Goal: Information Seeking & Learning: Learn about a topic

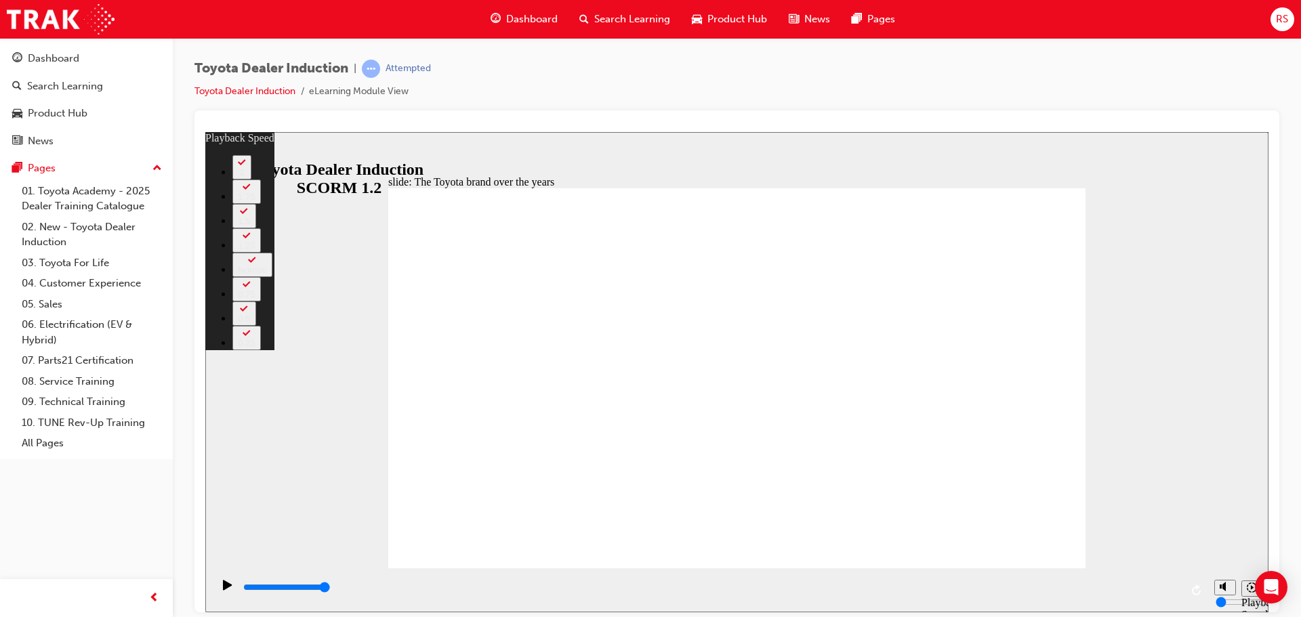
type input "165"
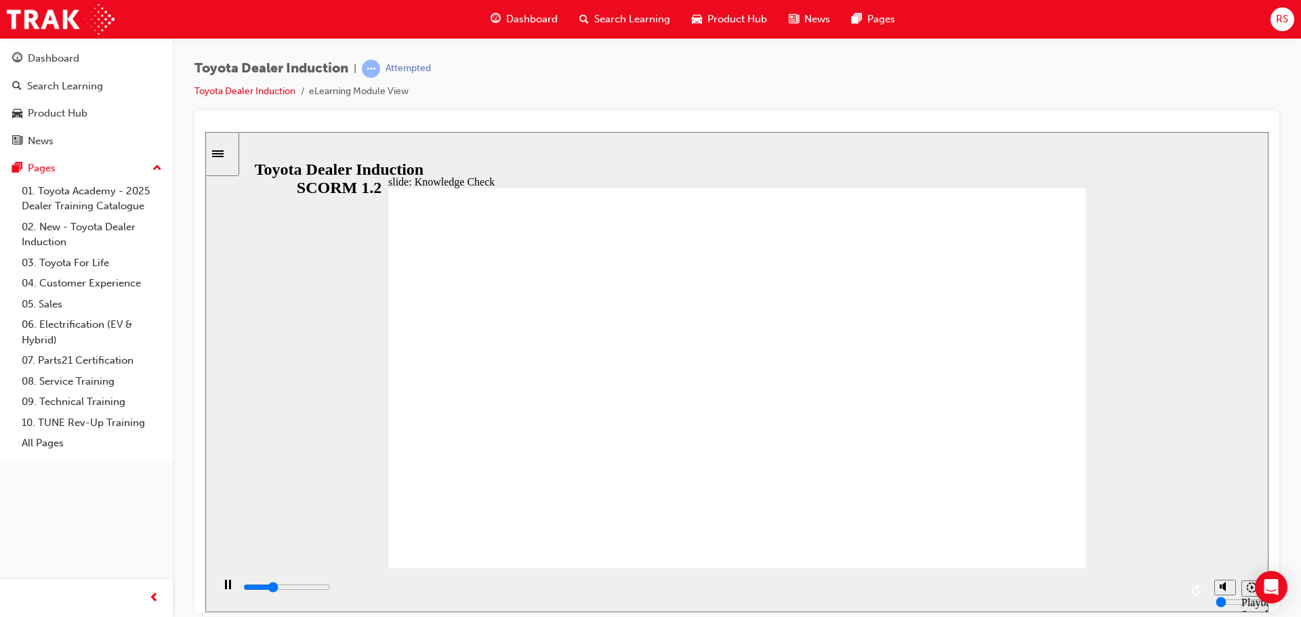
type input "1600"
radio input "true"
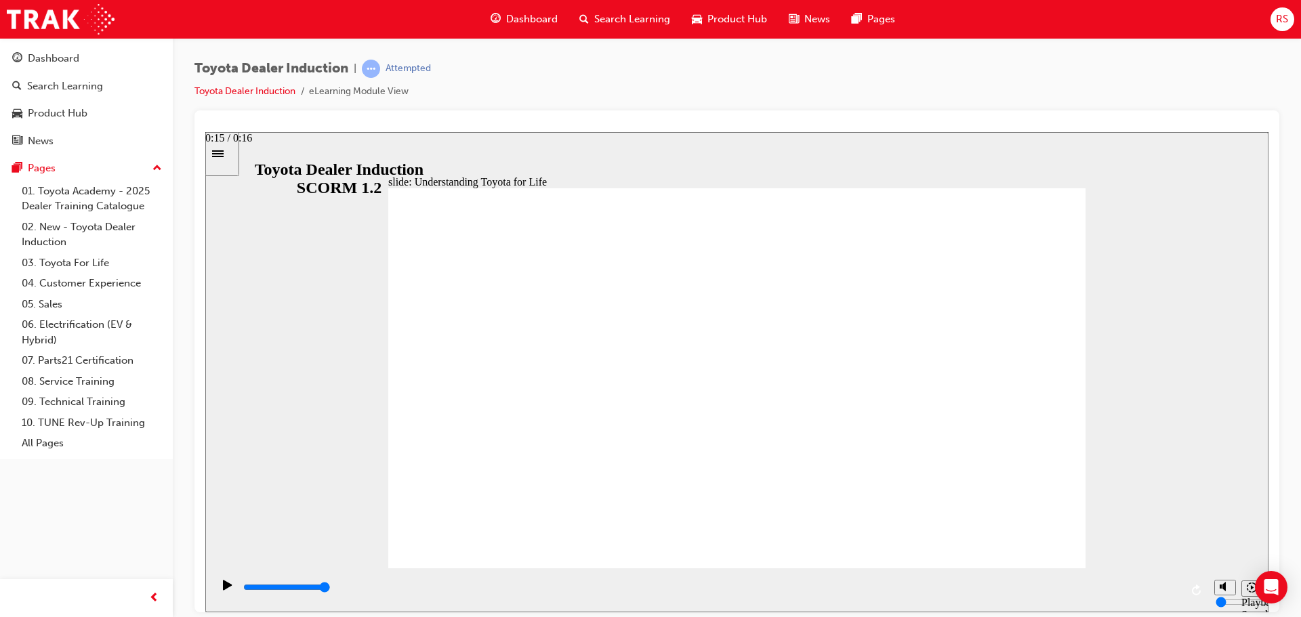
drag, startPoint x: 739, startPoint y: 586, endPoint x: 1167, endPoint y: 601, distance: 428.6
click at [1167, 595] on div "playback controls" at bounding box center [711, 587] width 939 height 15
drag, startPoint x: 1056, startPoint y: 582, endPoint x: 1187, endPoint y: 584, distance: 131.5
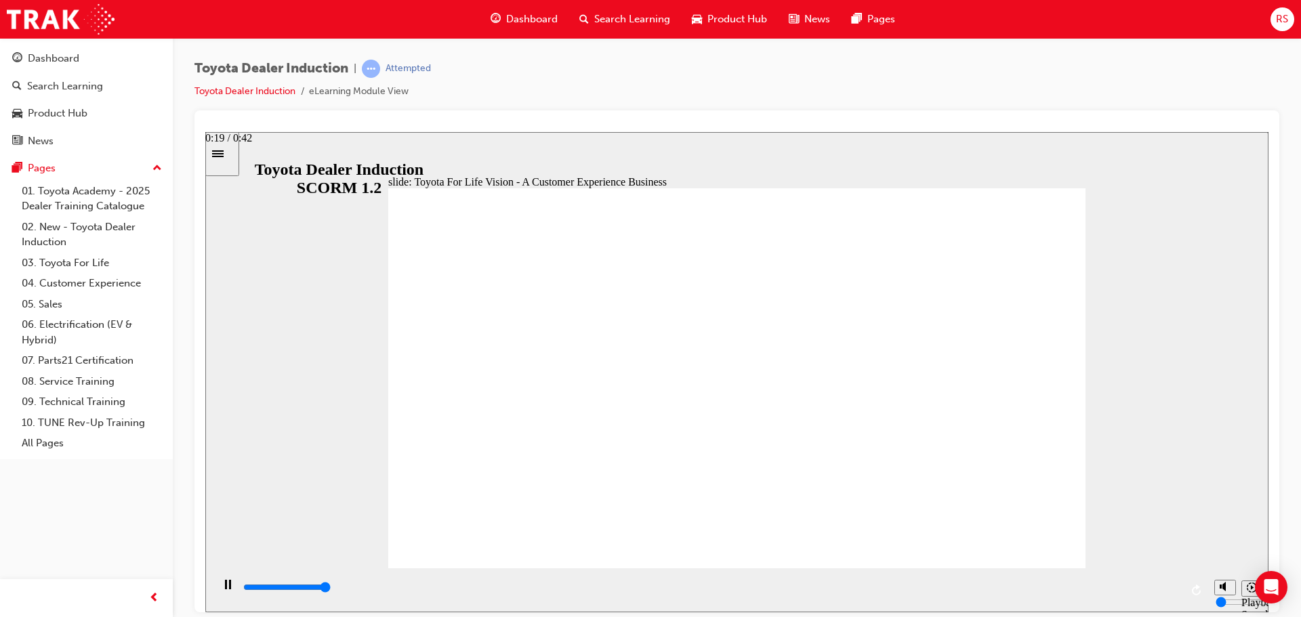
click at [1187, 584] on div "playback controls" at bounding box center [710, 590] width 996 height 44
drag, startPoint x: 867, startPoint y: 575, endPoint x: 1279, endPoint y: 573, distance: 412.1
click at [1269, 573] on html "slide: The 5 Toyota For Life Quality Standards Oval 6 Oval 6 Oval 6 Oval 6 Oval…" at bounding box center [736, 371] width 1063 height 481
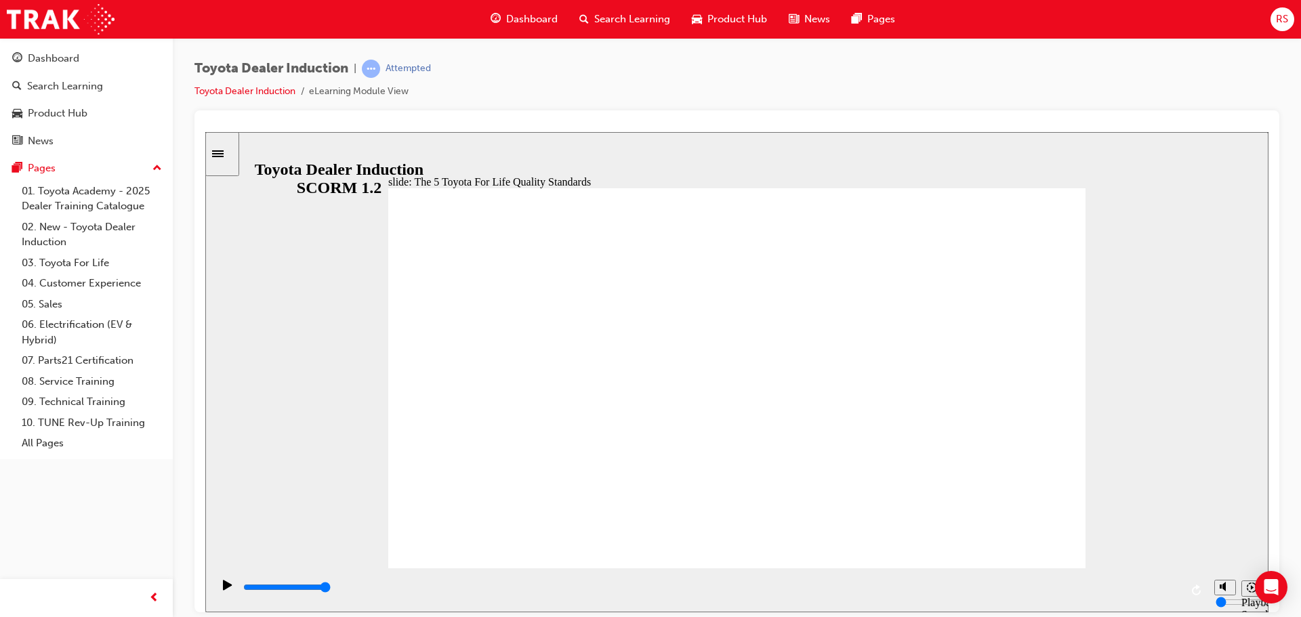
drag, startPoint x: 712, startPoint y: 527, endPoint x: 782, endPoint y: 527, distance: 69.8
drag, startPoint x: 748, startPoint y: 527, endPoint x: 779, endPoint y: 527, distance: 30.5
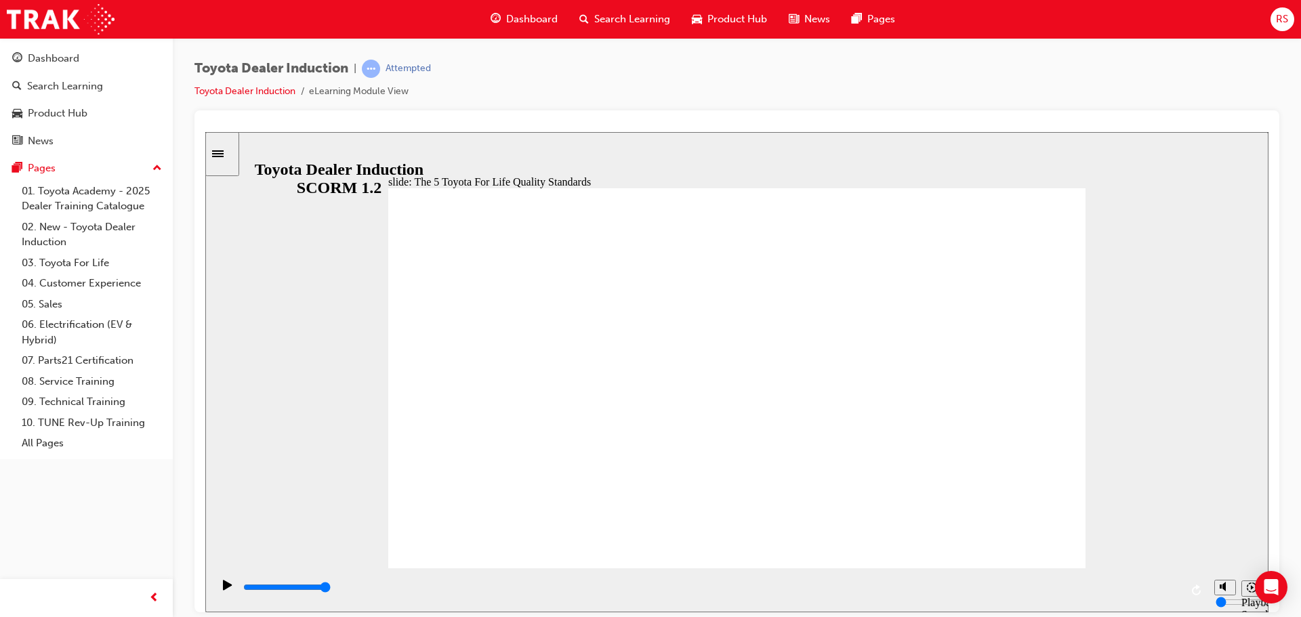
drag, startPoint x: 727, startPoint y: 579, endPoint x: 1259, endPoint y: 556, distance: 532.5
click at [1259, 556] on div "slide: 9 TFL Components Rectangle 1 The 9 Toyota For Life Components Freeform H…" at bounding box center [736, 371] width 1063 height 481
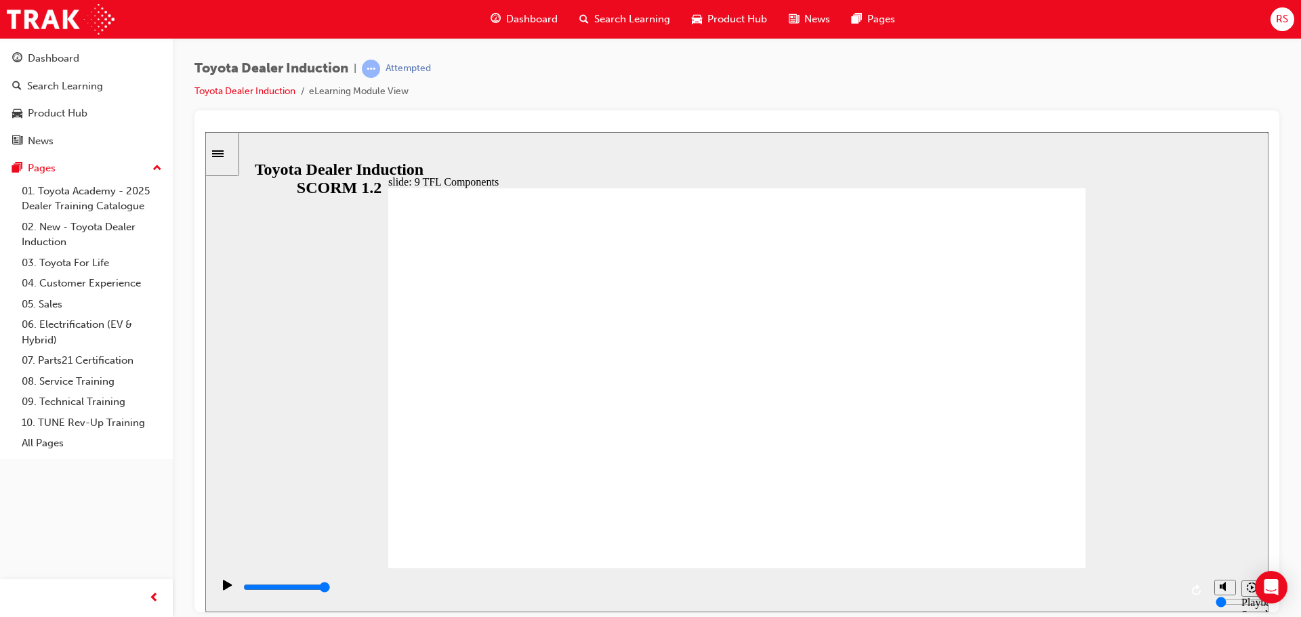
drag, startPoint x: 619, startPoint y: 491, endPoint x: 628, endPoint y: 485, distance: 11.3
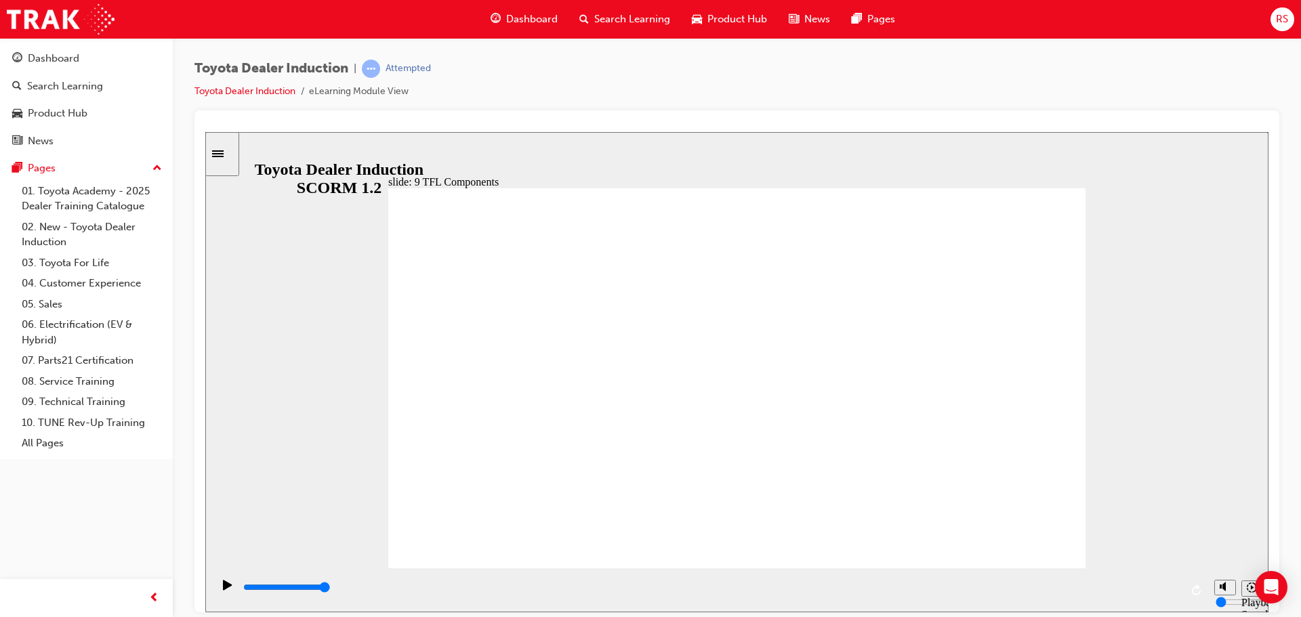
drag, startPoint x: 983, startPoint y: 532, endPoint x: 1040, endPoint y: 529, distance: 57.7
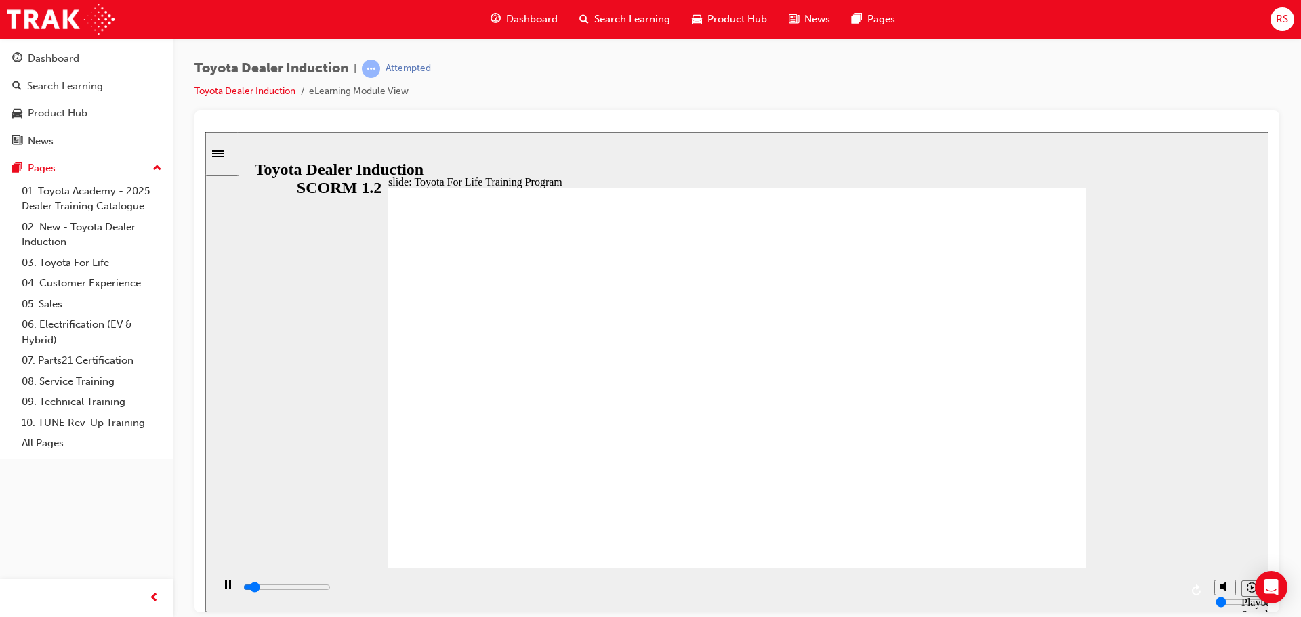
drag, startPoint x: 654, startPoint y: 328, endPoint x: 748, endPoint y: 364, distance: 100.8
drag, startPoint x: 1012, startPoint y: 610, endPoint x: 1112, endPoint y: 604, distance: 99.8
click at [1099, 609] on div "playback controls" at bounding box center [710, 590] width 996 height 44
click at [1208, 596] on section "Playback Speed 2 1.75 1.5 1.25" at bounding box center [736, 590] width 1063 height 44
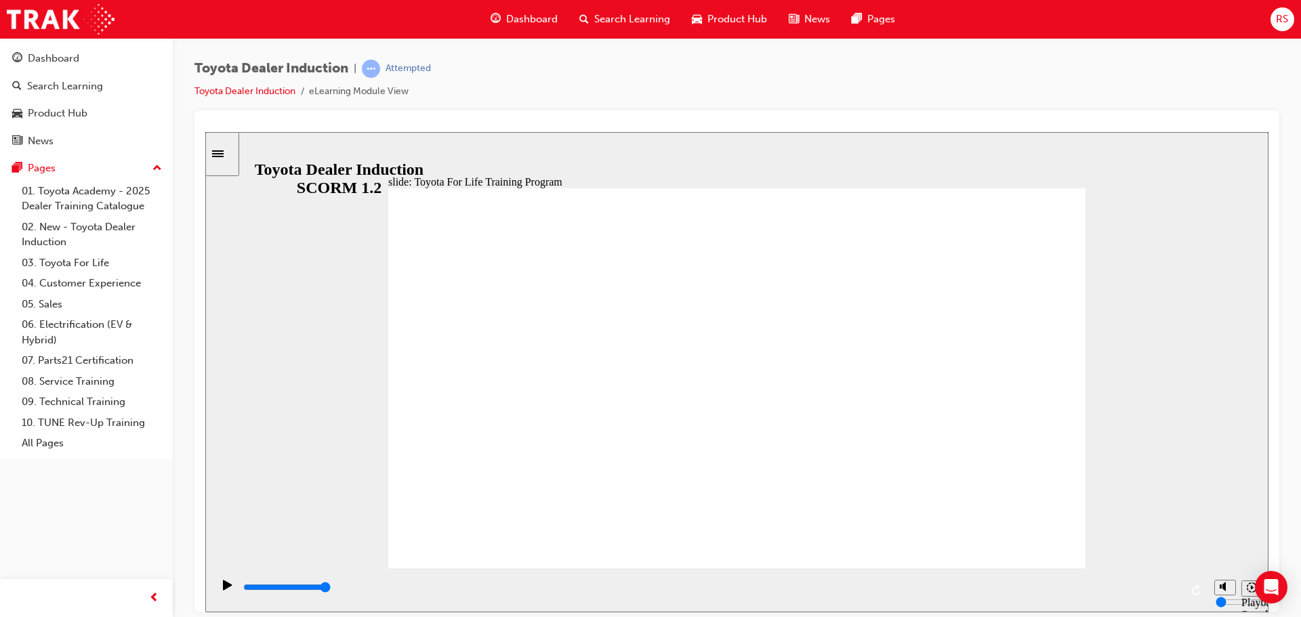
drag, startPoint x: 513, startPoint y: 588, endPoint x: 1211, endPoint y: 601, distance: 698.2
click at [1211, 601] on section "Playback Speed 2 1.75 1.5 1.25" at bounding box center [736, 590] width 1063 height 44
drag, startPoint x: 582, startPoint y: 586, endPoint x: 1180, endPoint y: 605, distance: 598.7
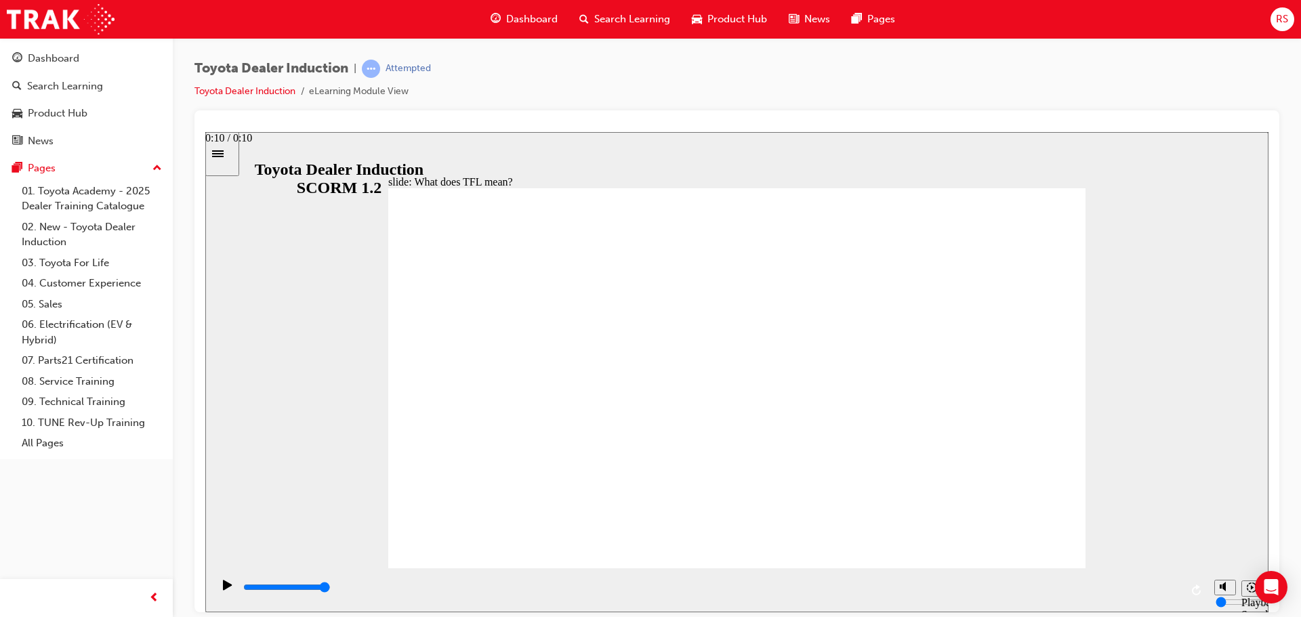
click at [1179, 606] on div "playback controls" at bounding box center [710, 590] width 996 height 44
type input "10800"
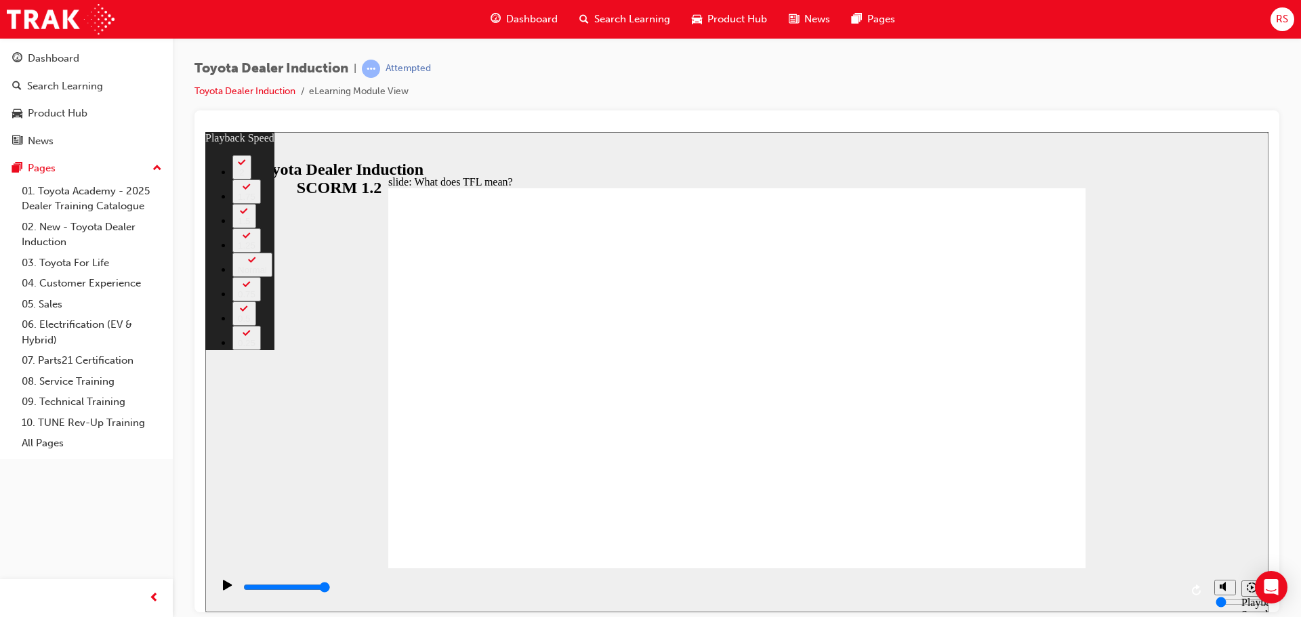
type input "139"
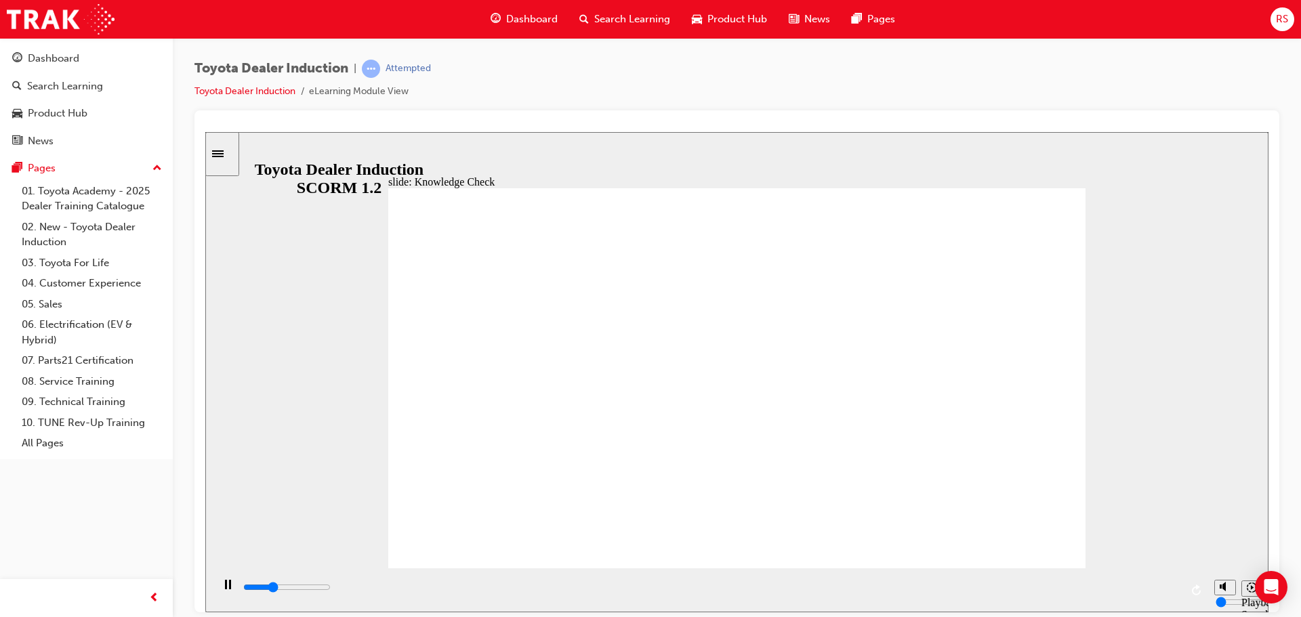
type input "1600"
radio input "true"
drag, startPoint x: 942, startPoint y: 584, endPoint x: 1266, endPoint y: 592, distance: 324.1
click at [1266, 592] on section "Playback Speed 2 1.75 1.5 1.25" at bounding box center [736, 590] width 1063 height 44
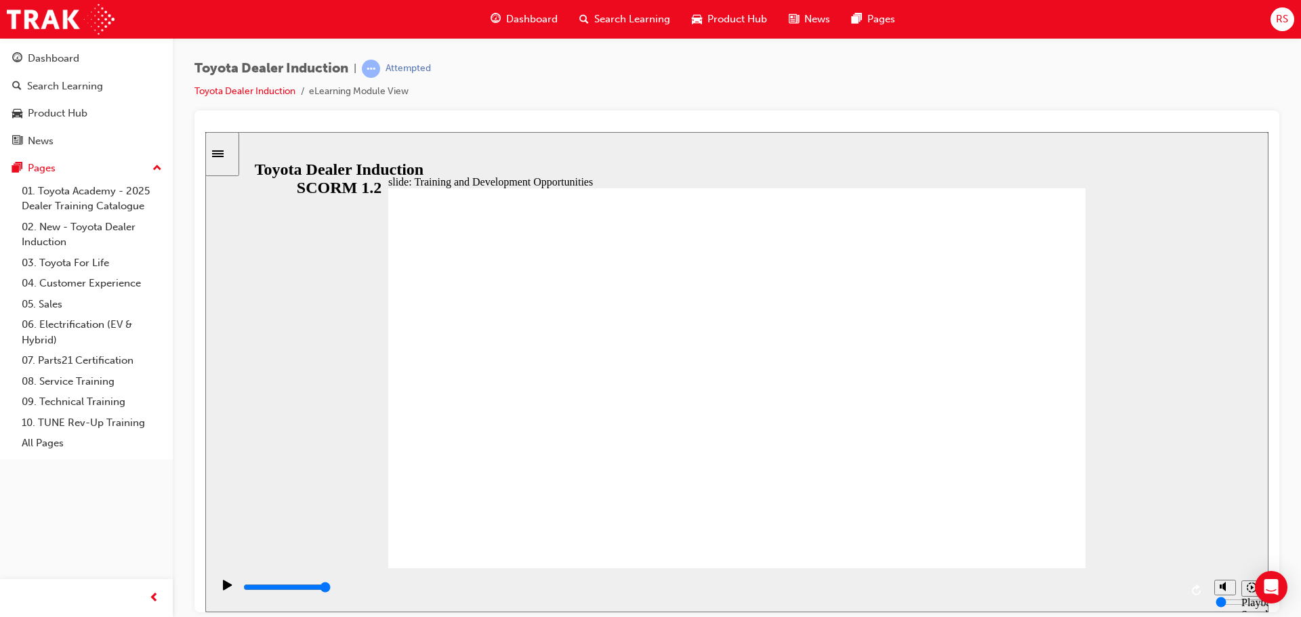
drag, startPoint x: 789, startPoint y: 220, endPoint x: 819, endPoint y: 231, distance: 32.6
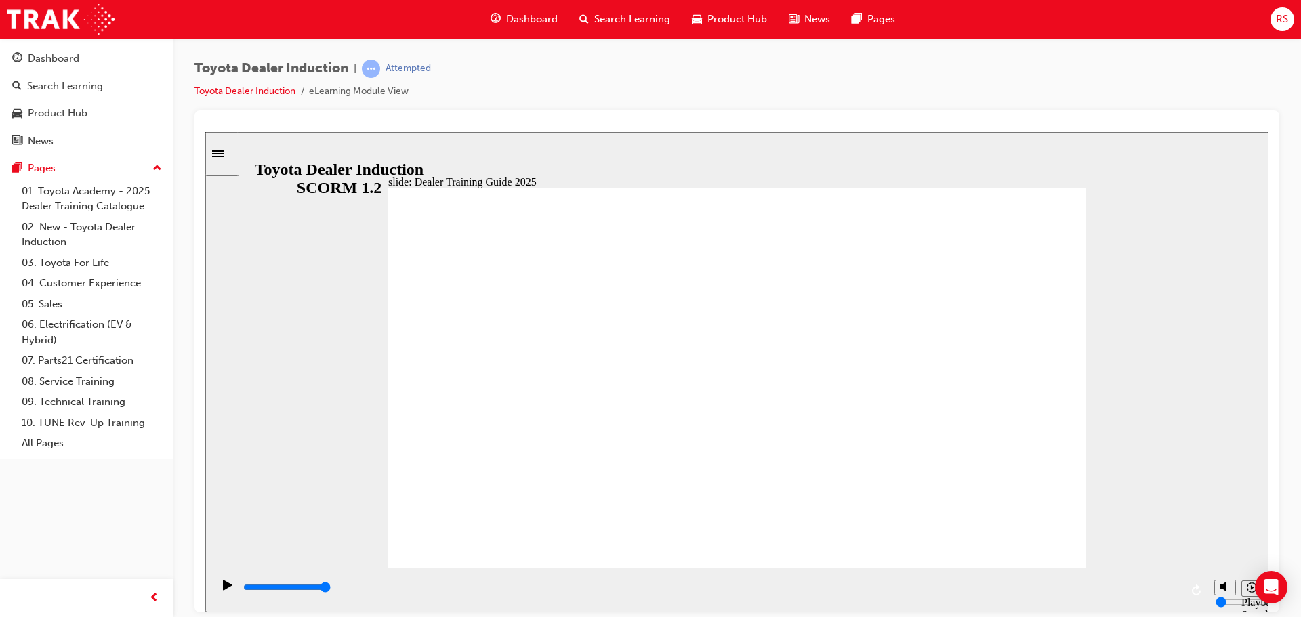
drag, startPoint x: 553, startPoint y: 588, endPoint x: 1238, endPoint y: 571, distance: 684.8
click at [1238, 574] on section "Playback Speed 2 1.75 1.5 1.25" at bounding box center [736, 590] width 1063 height 44
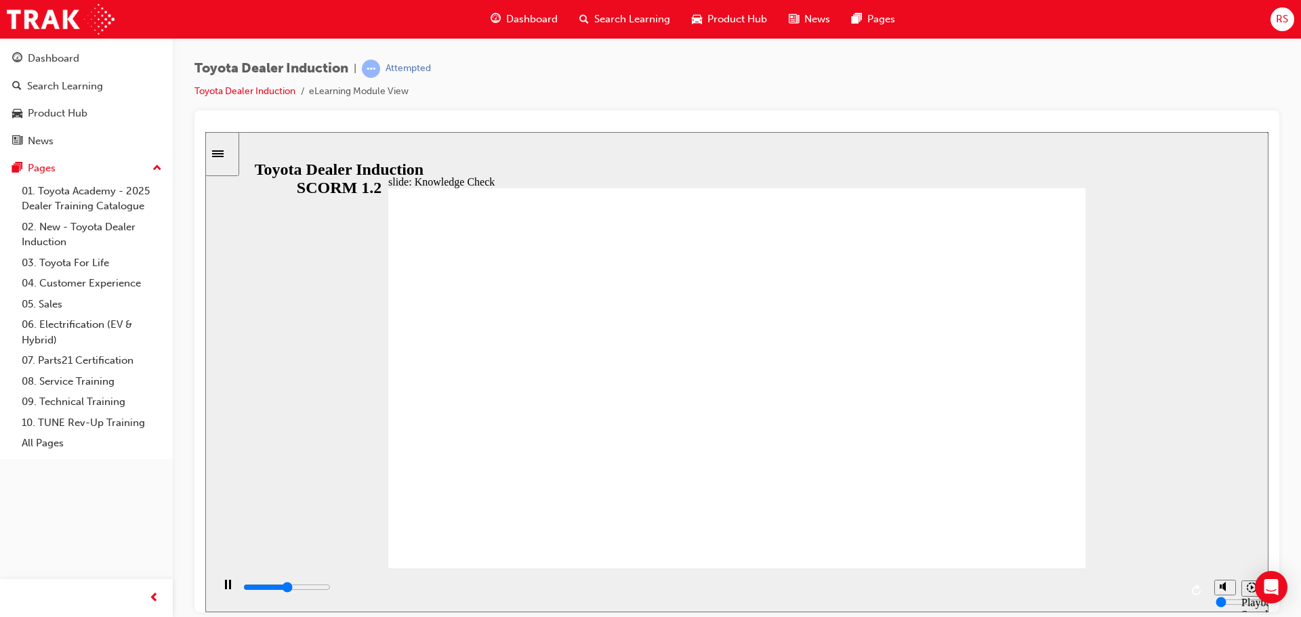
type input "2500"
radio input "true"
drag, startPoint x: 489, startPoint y: 584, endPoint x: 1273, endPoint y: 577, distance: 784.9
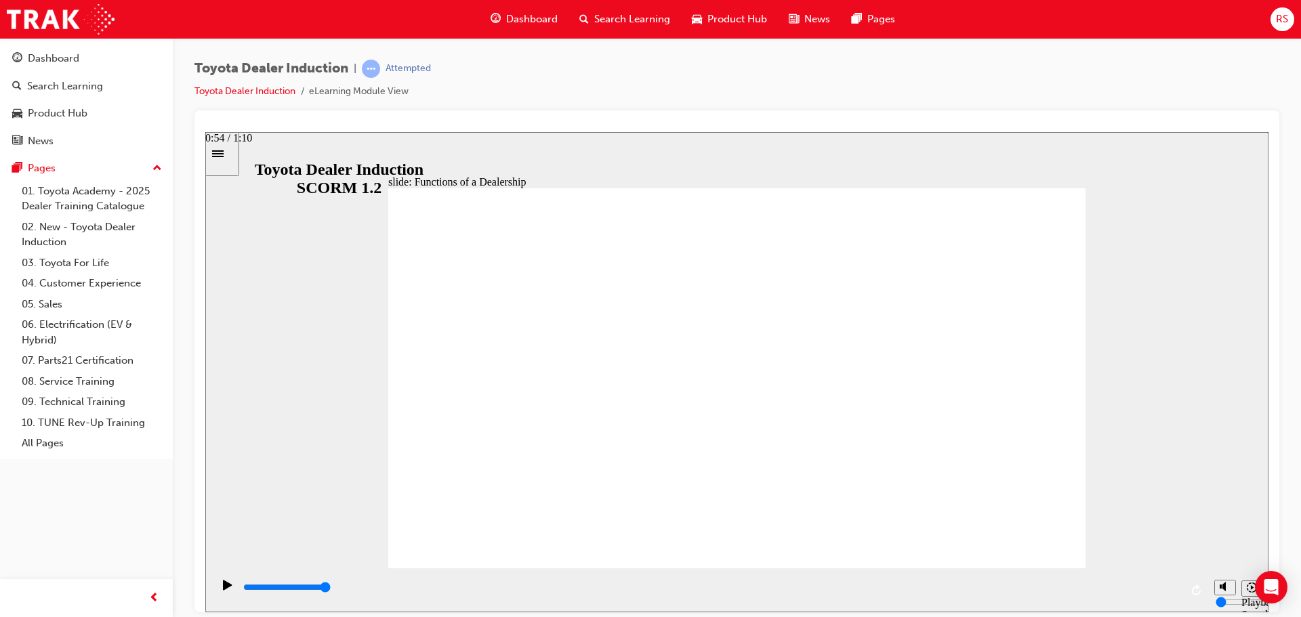
click at [1269, 577] on html "slide: Functions of a Dealership Rectangle 1 Rectangle 2 Functions of a Dealers…" at bounding box center [736, 371] width 1063 height 481
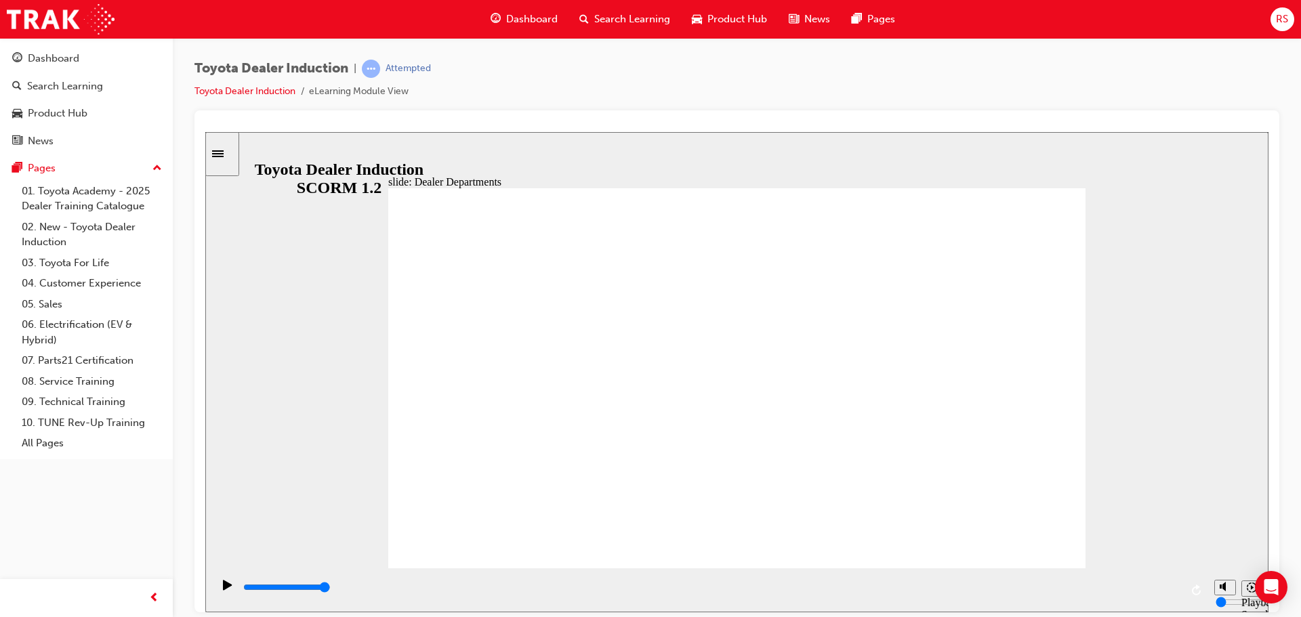
drag, startPoint x: 682, startPoint y: 251, endPoint x: 775, endPoint y: 255, distance: 93.6
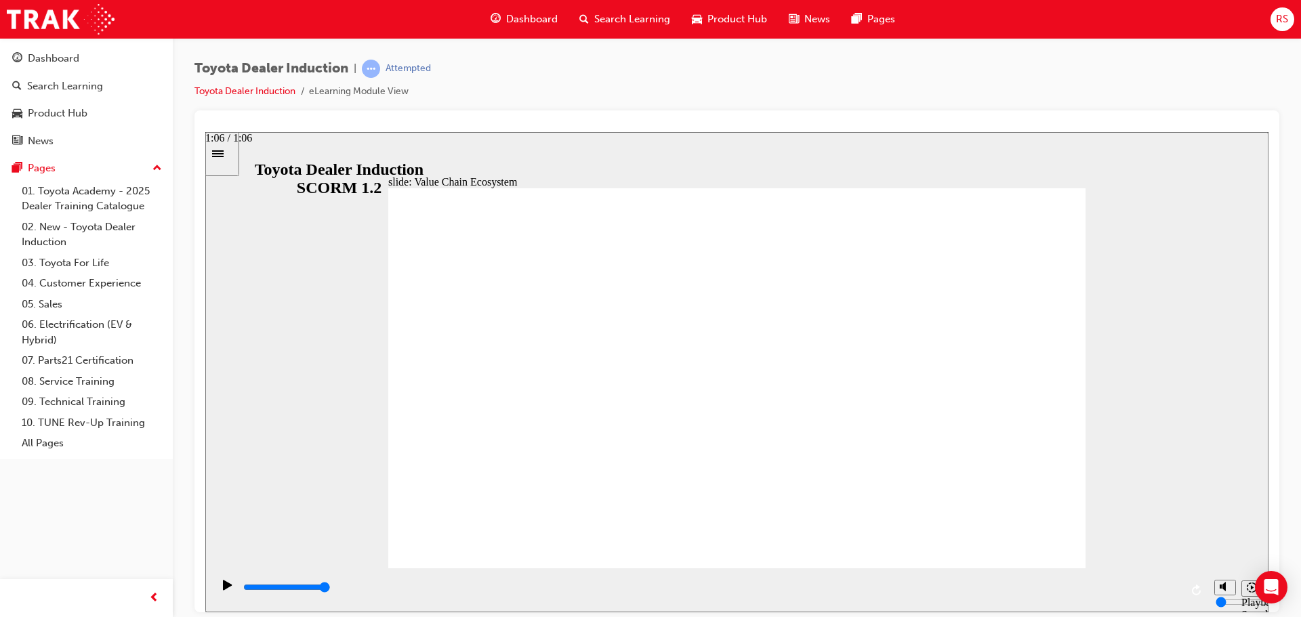
drag, startPoint x: 757, startPoint y: 588, endPoint x: 1180, endPoint y: 594, distance: 423.0
click at [1177, 595] on div "playback controls" at bounding box center [711, 587] width 939 height 15
click at [1181, 594] on div "playback controls" at bounding box center [710, 590] width 996 height 44
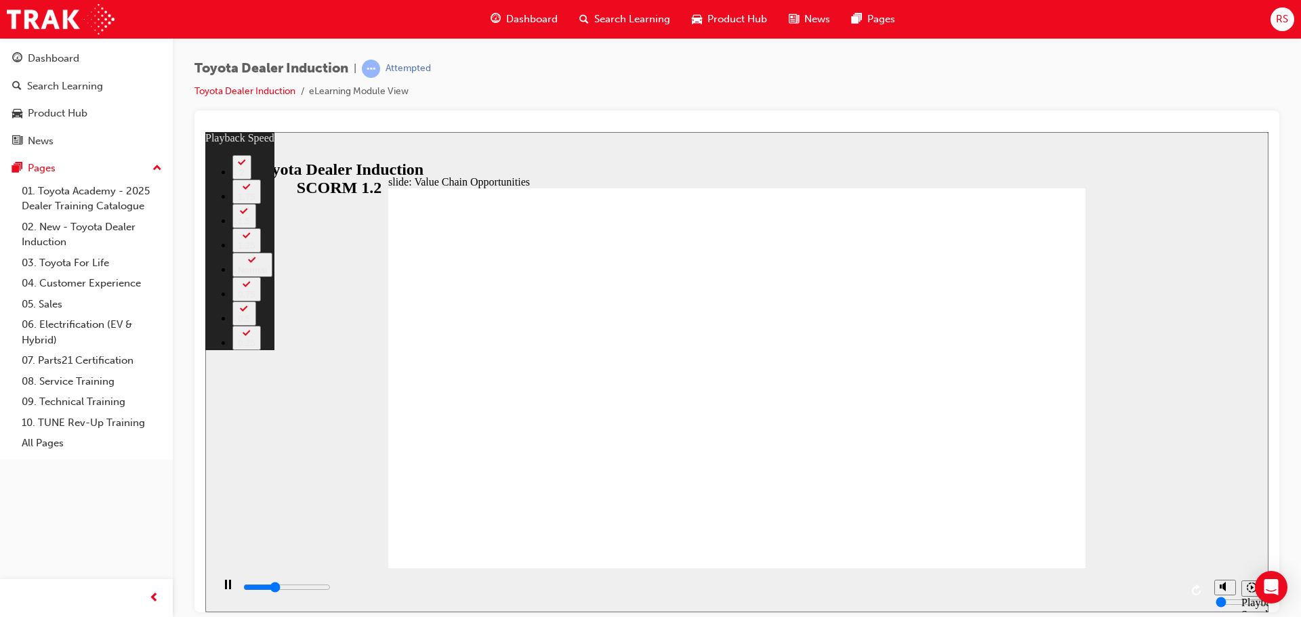
type input "3900"
type input "0"
type input "4100"
type input "0"
type input "4400"
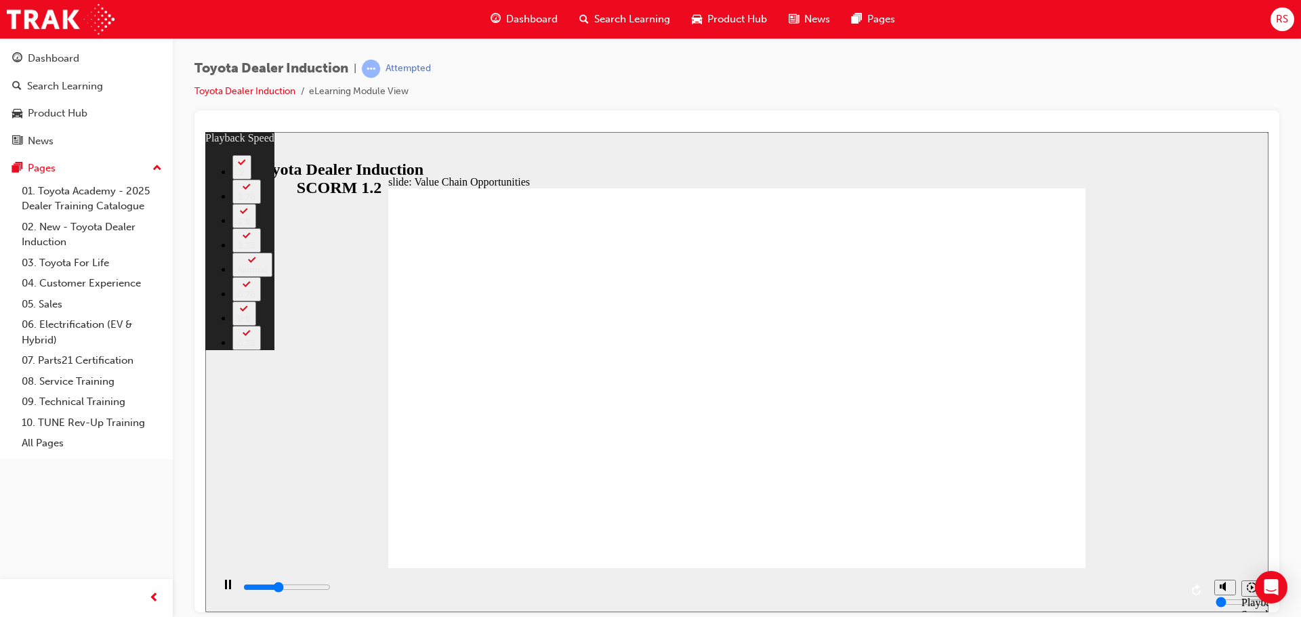
type input "1"
type input "4700"
type input "1"
type input "4800"
type input "1"
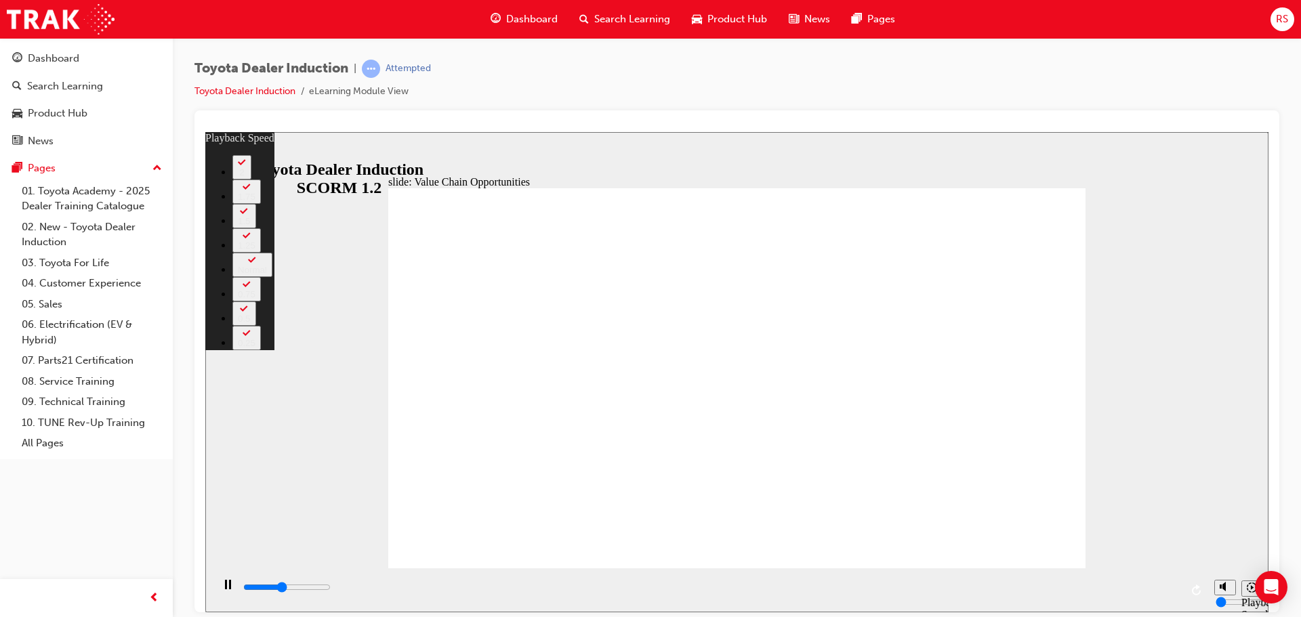
type input "4900"
type input "1"
type input "5200"
type input "1"
type input "5500"
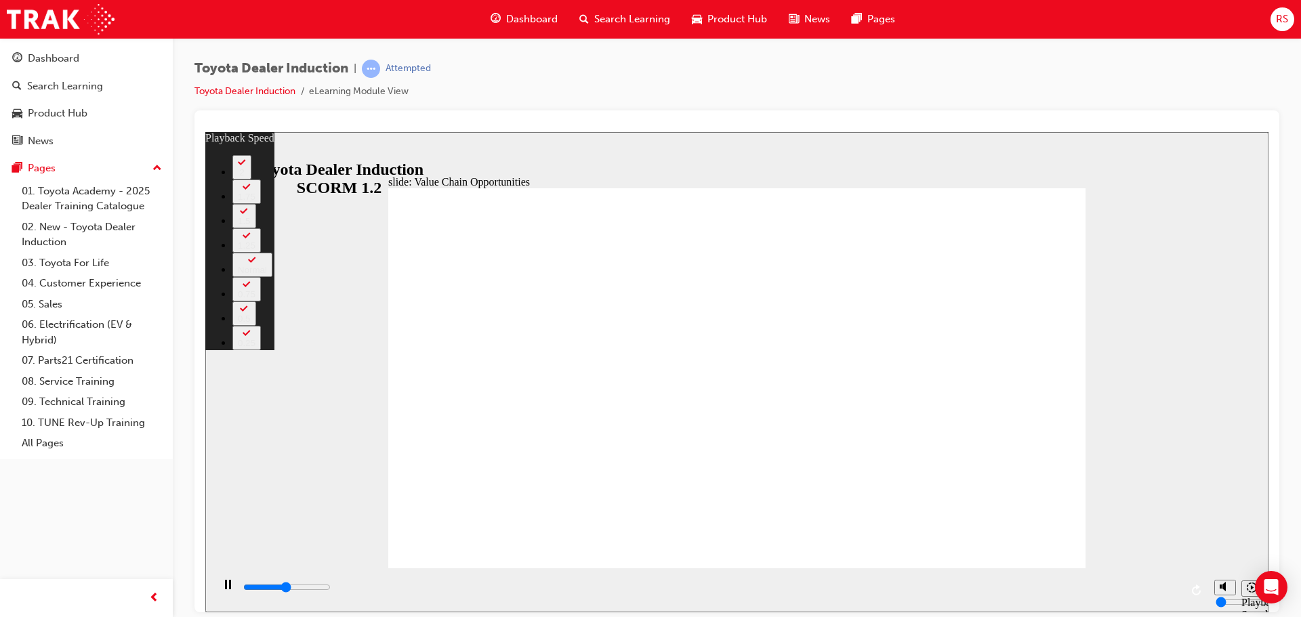
type input "2"
type input "5500"
type input "2"
type input "5700"
type input "2"
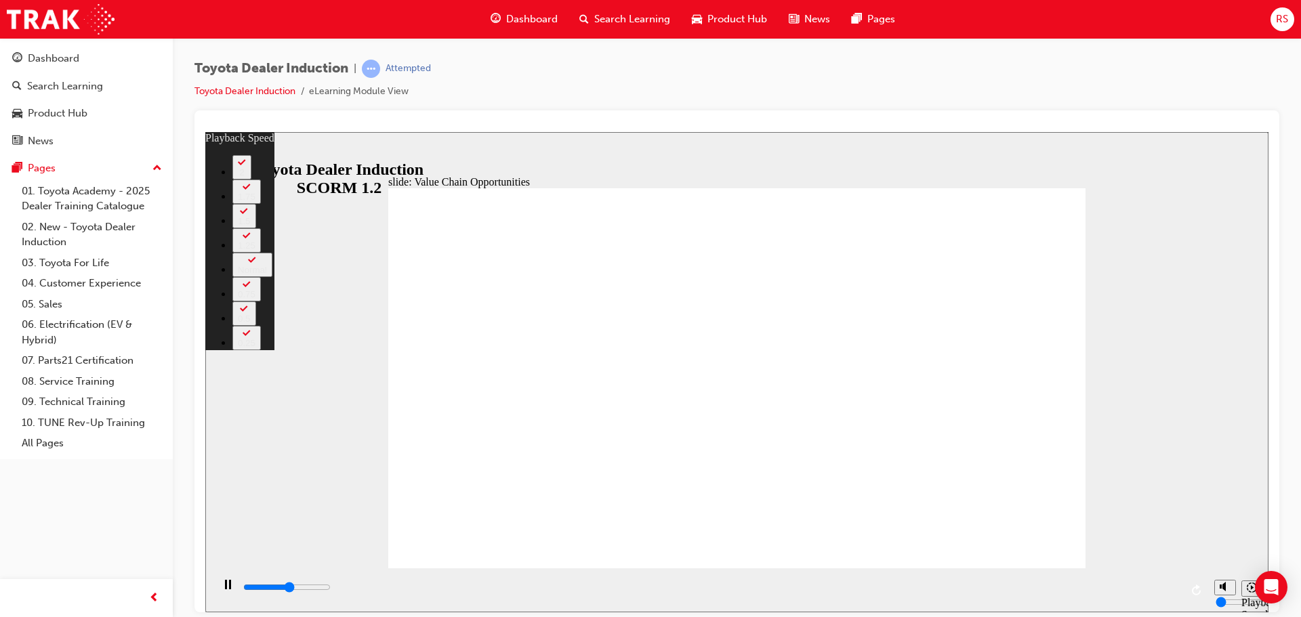
type input "6000"
type input "2"
type input "6300"
type input "2"
type input "6500"
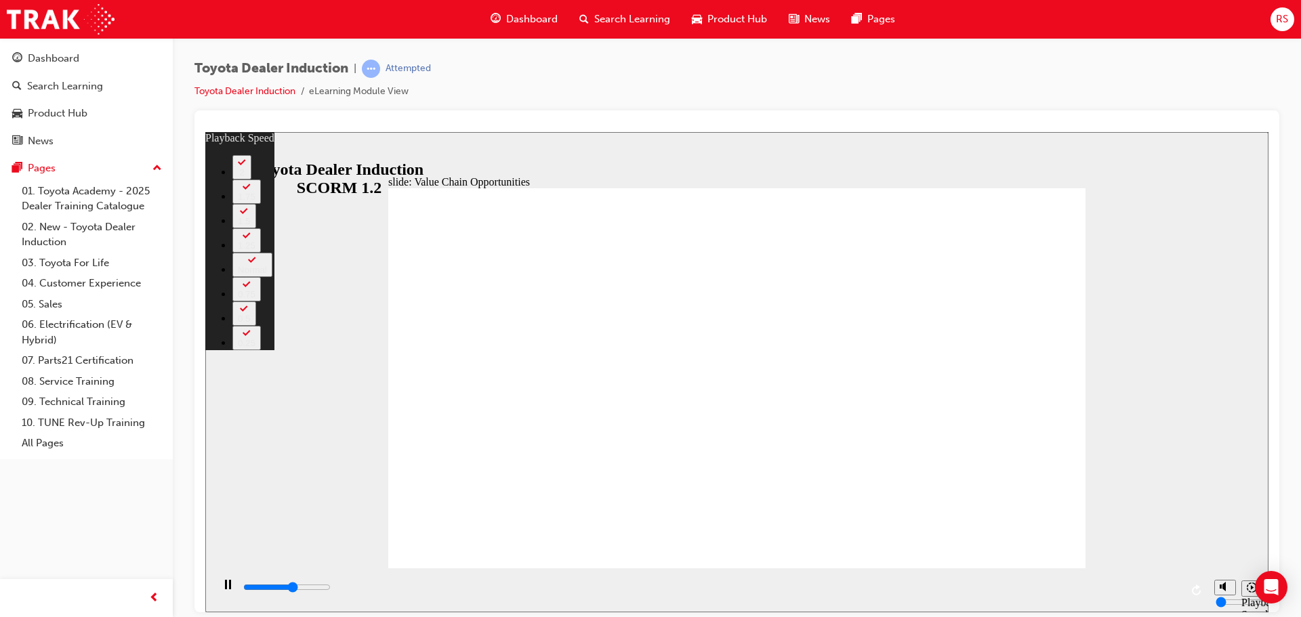
type input "3"
type input "6800"
type input "3"
type input "7100"
type input "3"
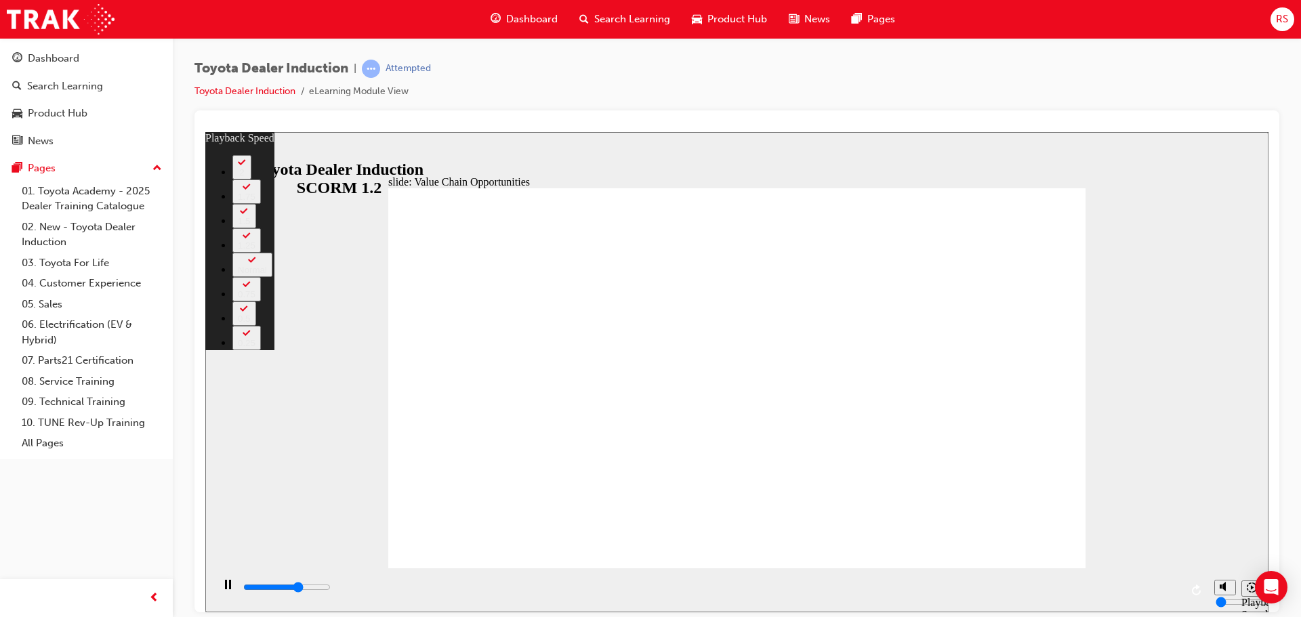
type input "7300"
type input "3"
type input "7600"
type input "4"
type input "7900"
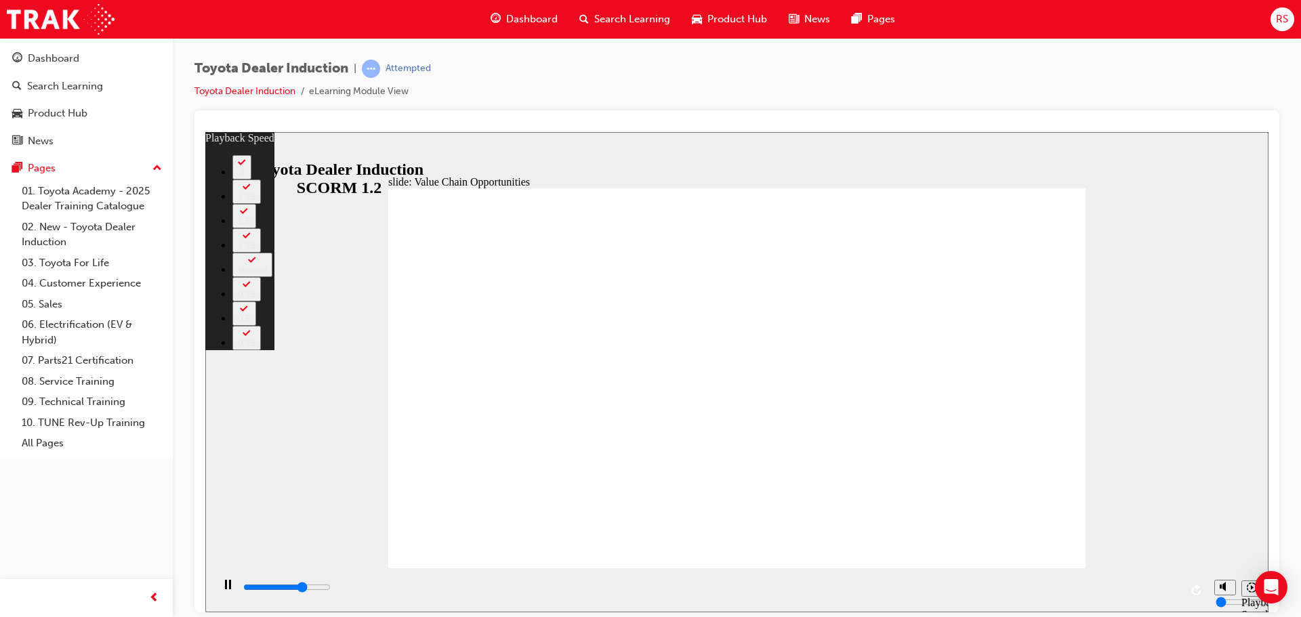
type input "4"
type input "8100"
type input "4"
type input "8400"
type input "5"
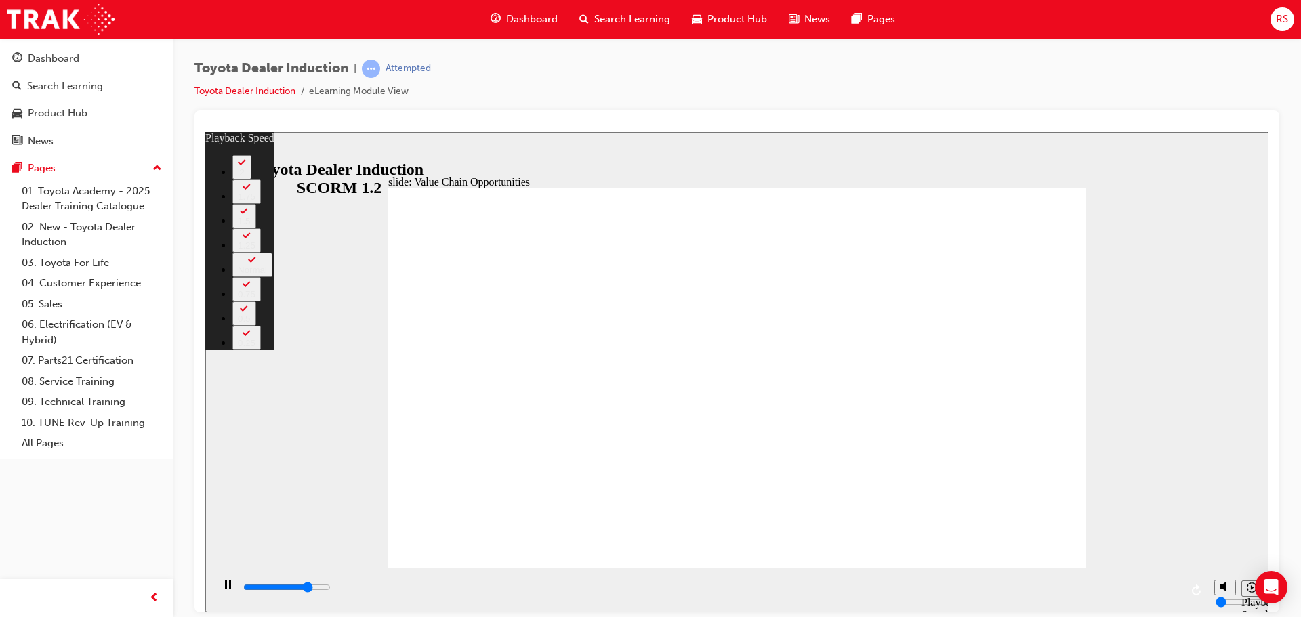
type input "8700"
type input "5"
type input "8900"
type input "5"
type input "9200"
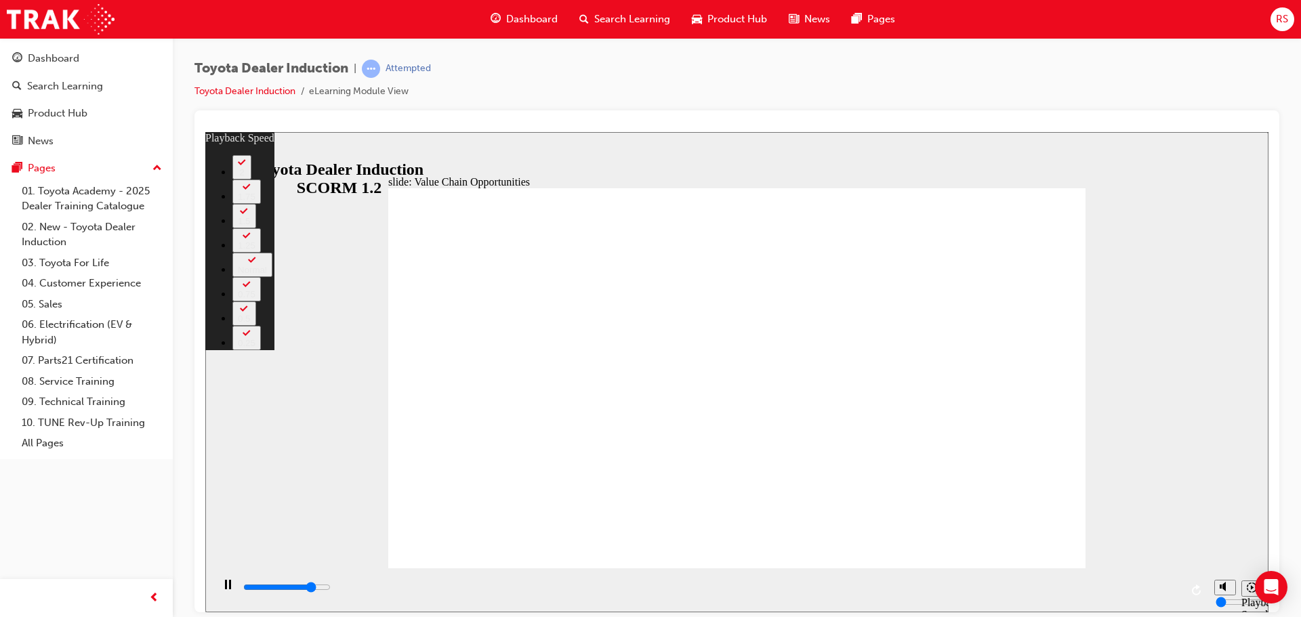
type input "5"
type input "9500"
type input "6"
type input "9700"
type input "6"
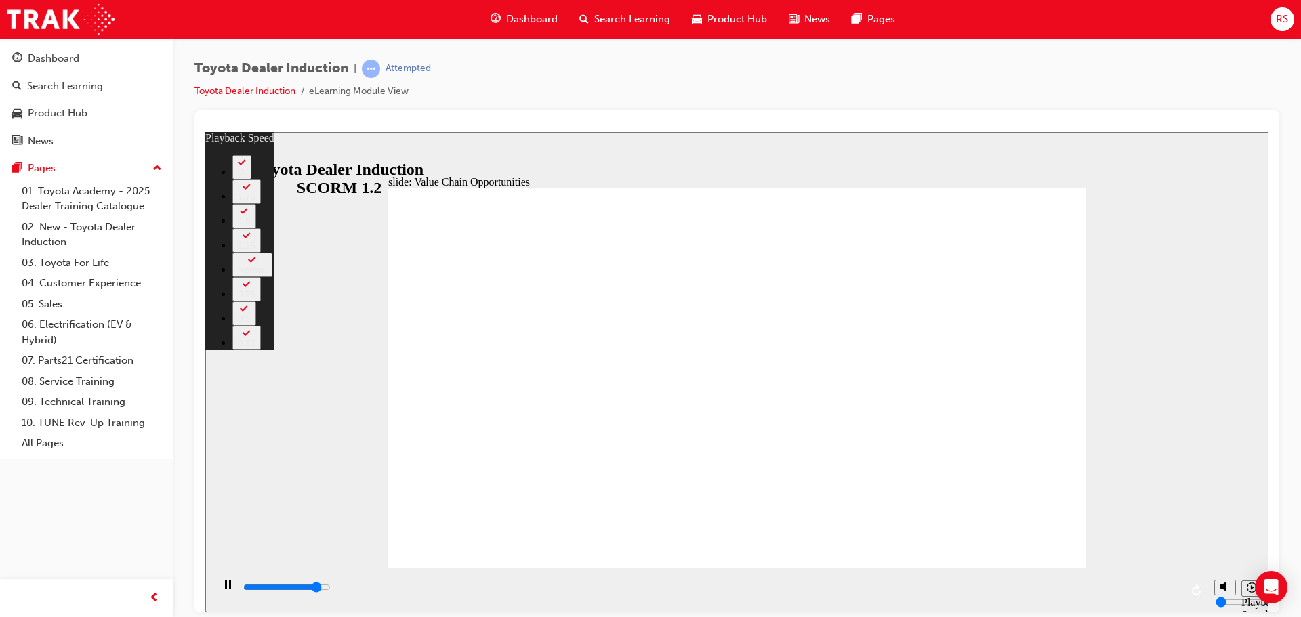
type input "10000"
type input "6"
type input "10300"
type input "6"
type input "10500"
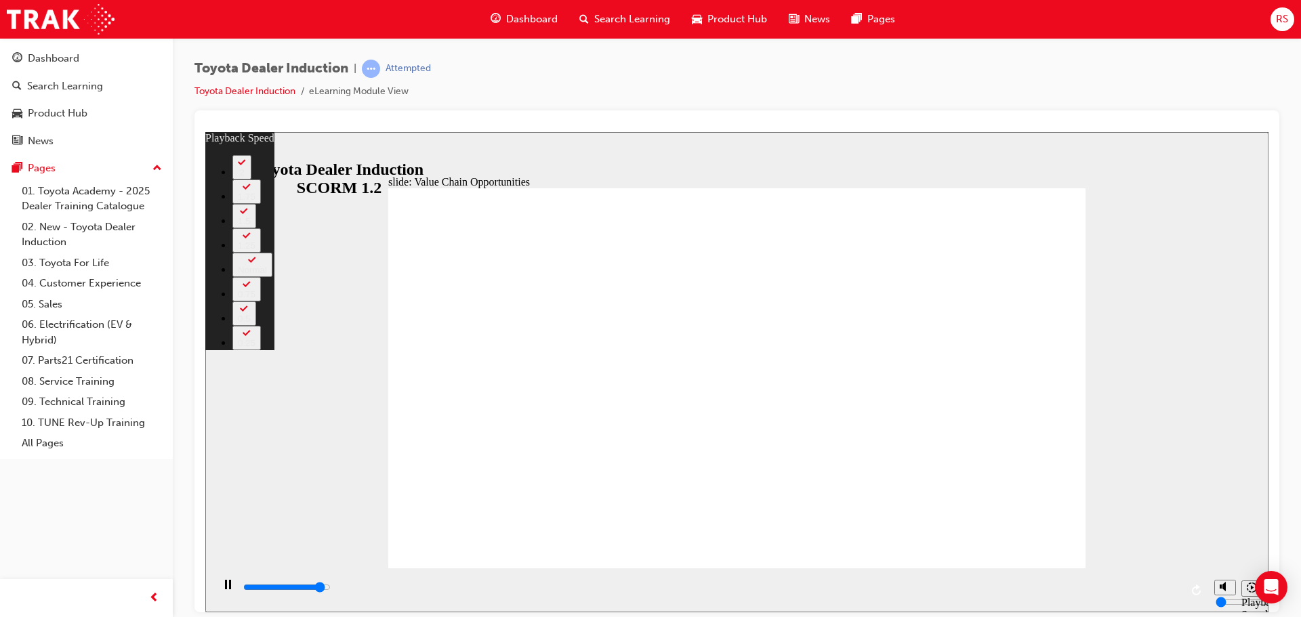
type input "7"
type input "10800"
type input "7"
type input "11100"
type input "7"
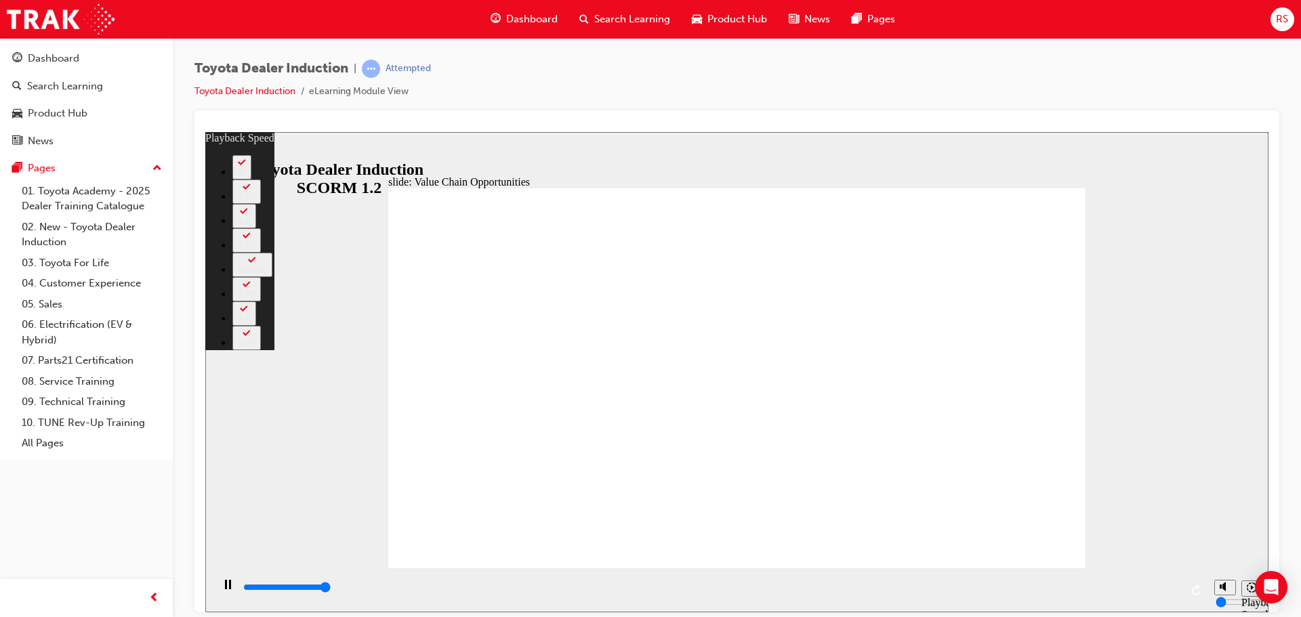
type input "11300"
type input "64"
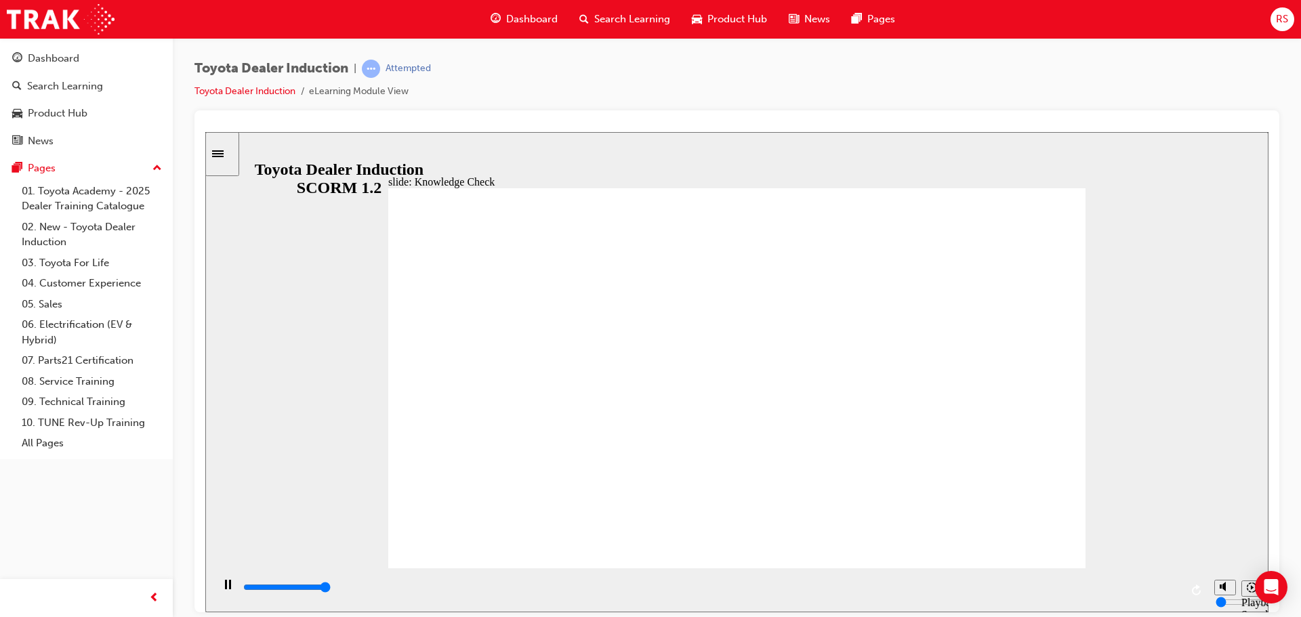
type input "5000"
radio input "true"
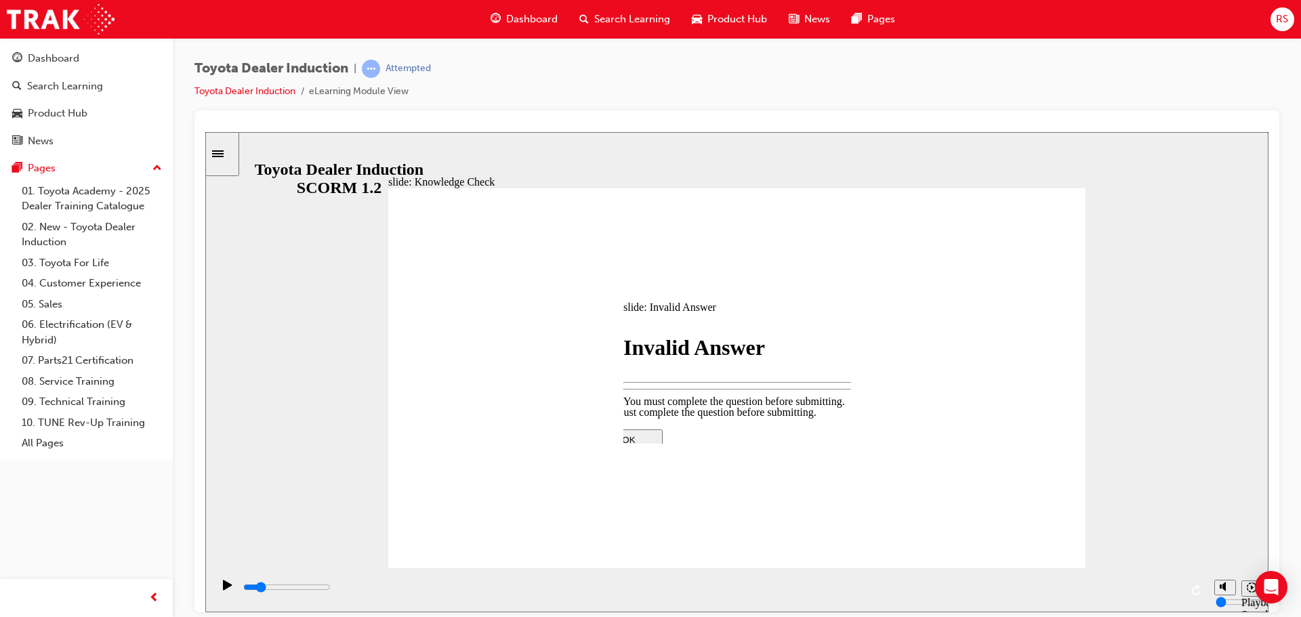
type input "900"
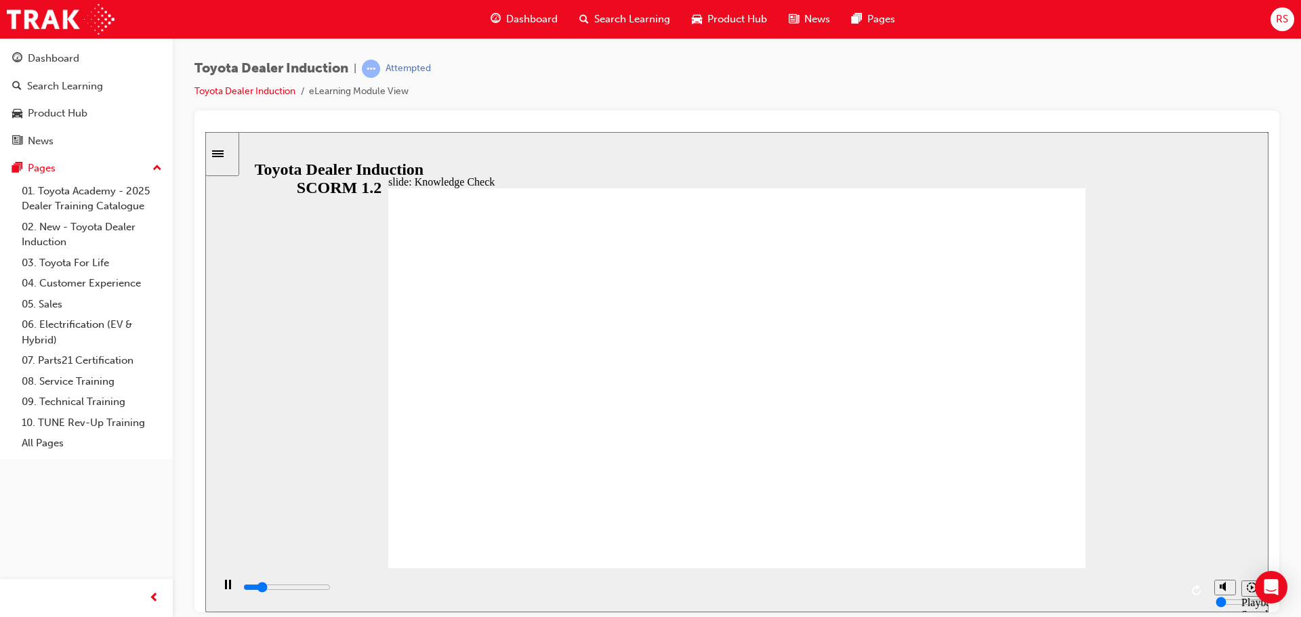
type input "900"
radio input "true"
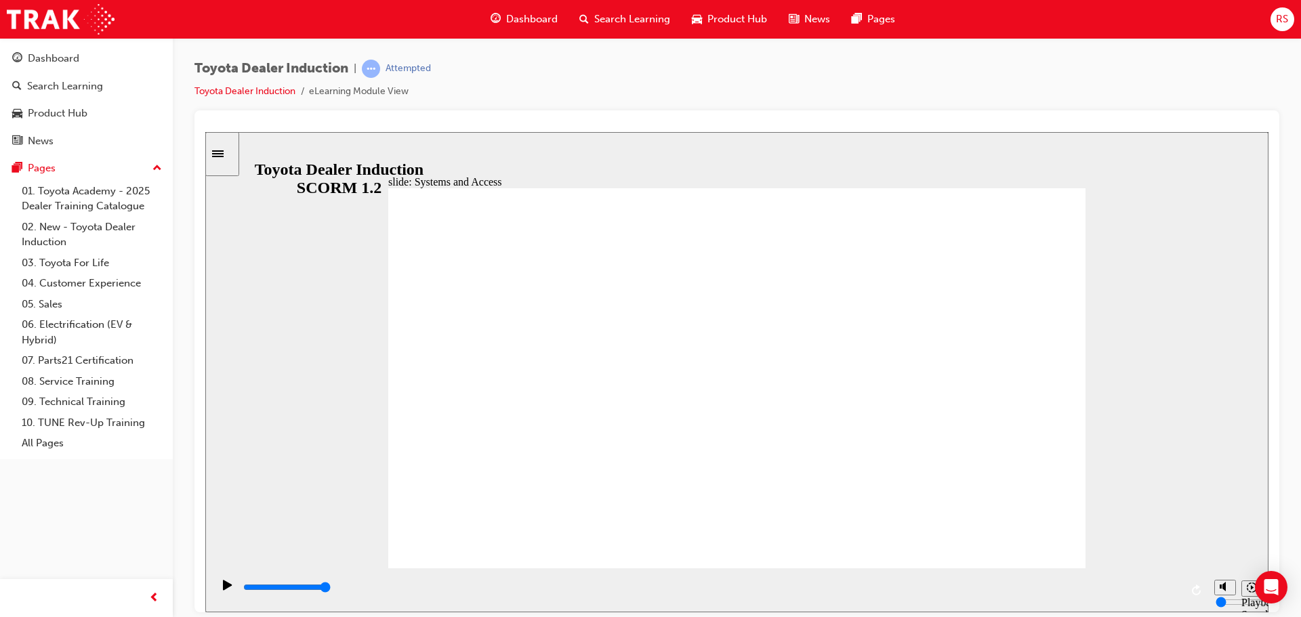
drag, startPoint x: 750, startPoint y: 585, endPoint x: 1245, endPoint y: 602, distance: 495.7
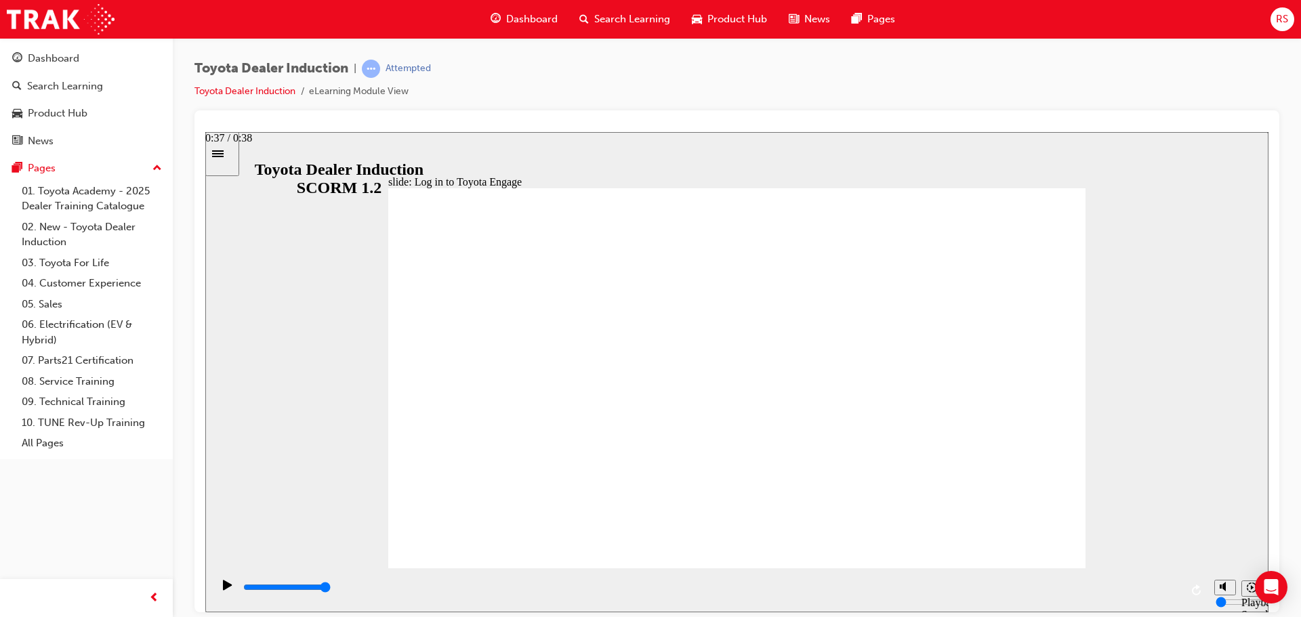
click at [1245, 602] on section "Playback Speed 2 1.75 1.5 1.25" at bounding box center [736, 590] width 1063 height 44
drag, startPoint x: 653, startPoint y: 582, endPoint x: 1222, endPoint y: 595, distance: 569.5
click at [1221, 596] on section "Playback Speed 2 1.75 1.5 1.25" at bounding box center [736, 590] width 1063 height 44
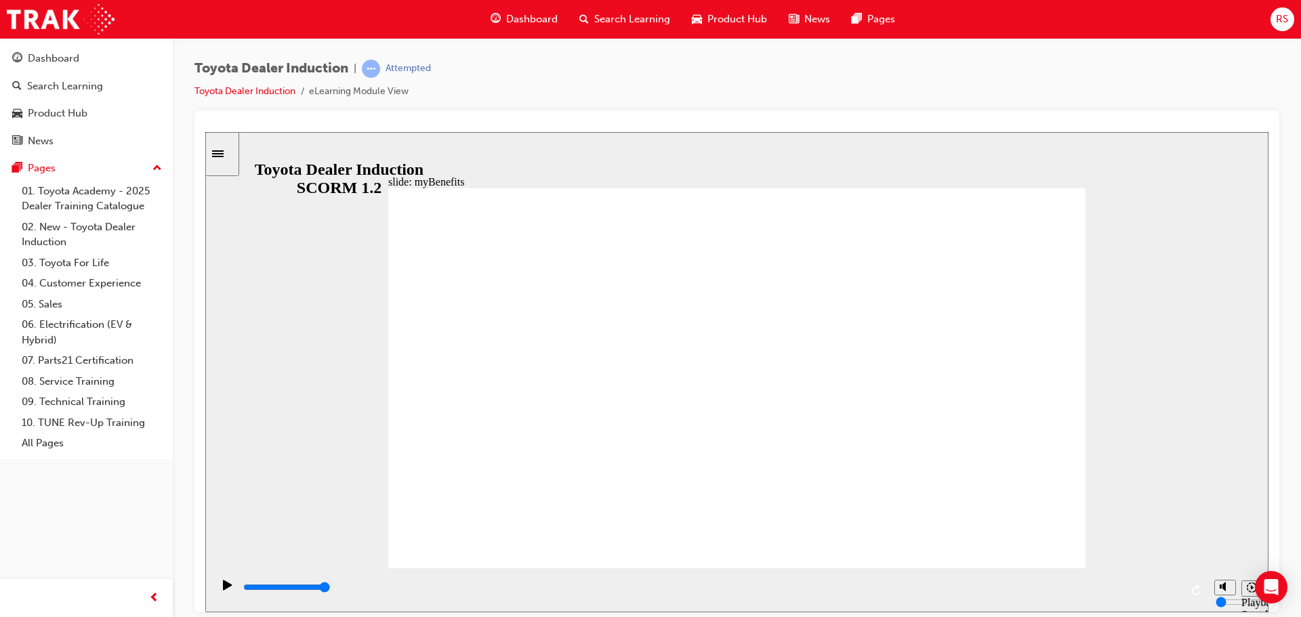
drag, startPoint x: 740, startPoint y: 586, endPoint x: 1233, endPoint y: 584, distance: 492.7
click at [1235, 590] on section "Playback Speed 2 1.75 1.5 1.25" at bounding box center [736, 590] width 1063 height 44
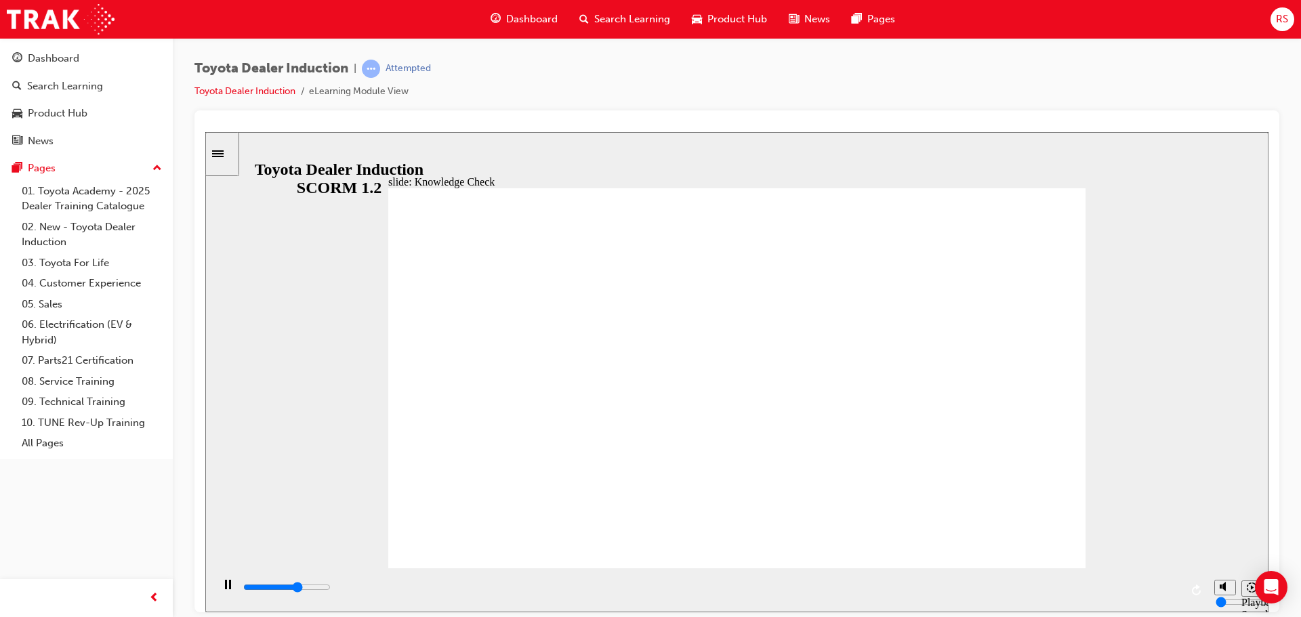
type input "3400"
type input "h"
type input "3900"
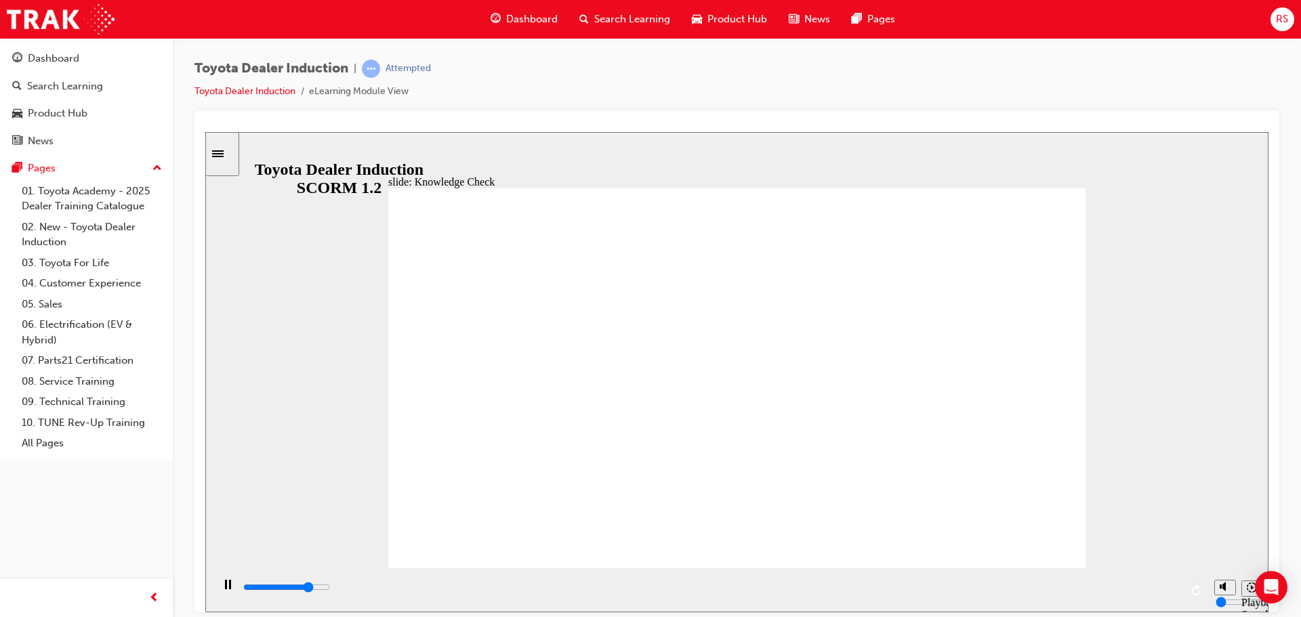
type input "h"
drag, startPoint x: 1014, startPoint y: 188, endPoint x: 1019, endPoint y: 201, distance: 13.7
type input "4600"
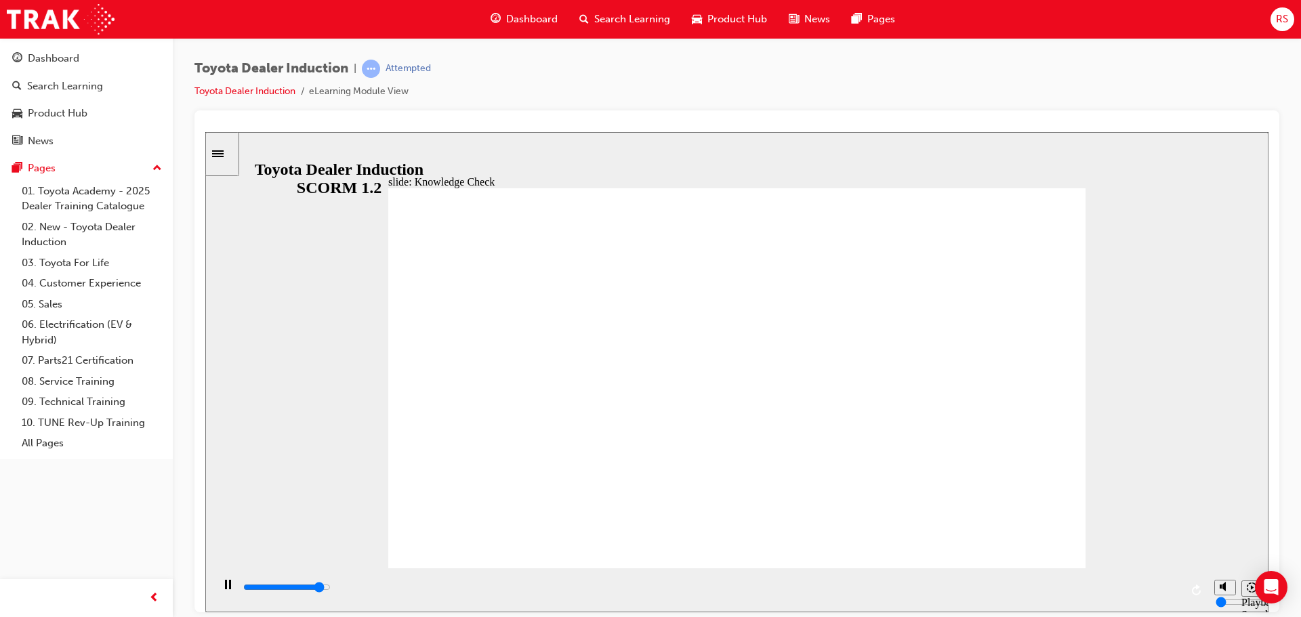
type input "h"
type input "5000"
type input "h"
drag, startPoint x: 684, startPoint y: 587, endPoint x: 1261, endPoint y: 591, distance: 577.5
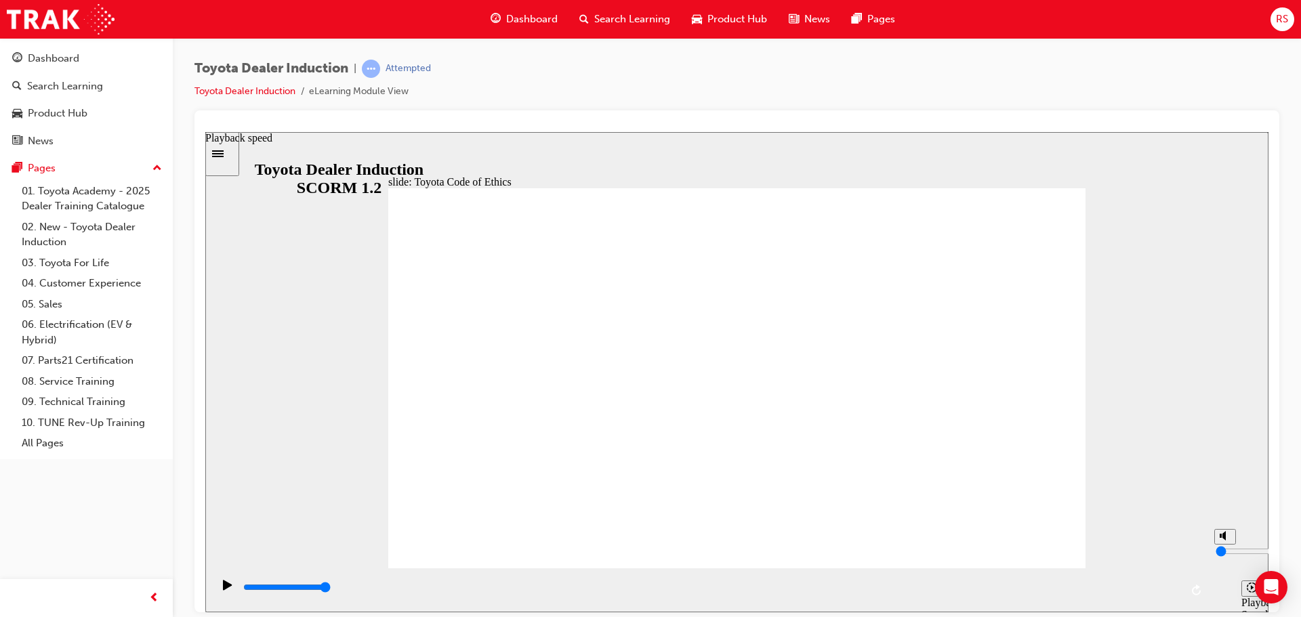
click at [1261, 591] on section "Playback Speed 2 1.75 1.5 1.25" at bounding box center [736, 590] width 1063 height 44
drag, startPoint x: 664, startPoint y: 580, endPoint x: 1194, endPoint y: 590, distance: 530.1
click at [1208, 597] on section "Playback Speed 2 1.75 1.5 1.25" at bounding box center [736, 590] width 1063 height 44
click at [1093, 474] on div "slide: Expectations Group 1 Rectangle 10 Obey the law law icon 1 Obey the law C…" at bounding box center [736, 371] width 1063 height 481
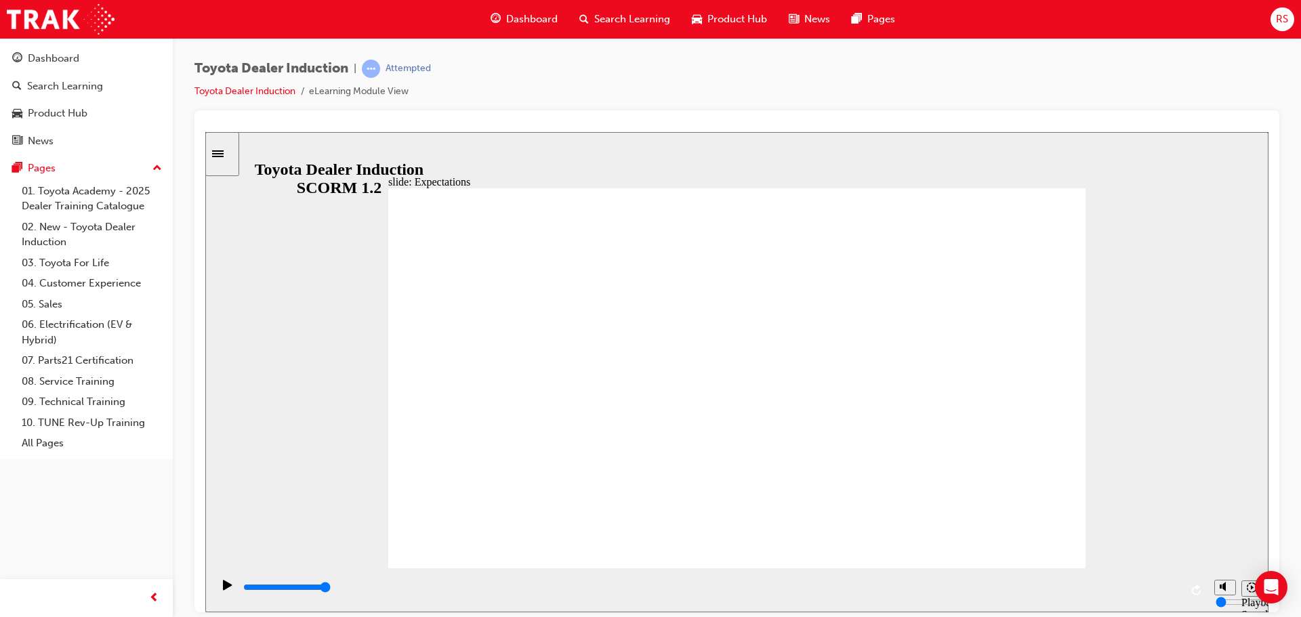
click at [216, 589] on div "Play (Ctrl+Alt+P)" at bounding box center [227, 590] width 23 height 23
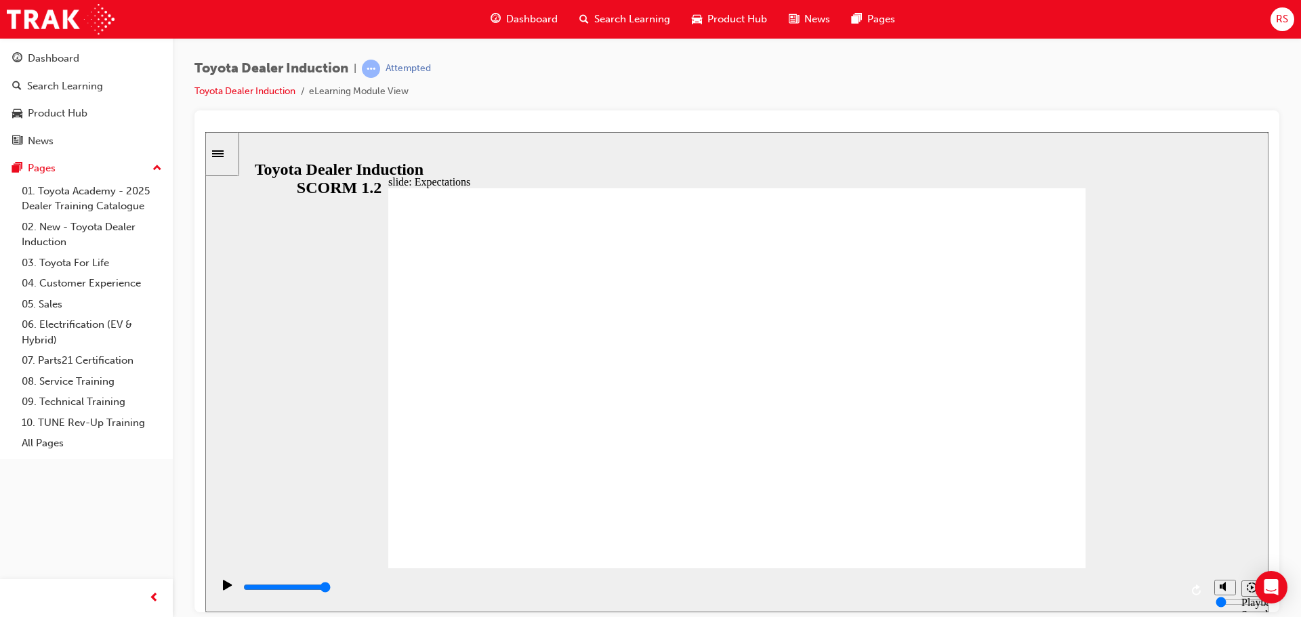
drag, startPoint x: 550, startPoint y: 266, endPoint x: 615, endPoint y: 266, distance: 65.7
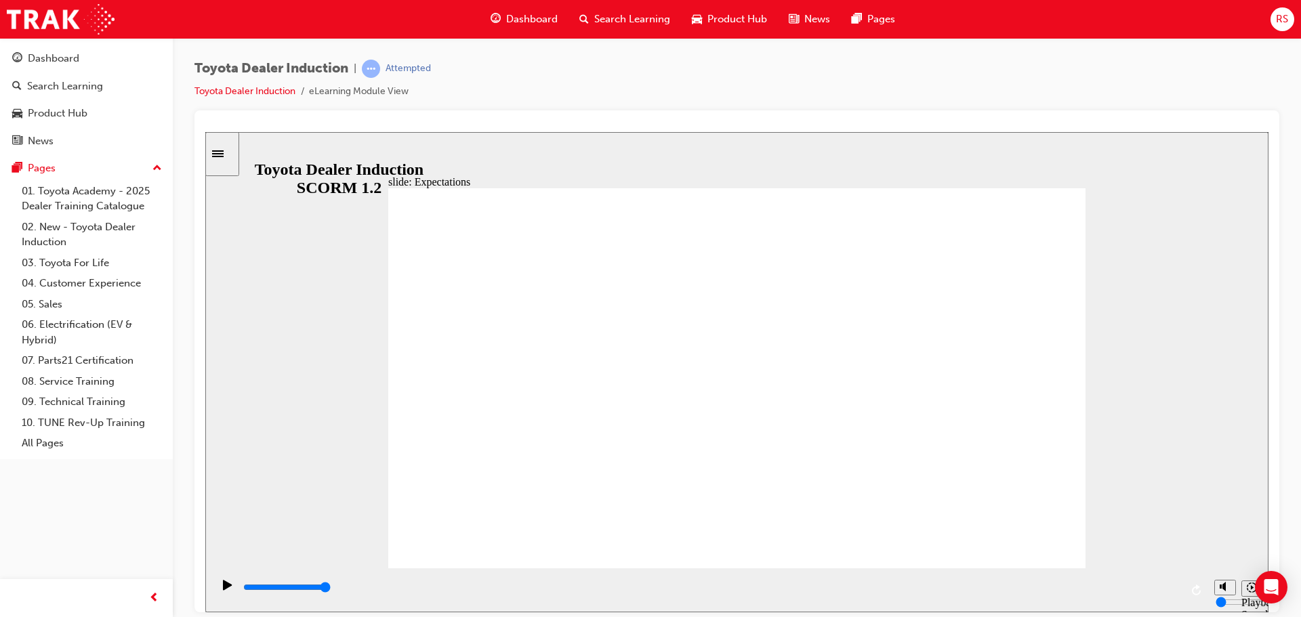
drag, startPoint x: 445, startPoint y: 335, endPoint x: 742, endPoint y: 418, distance: 308.8
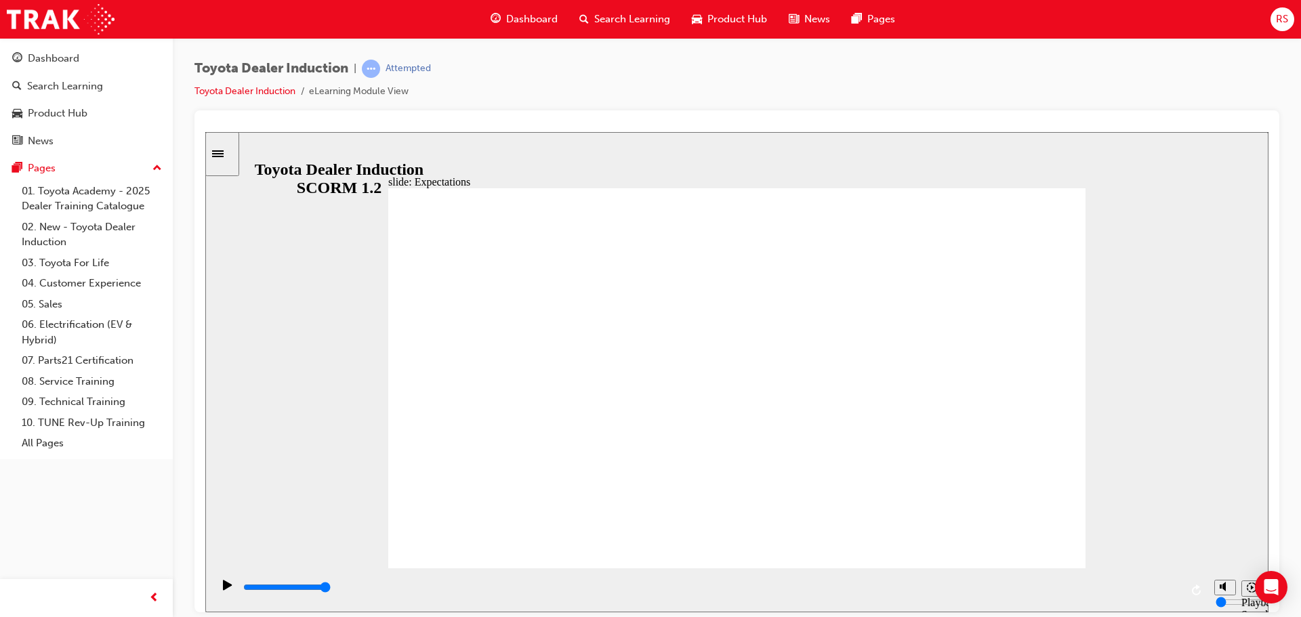
drag, startPoint x: 771, startPoint y: 584, endPoint x: 1254, endPoint y: 605, distance: 483.0
click at [1253, 605] on section "Playback Speed 2 1.75 1.5 1.25" at bounding box center [736, 590] width 1063 height 44
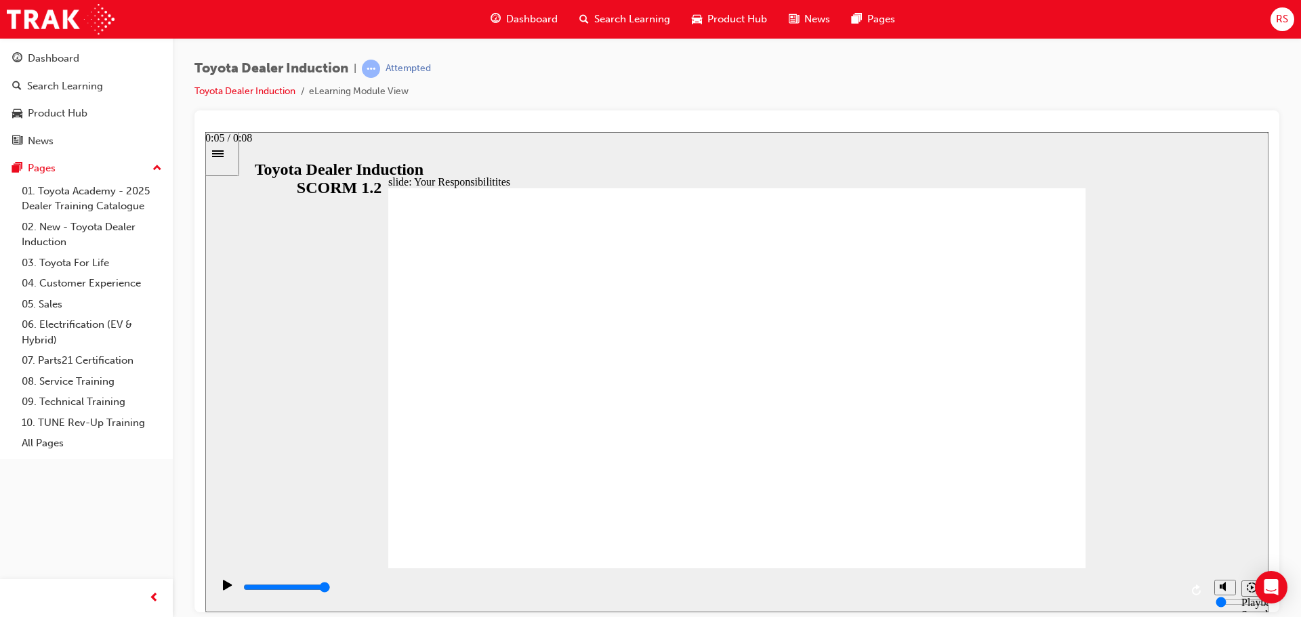
drag, startPoint x: 654, startPoint y: 588, endPoint x: 1219, endPoint y: 614, distance: 565.8
click at [1219, 612] on html "slide: Your Responsibilitites Conduct and Ethics: Your Responsibilities Read an…" at bounding box center [736, 371] width 1063 height 481
type input "8400"
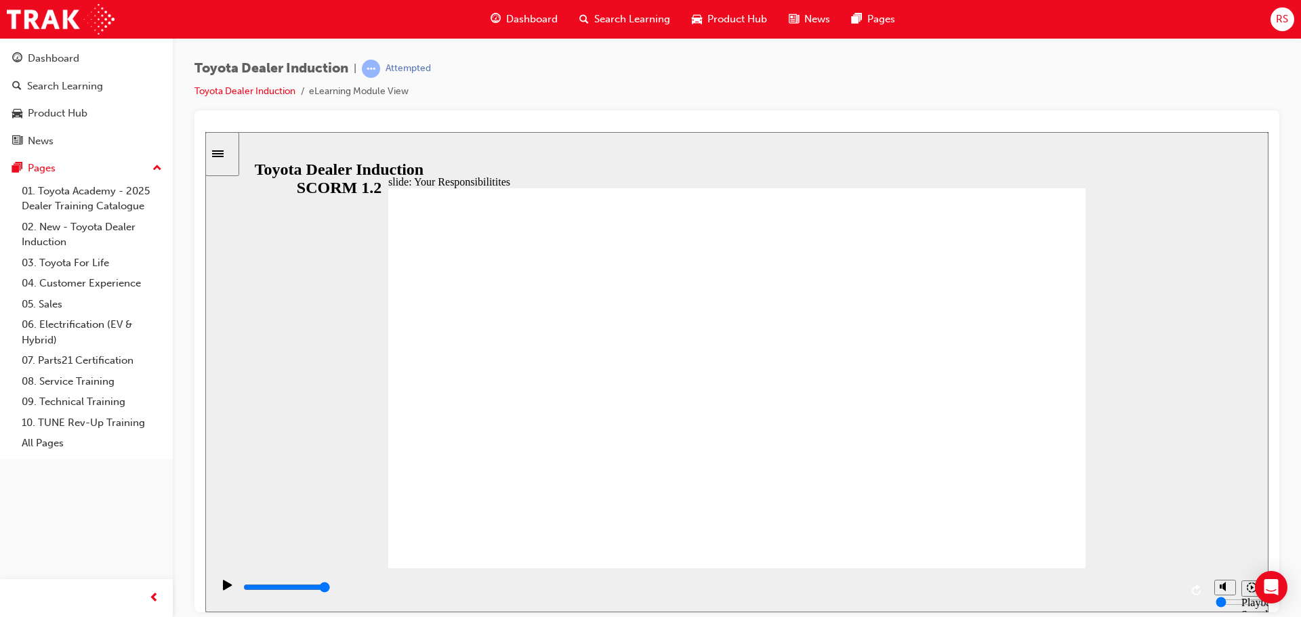
checkbox input "true"
drag, startPoint x: 458, startPoint y: 262, endPoint x: 455, endPoint y: 348, distance: 85.4
checkbox input "true"
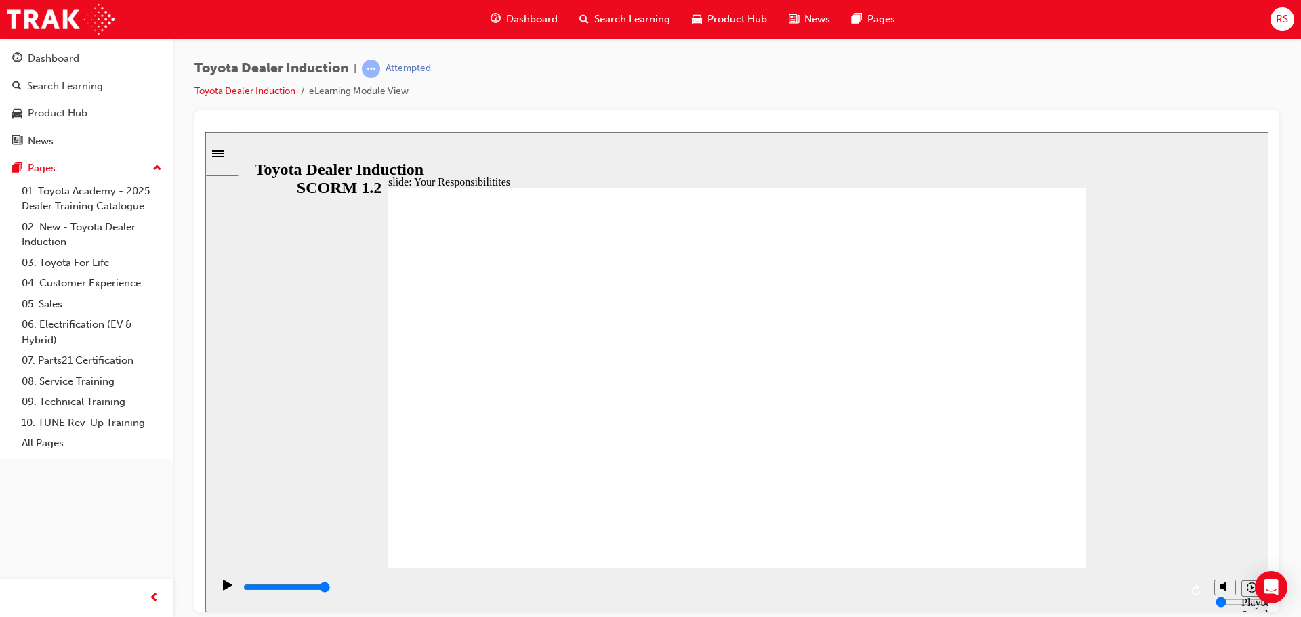
checkbox input "true"
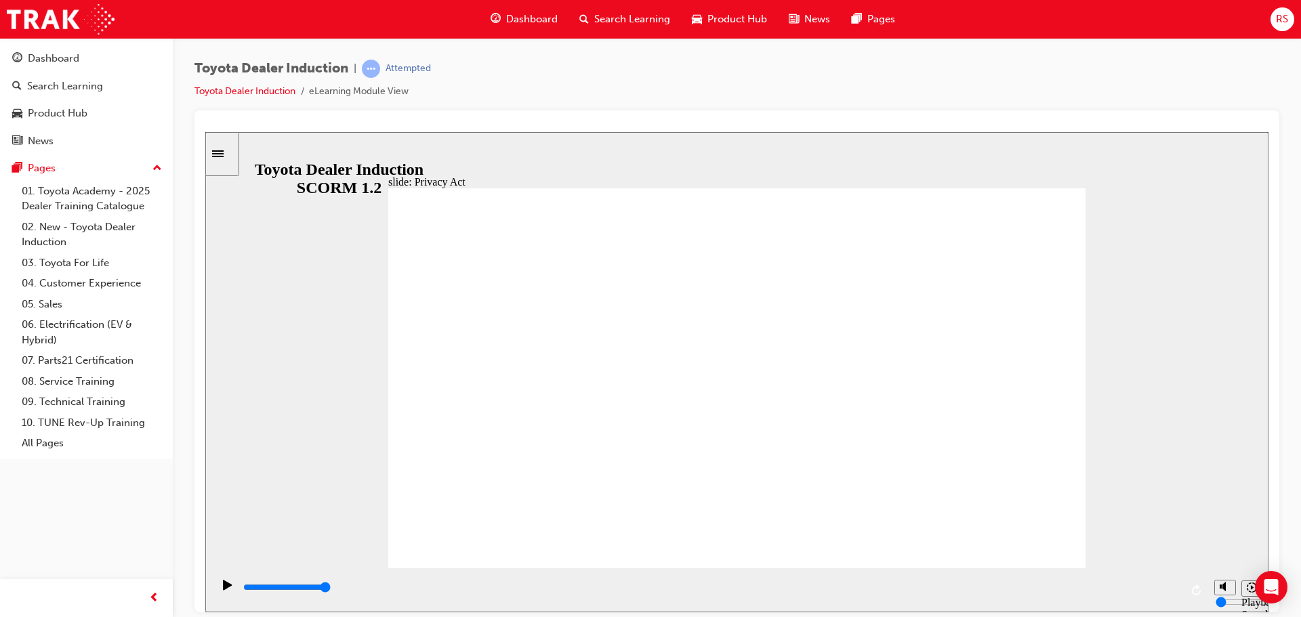
drag, startPoint x: 562, startPoint y: 585, endPoint x: 1218, endPoint y: 618, distance: 656.9
click at [1218, 612] on html "slide: Privacy Act Privacy Act The Privacy Act regulates how personal informati…" at bounding box center [736, 371] width 1063 height 481
drag, startPoint x: 964, startPoint y: 592, endPoint x: 1205, endPoint y: 599, distance: 241.4
click at [1204, 599] on div "playback controls" at bounding box center [710, 590] width 996 height 44
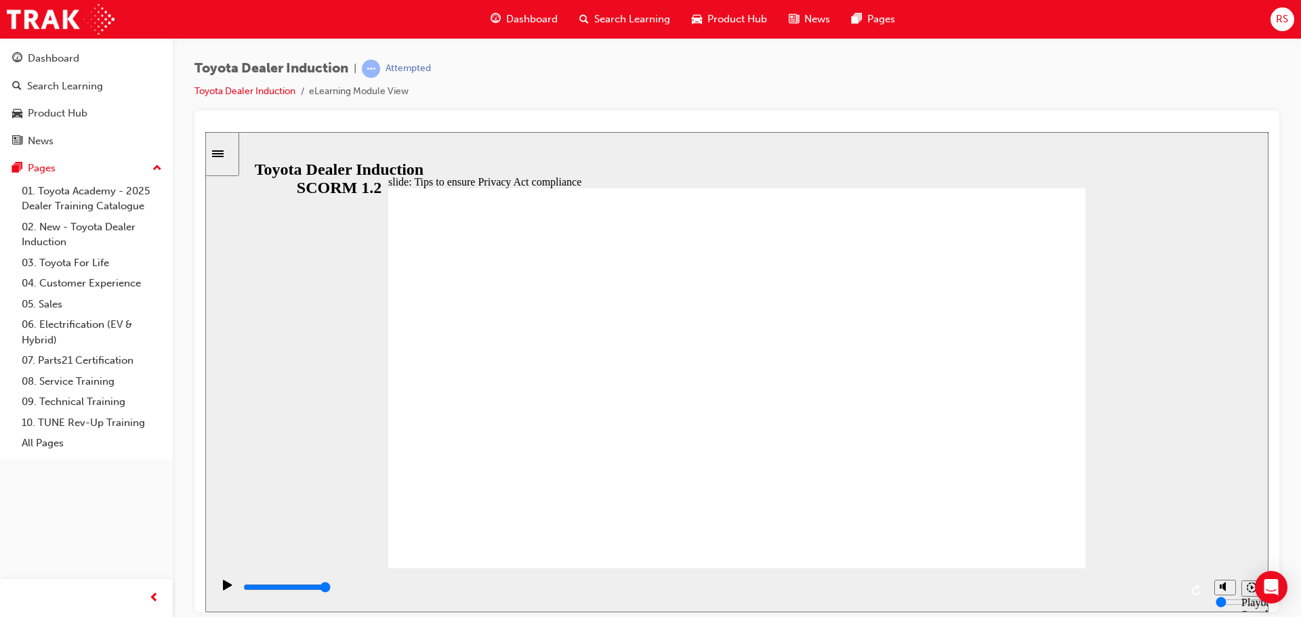
drag, startPoint x: 720, startPoint y: 415, endPoint x: 730, endPoint y: 446, distance: 31.9
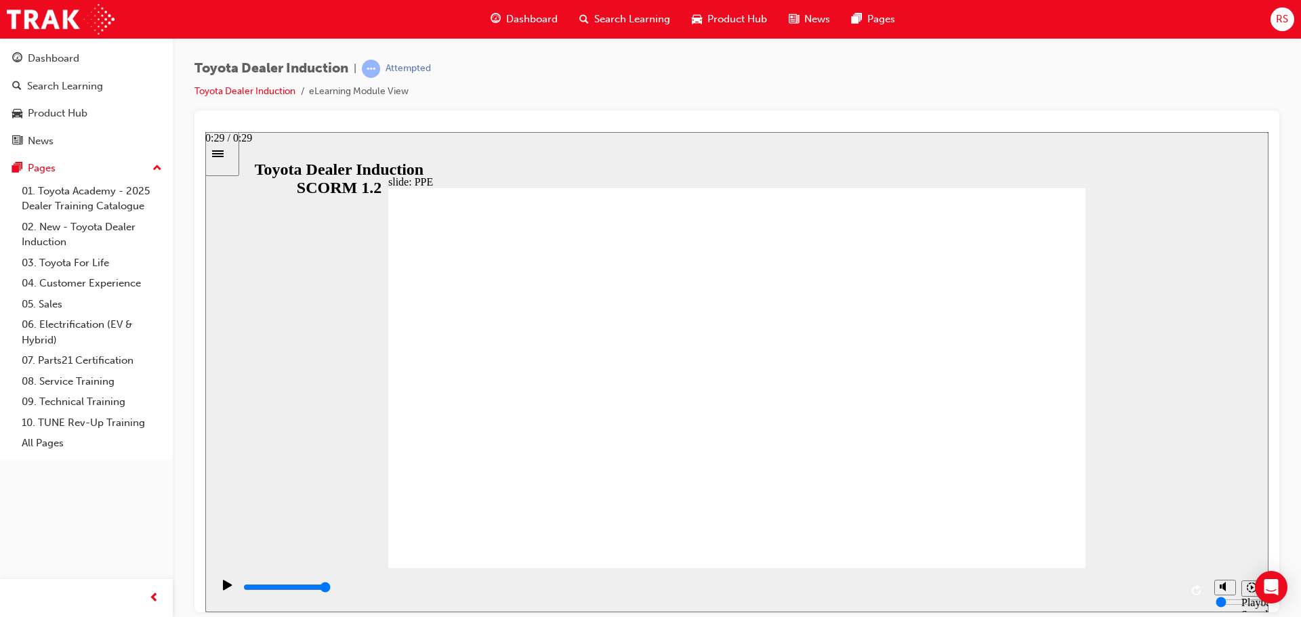
drag, startPoint x: 958, startPoint y: 589, endPoint x: 1062, endPoint y: 547, distance: 111.9
click at [1190, 590] on div "playback controls" at bounding box center [710, 590] width 996 height 44
drag, startPoint x: 825, startPoint y: 589, endPoint x: 1228, endPoint y: 598, distance: 403.4
click at [1219, 598] on section "Playback Speed 2 1.75 1.5 1.25" at bounding box center [736, 590] width 1063 height 44
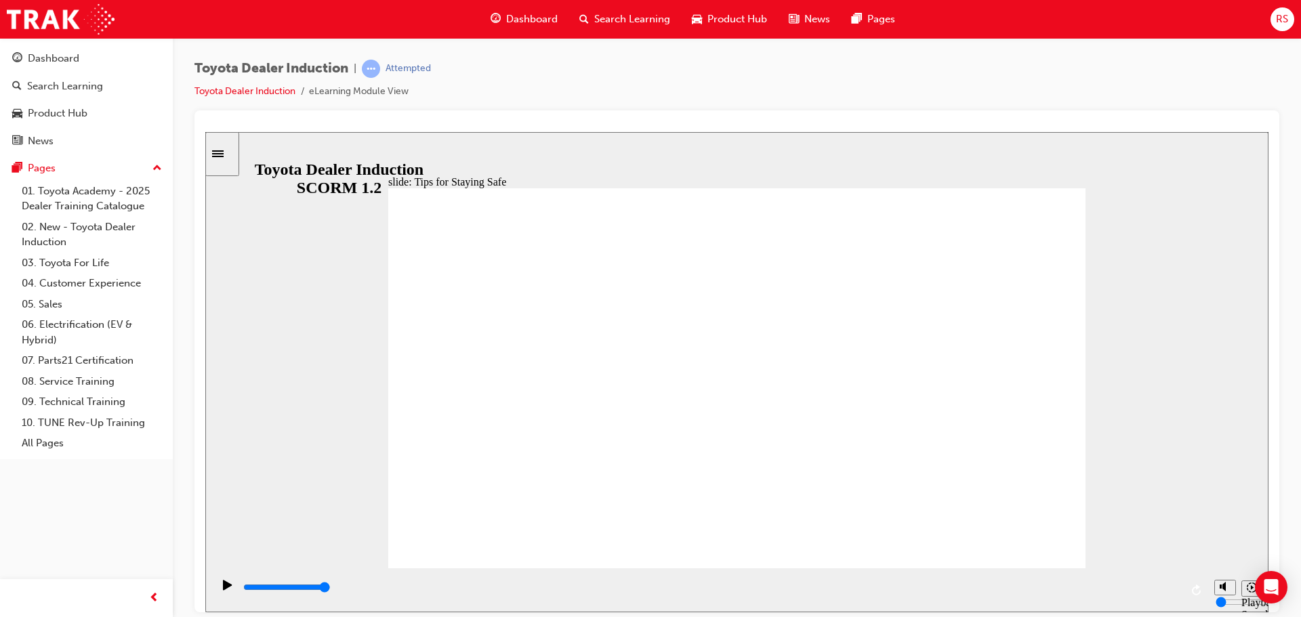
drag, startPoint x: 804, startPoint y: 488, endPoint x: 766, endPoint y: 499, distance: 40.1
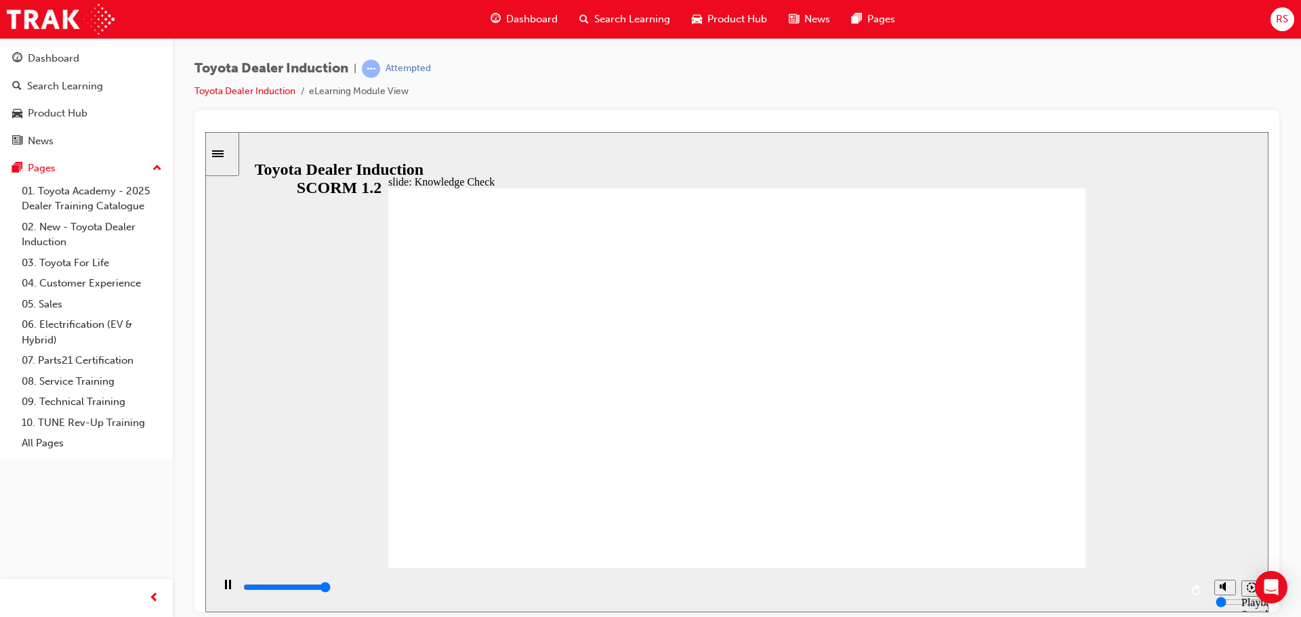
type input "5000"
checkbox input "true"
type input "2100"
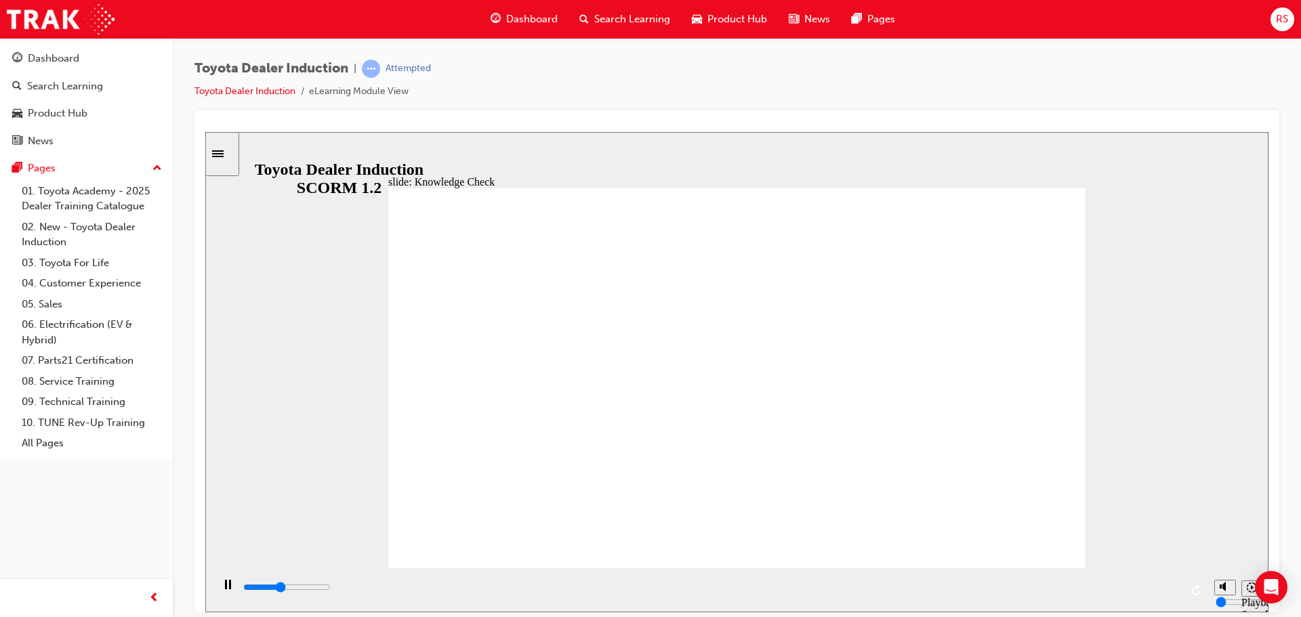
radio input "true"
type input "1400"
checkbox input "true"
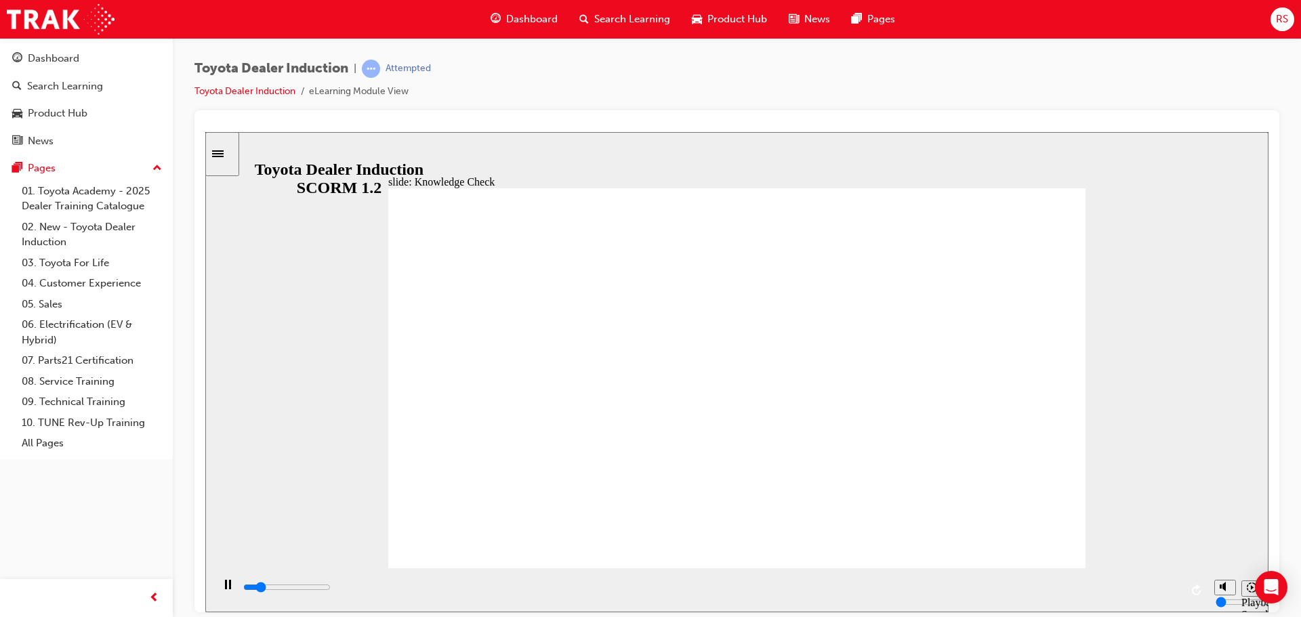
drag, startPoint x: 722, startPoint y: 444, endPoint x: 1042, endPoint y: 211, distance: 395.4
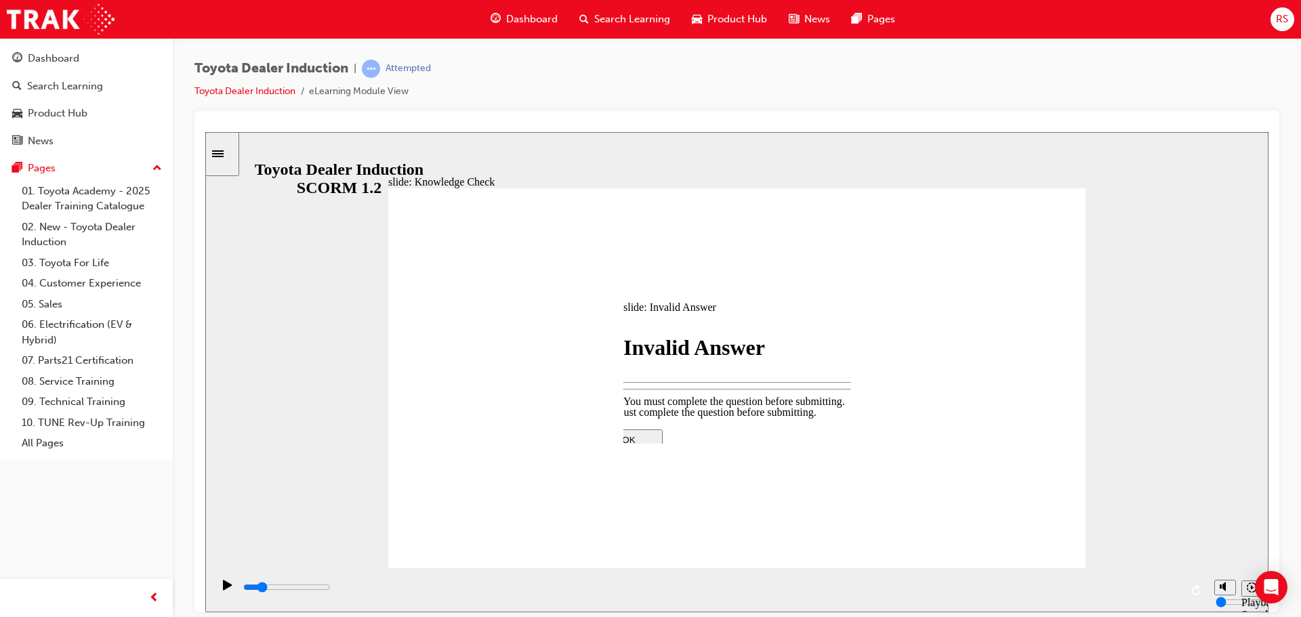
type input "900"
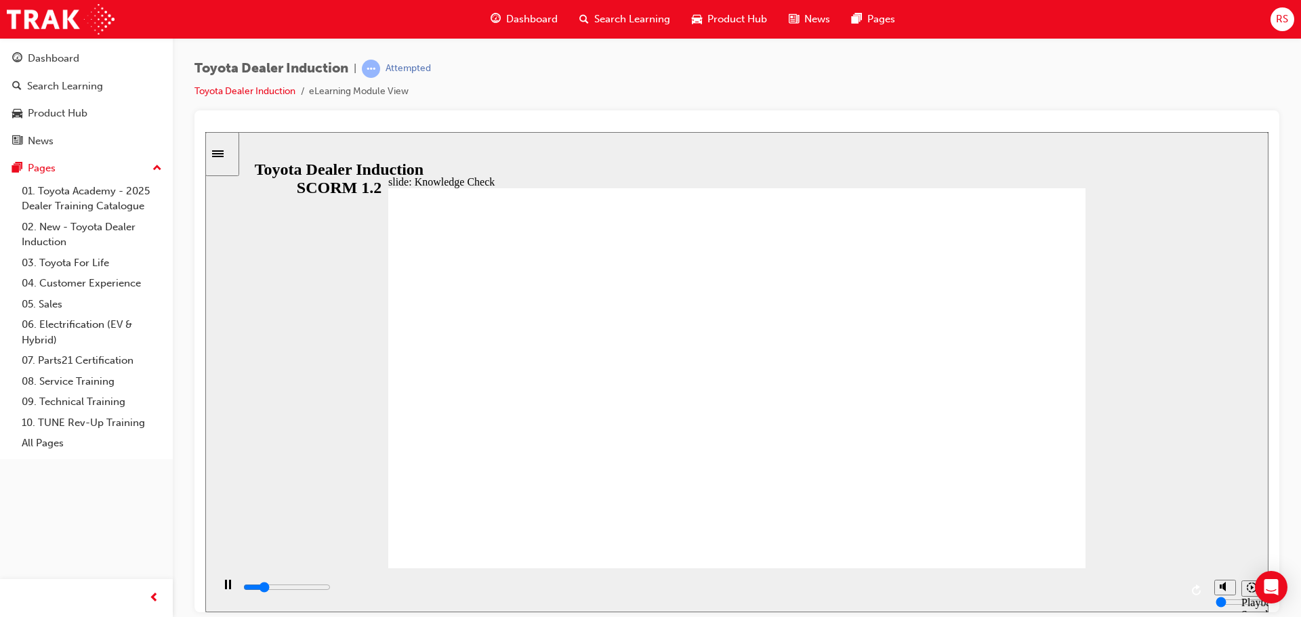
type input "1000"
checkbox input "true"
type input "9900"
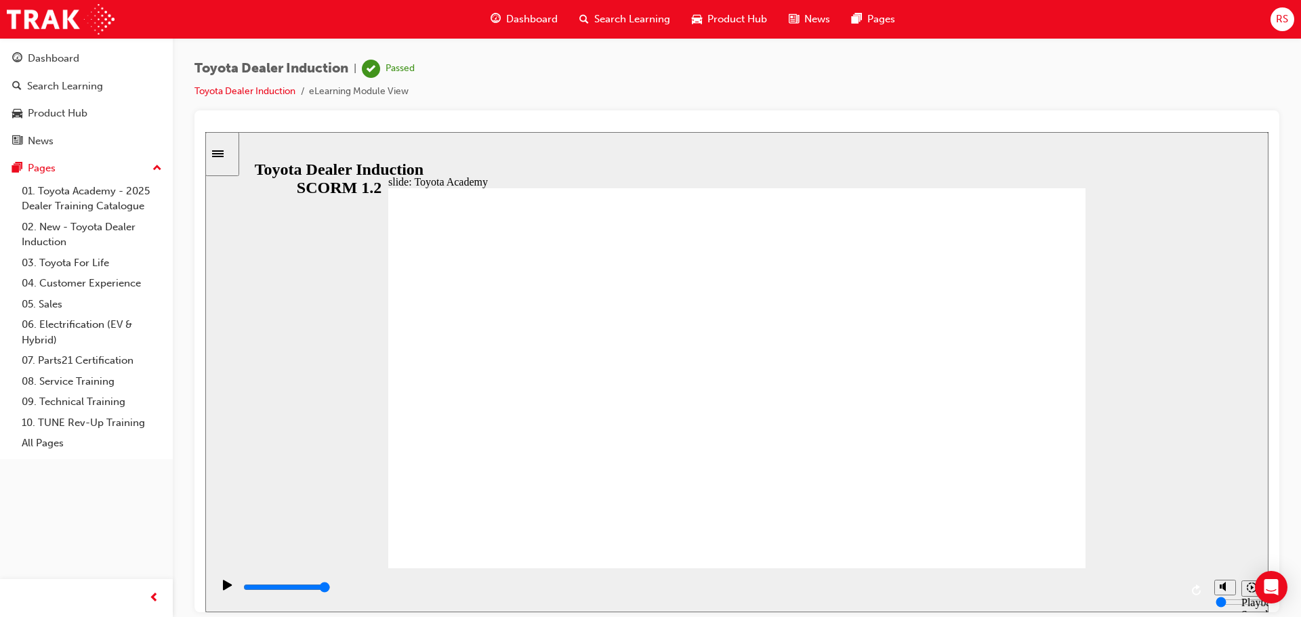
click at [531, 22] on span "Dashboard" at bounding box center [532, 20] width 52 height 16
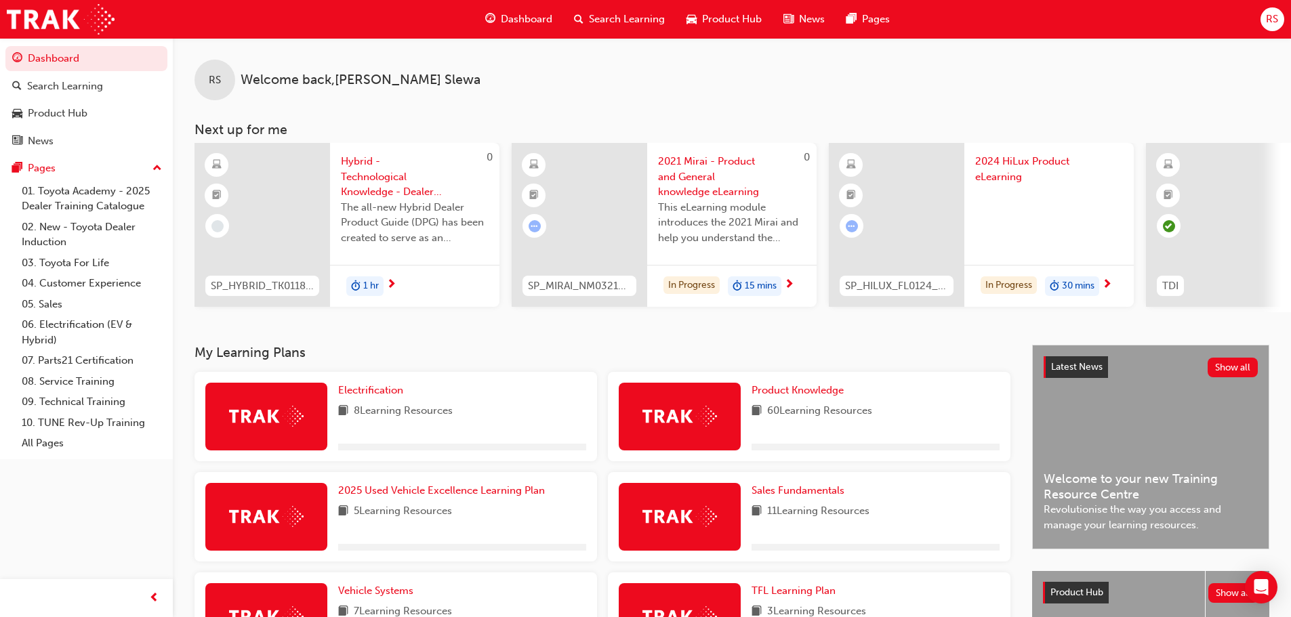
click at [514, 12] on span "Dashboard" at bounding box center [527, 20] width 52 height 16
click at [514, 20] on span "Dashboard" at bounding box center [527, 20] width 52 height 16
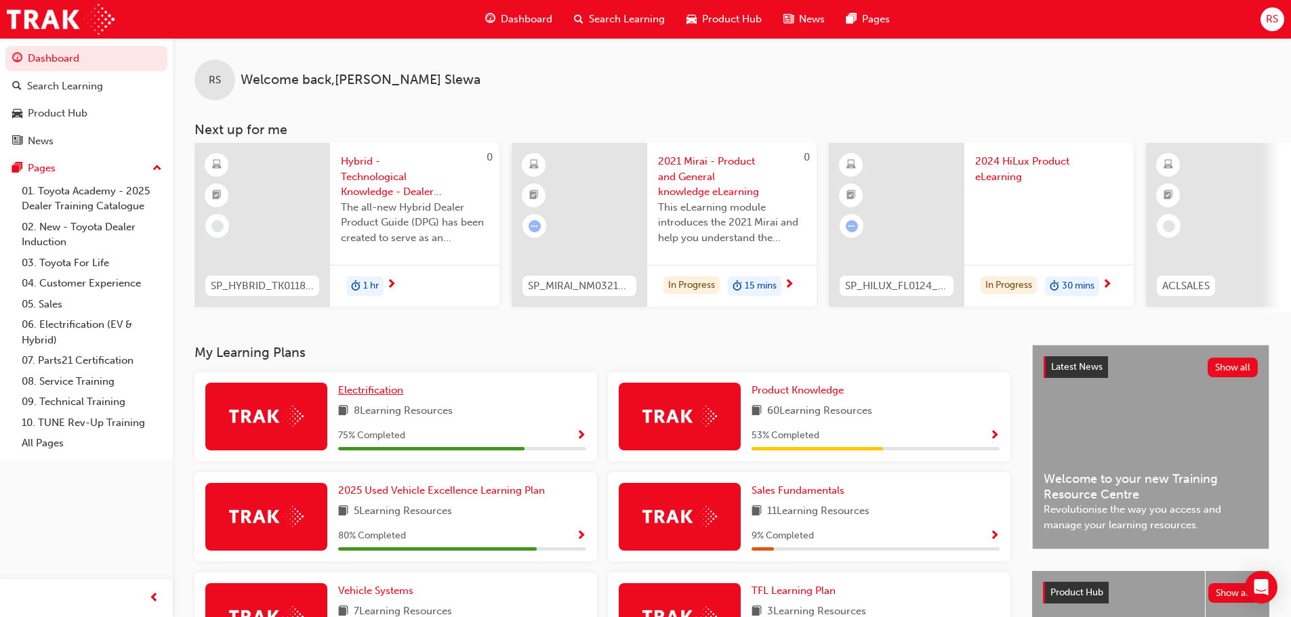
click at [359, 392] on span "Electrification" at bounding box center [370, 390] width 65 height 12
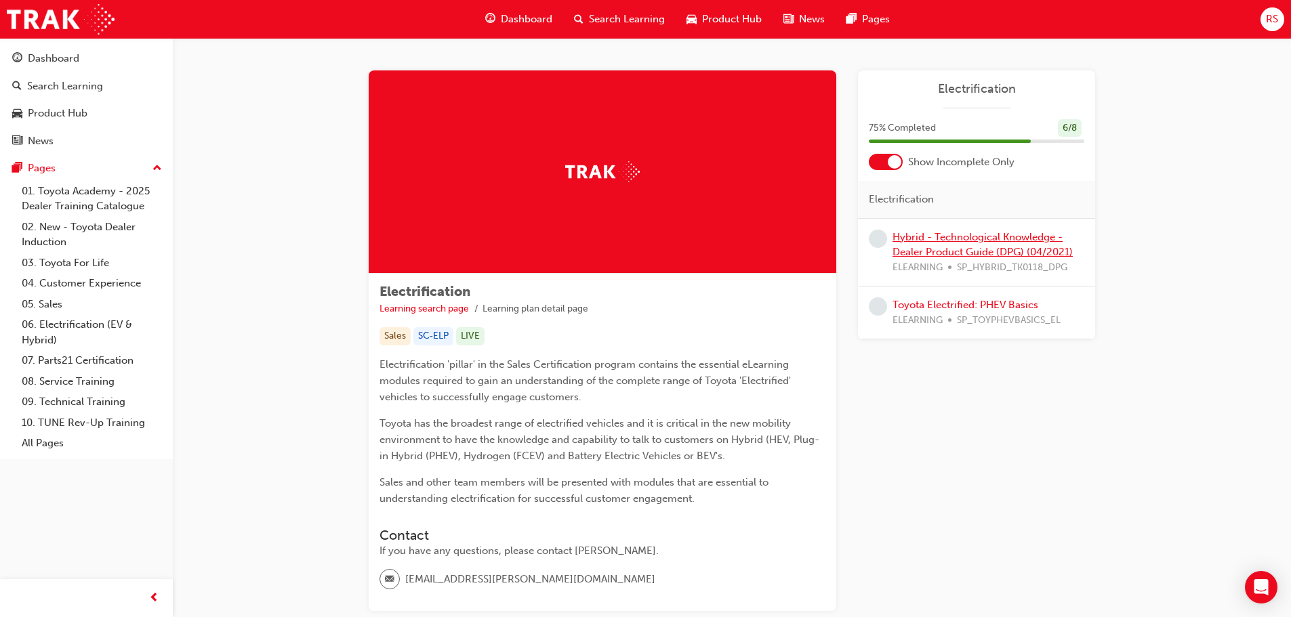
click at [962, 241] on link "Hybrid - Technological Knowledge - Dealer Product Guide (DPG) (04/2021)" at bounding box center [983, 245] width 180 height 28
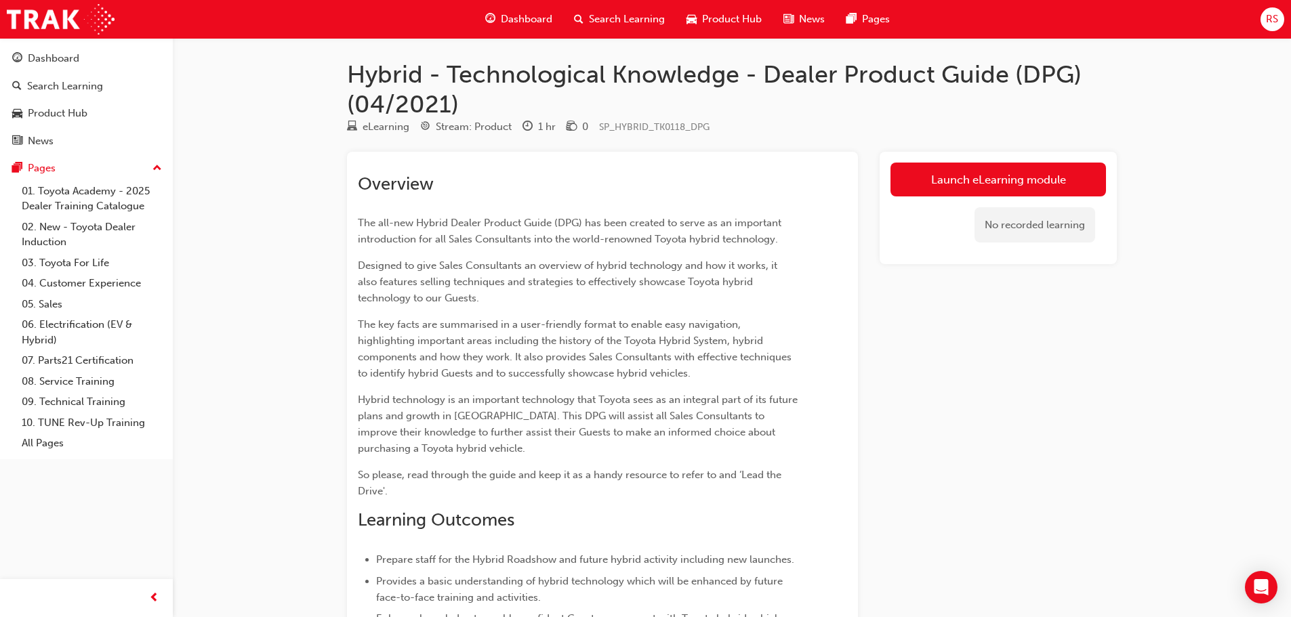
click at [525, 17] on span "Dashboard" at bounding box center [527, 20] width 52 height 16
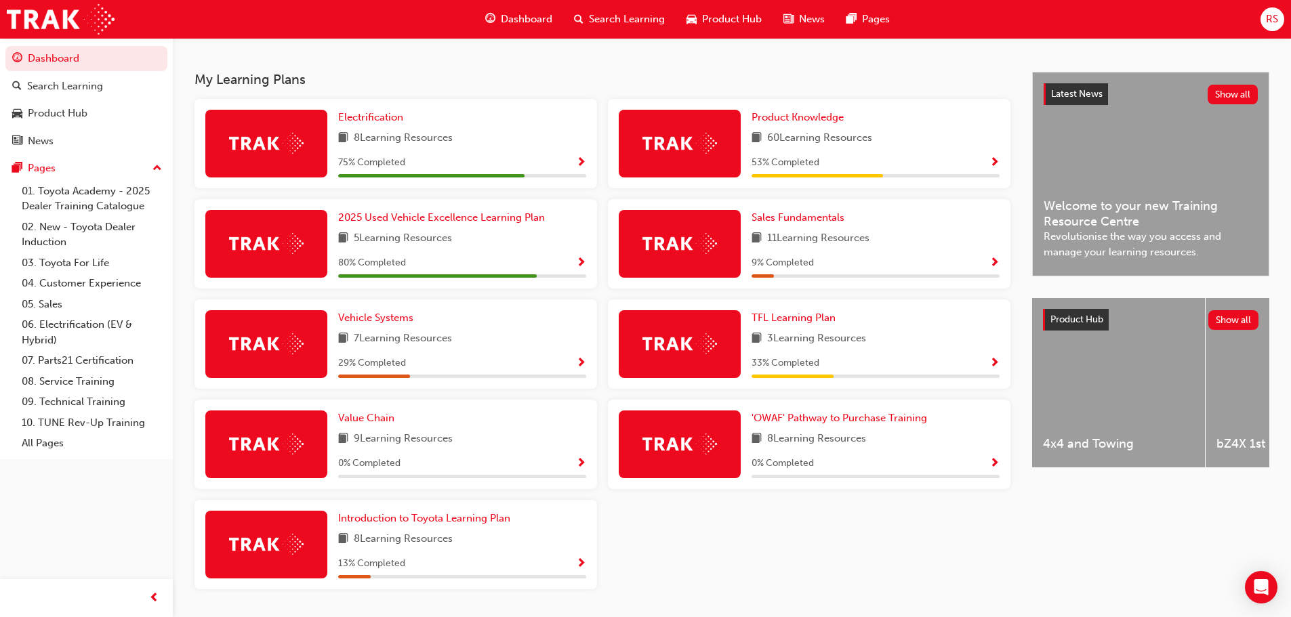
scroll to position [317, 0]
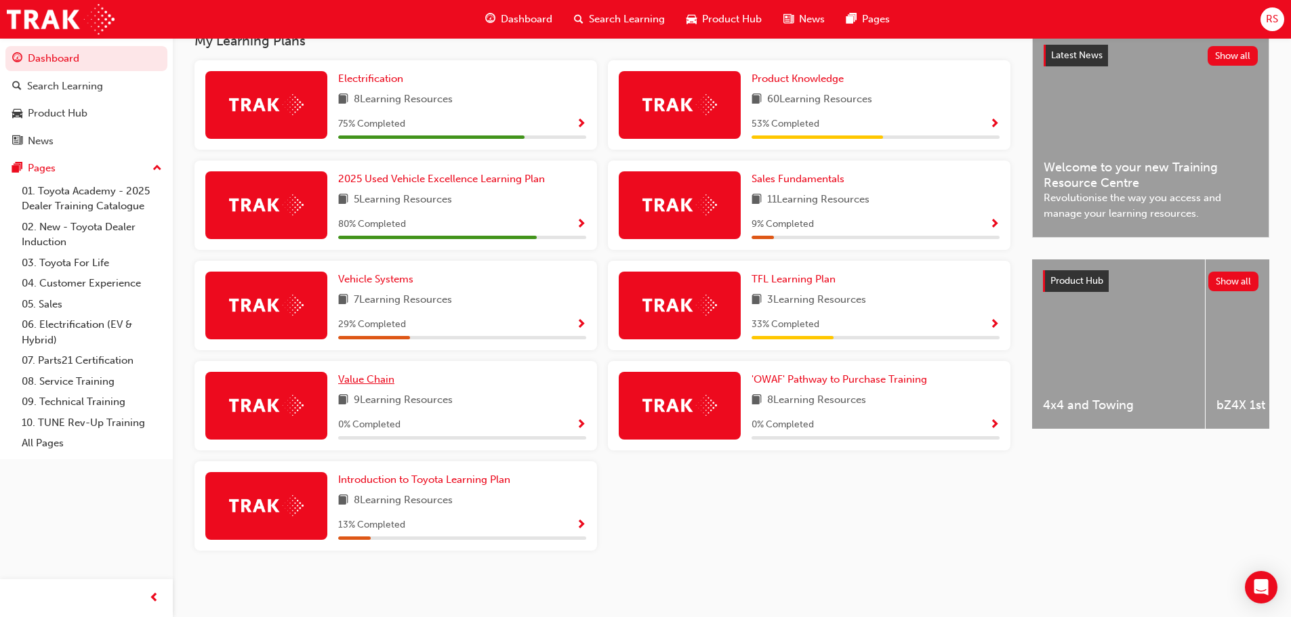
click at [377, 380] on span "Value Chain" at bounding box center [366, 379] width 56 height 12
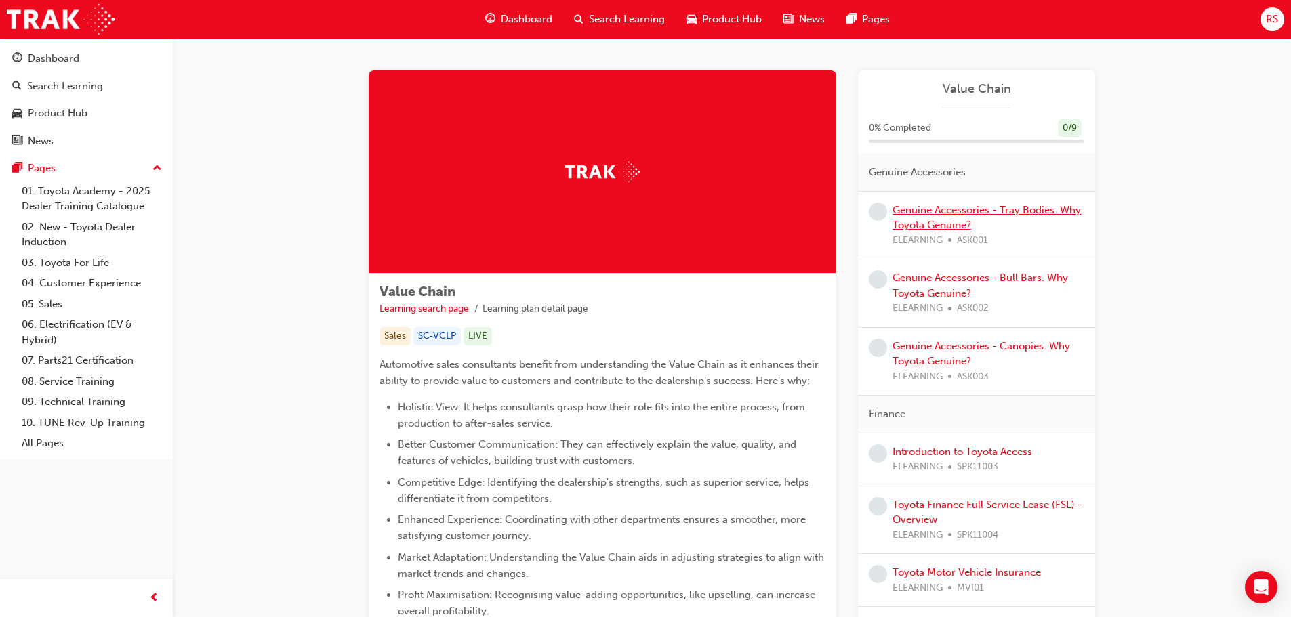
click at [945, 213] on link "Genuine Accessories - Tray Bodies. Why Toyota Genuine?" at bounding box center [987, 218] width 188 height 28
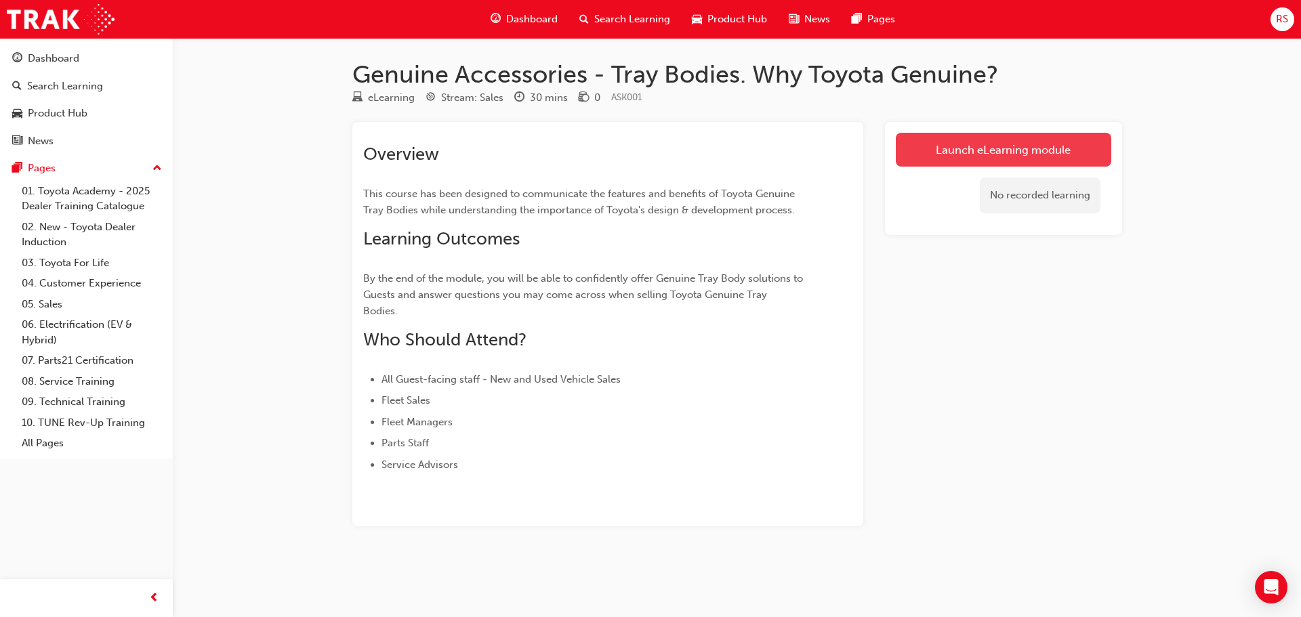
click at [928, 142] on link "Launch eLearning module" at bounding box center [1004, 150] width 216 height 34
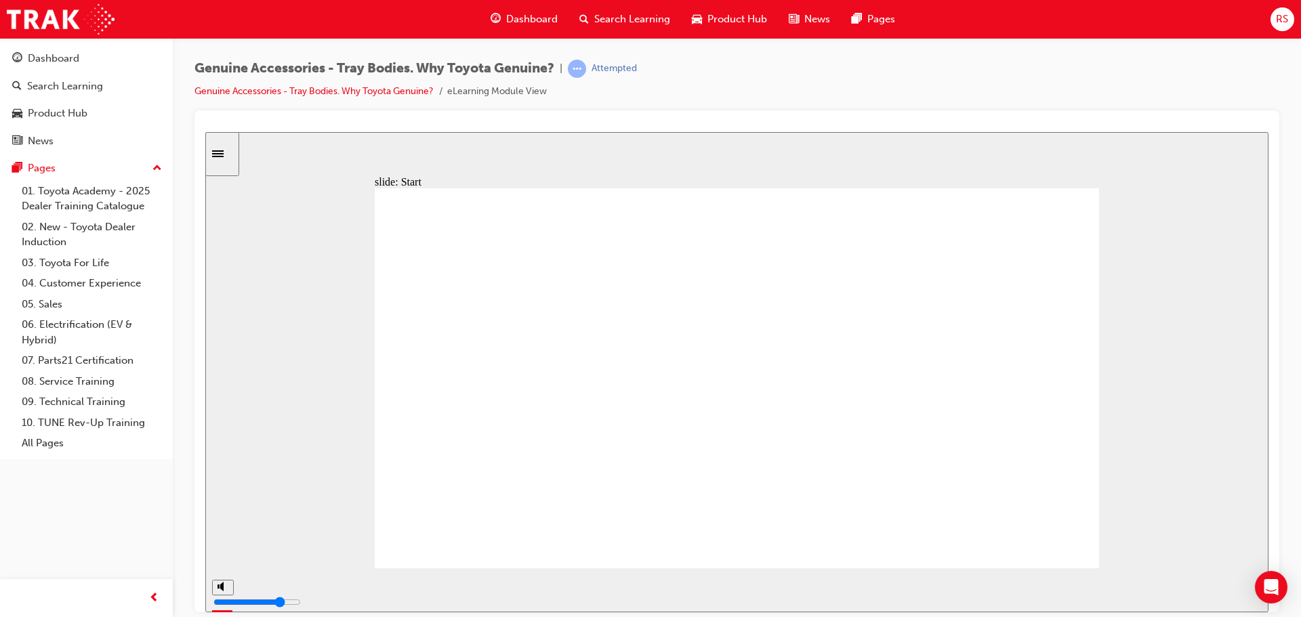
type input "4900"
type input "4"
type input "5000"
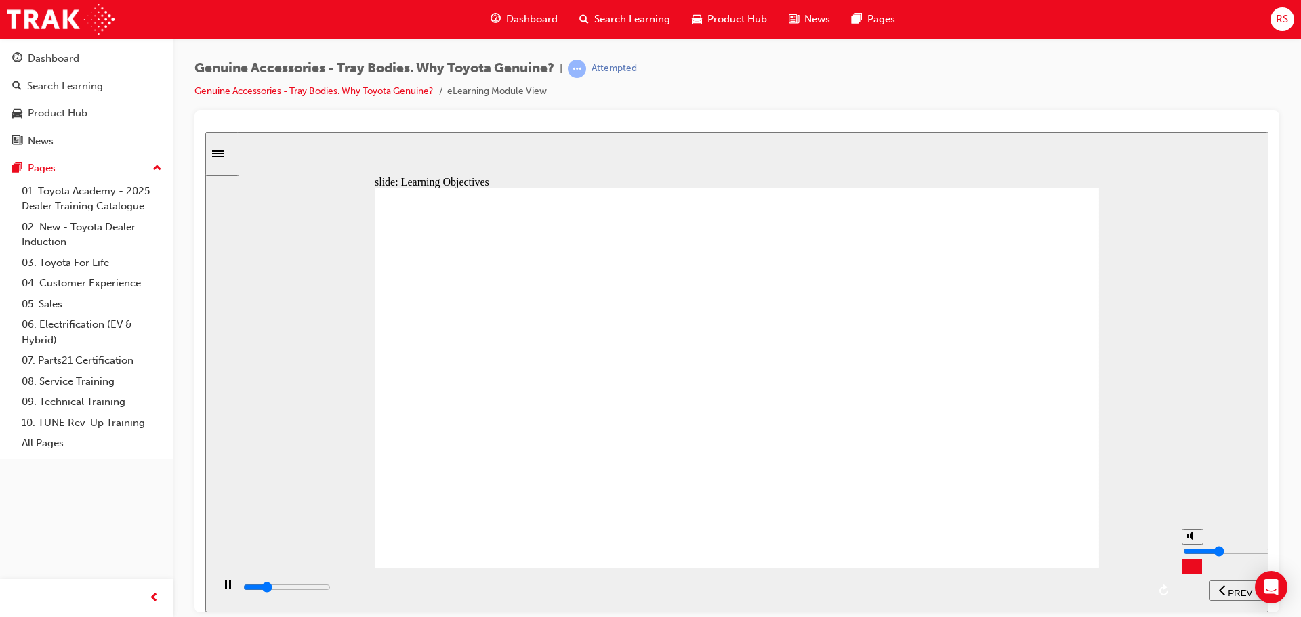
type input "3"
type input "5500"
type input "3"
click at [1195, 556] on input "volume" at bounding box center [1226, 551] width 87 height 11
type input "21200"
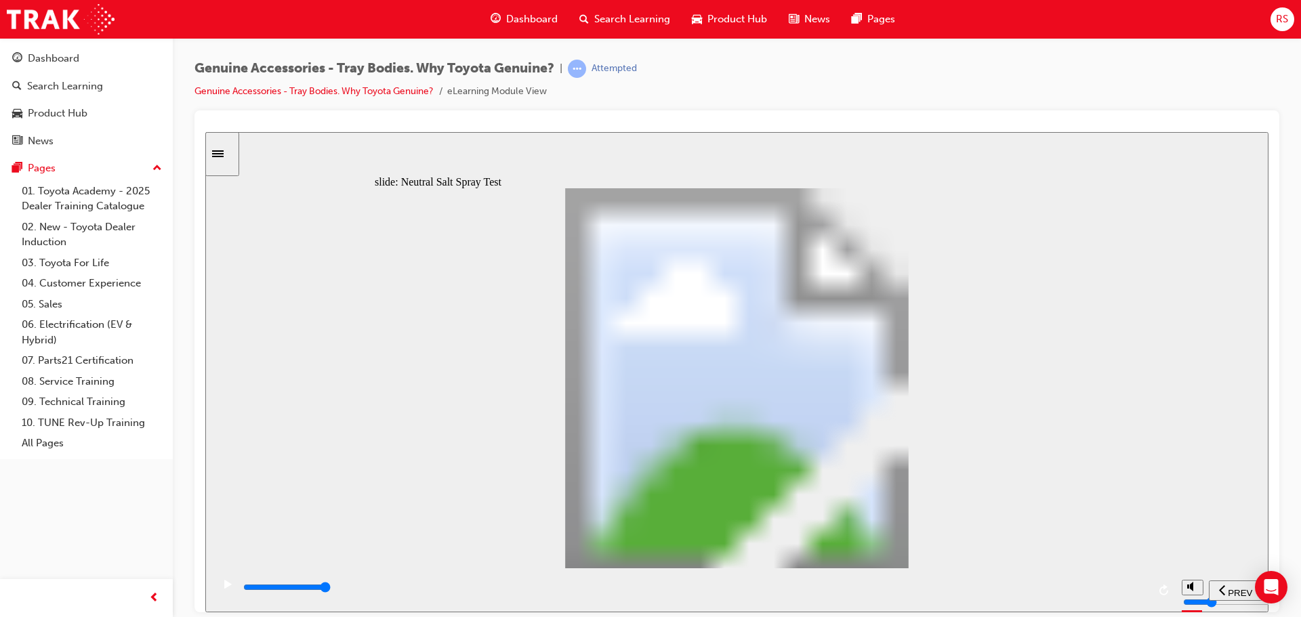
drag, startPoint x: 752, startPoint y: 443, endPoint x: 579, endPoint y: 440, distance: 172.2
type input "0"
type input "2"
type input "0"
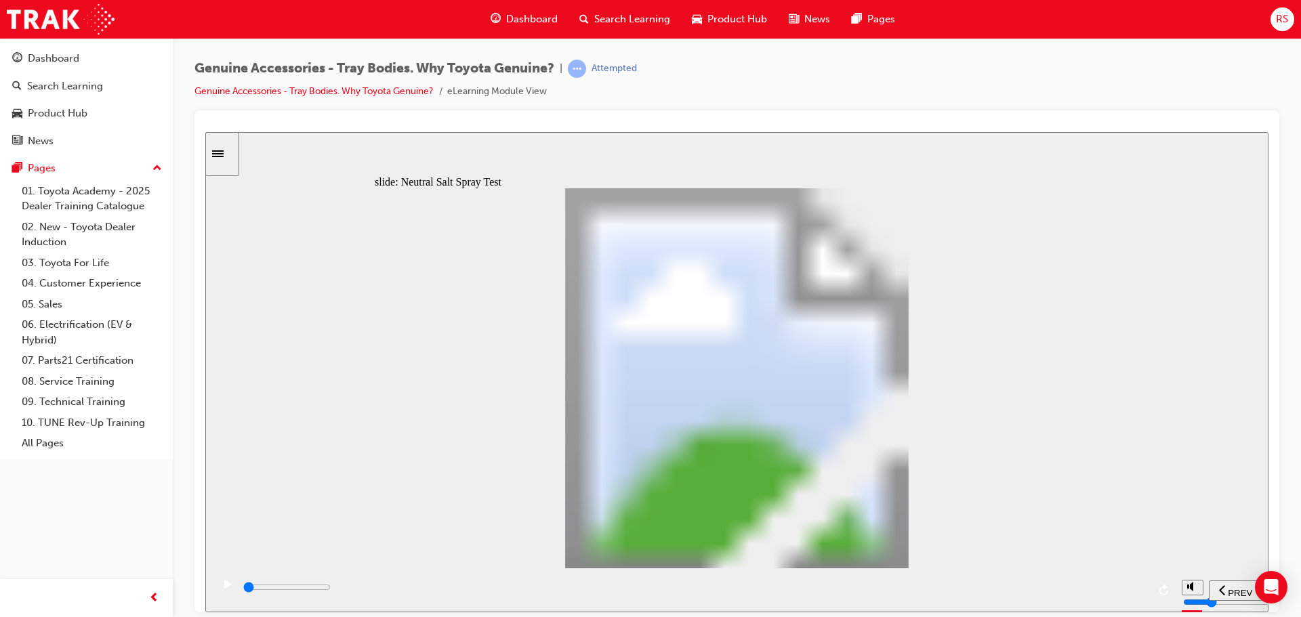
type input "3"
type input "0"
type input "4"
type input "100"
type input "5"
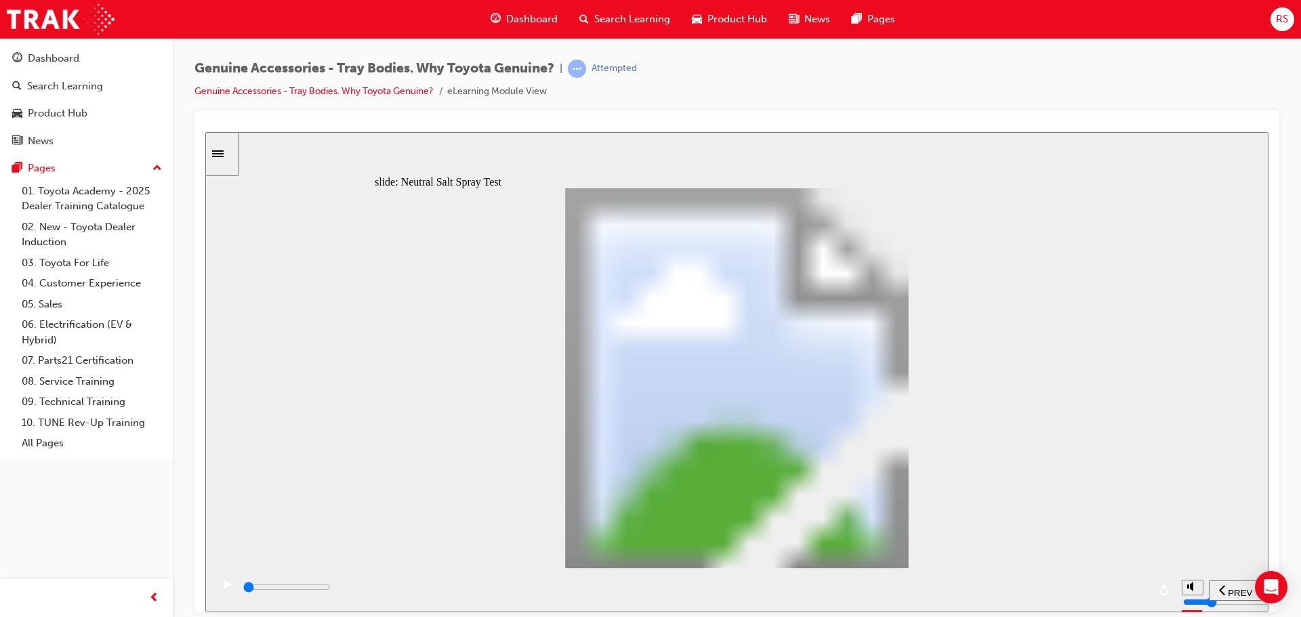
type input "0"
type input "6"
type input "0"
type input "7"
type input "0"
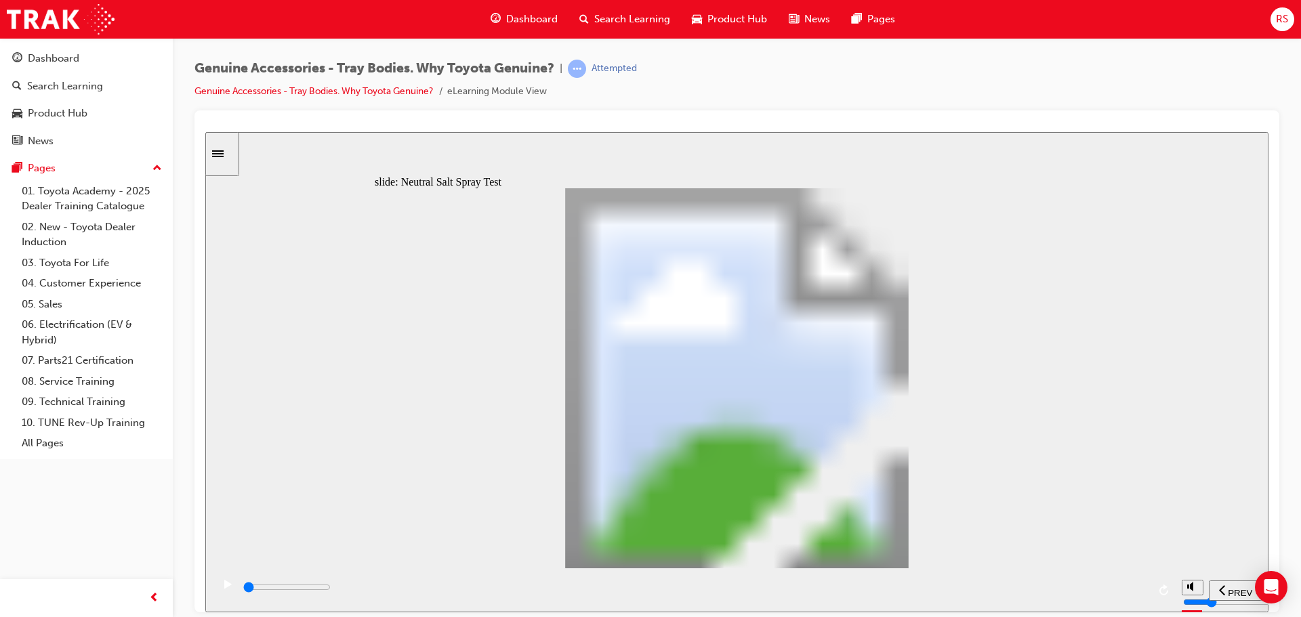
type input "8"
drag, startPoint x: 512, startPoint y: 445, endPoint x: 933, endPoint y: 470, distance: 422.3
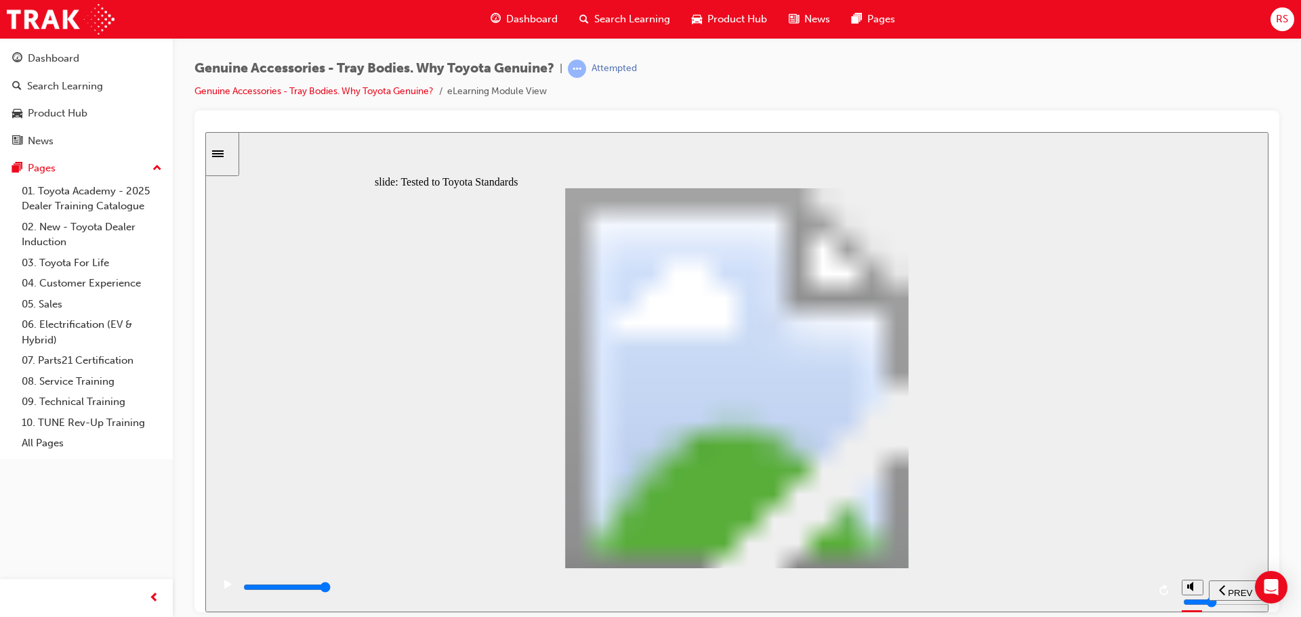
type input "13400"
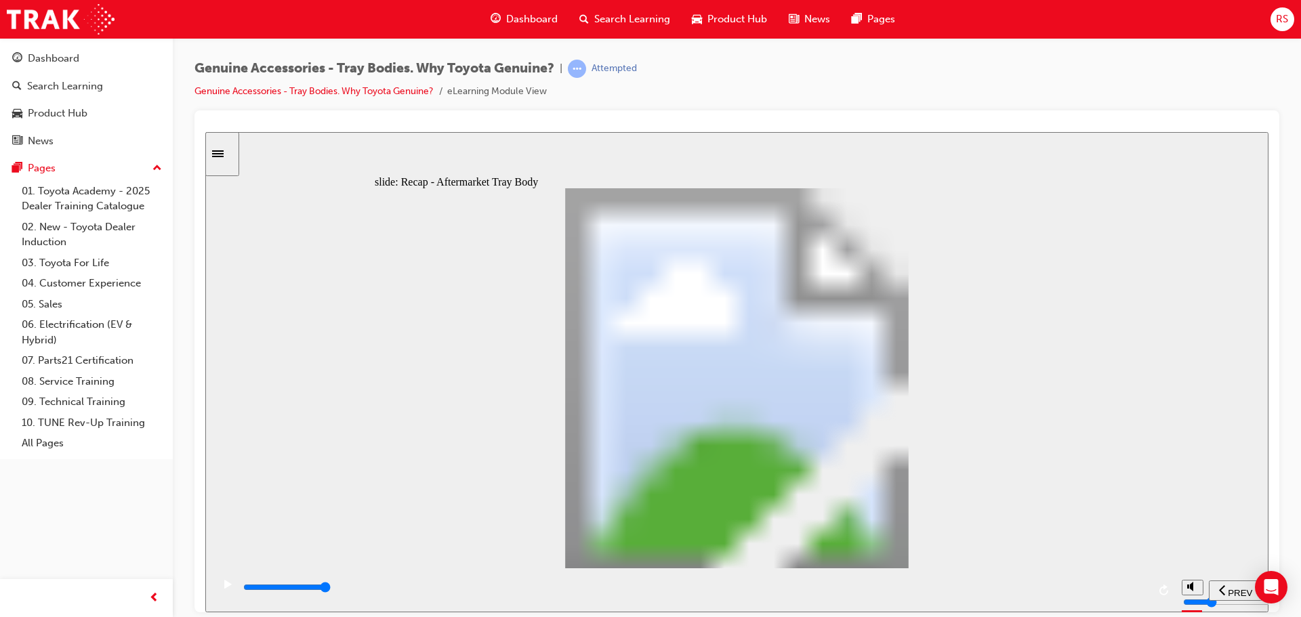
radio input "true"
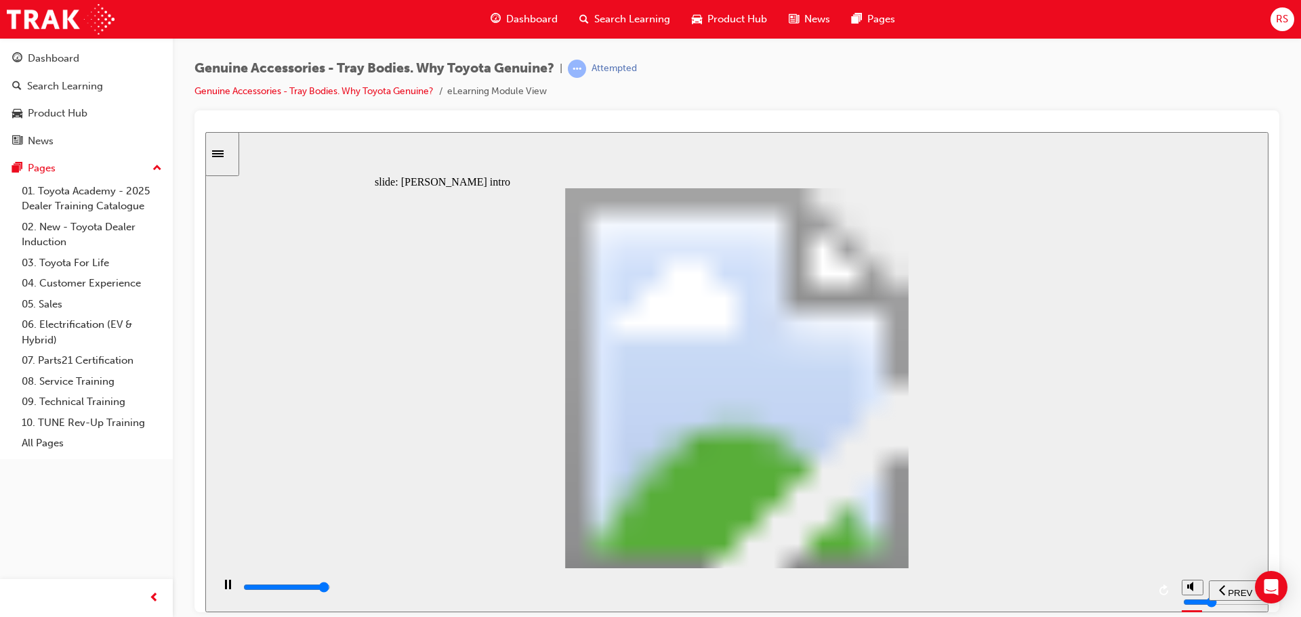
type input "16600"
type input "1"
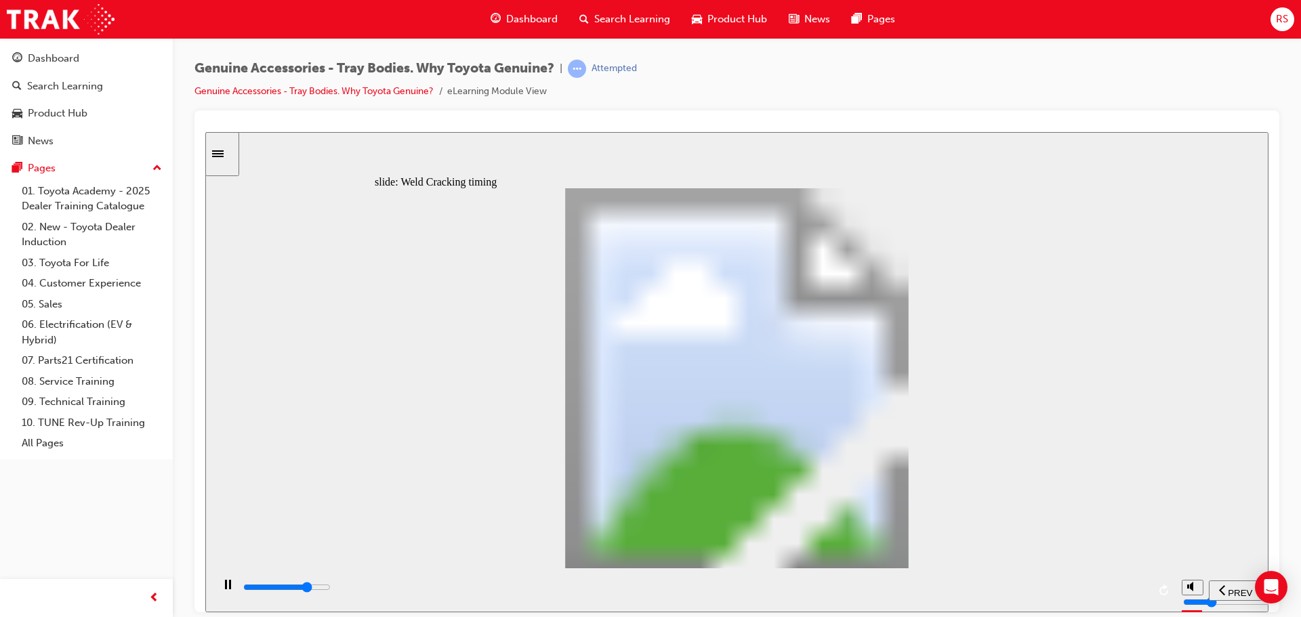
type input "16600"
type input "6"
type input "16600"
type input "7"
type input "16700"
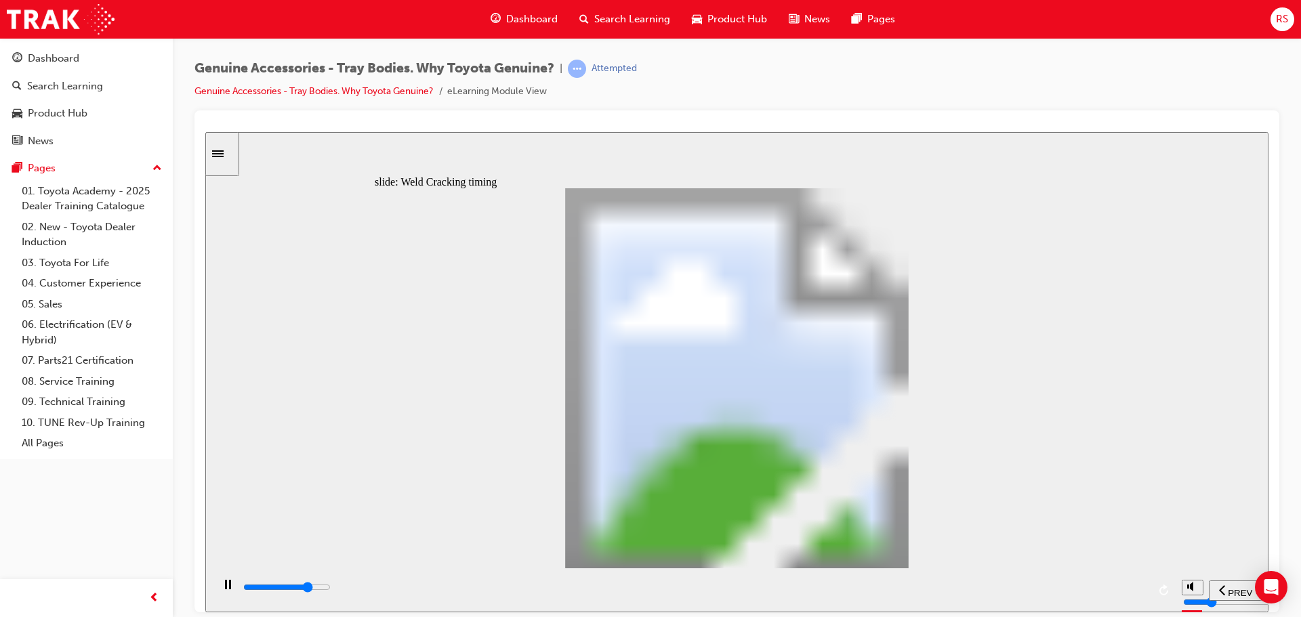
type input "8"
type input "16900"
type input "9"
drag, startPoint x: 605, startPoint y: 448, endPoint x: 853, endPoint y: 495, distance: 252.4
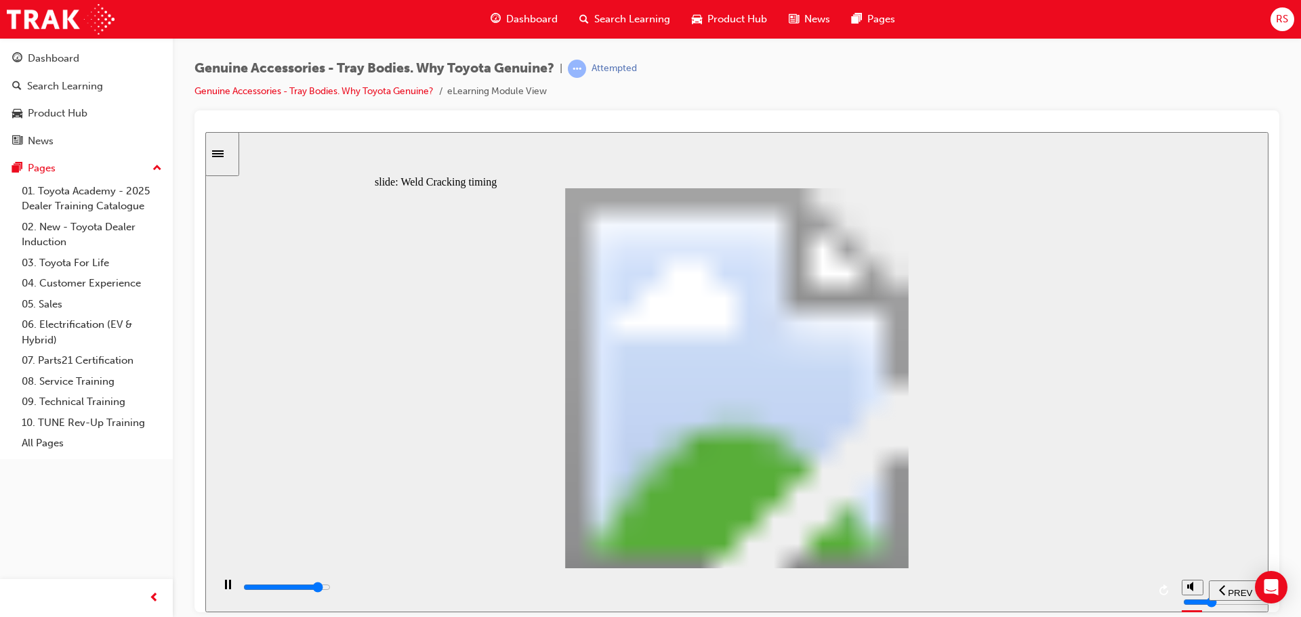
type input "5900"
type input "1"
drag, startPoint x: 411, startPoint y: 452, endPoint x: 478, endPoint y: 453, distance: 66.4
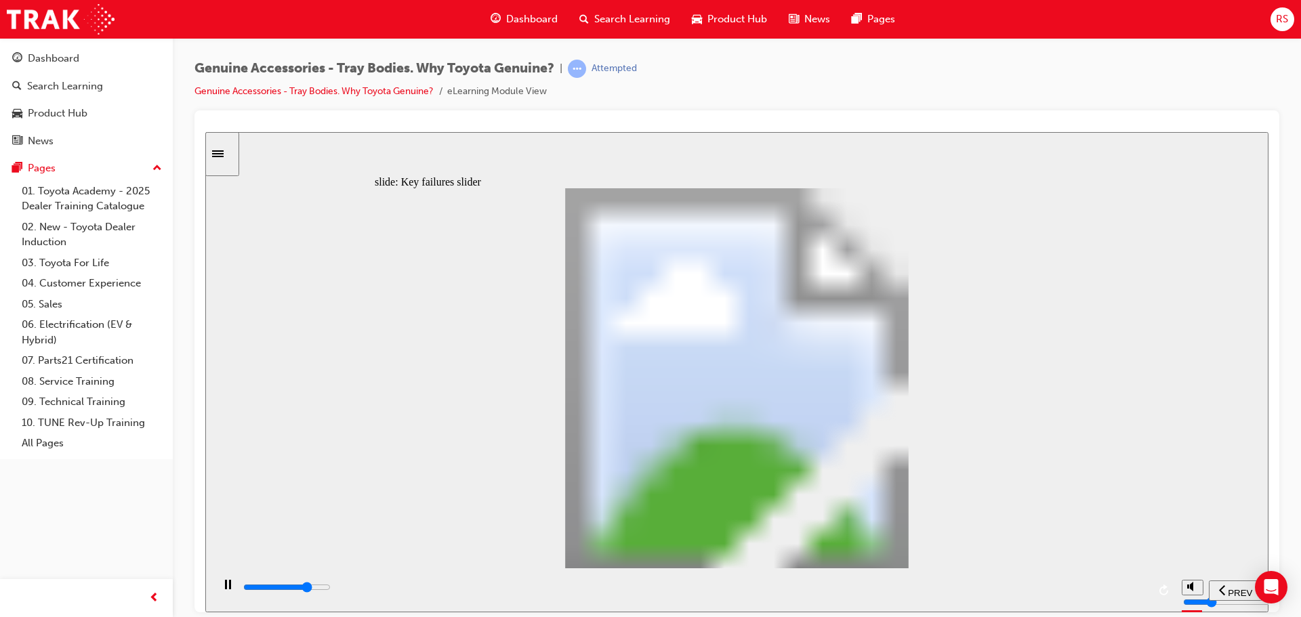
type input "7700"
type input "2"
drag, startPoint x: 480, startPoint y: 452, endPoint x: 539, endPoint y: 455, distance: 59.1
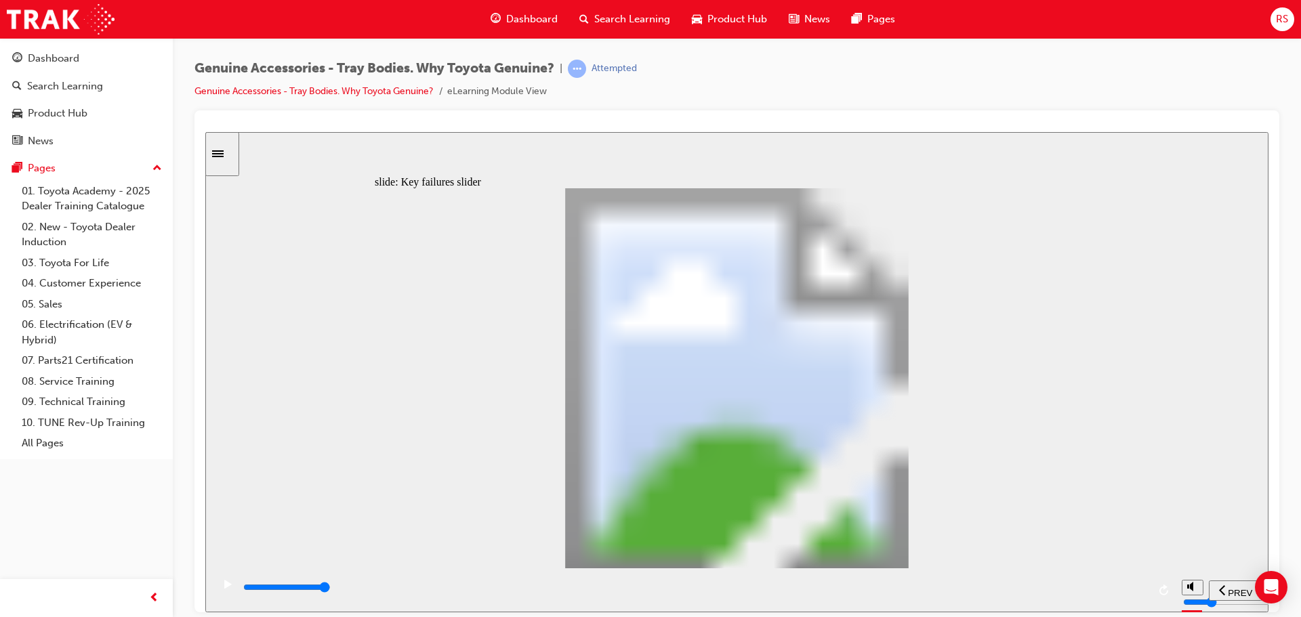
type input "0"
type input "3"
drag, startPoint x: 545, startPoint y: 451, endPoint x: 582, endPoint y: 455, distance: 36.8
drag, startPoint x: 608, startPoint y: 451, endPoint x: 838, endPoint y: 445, distance: 229.8
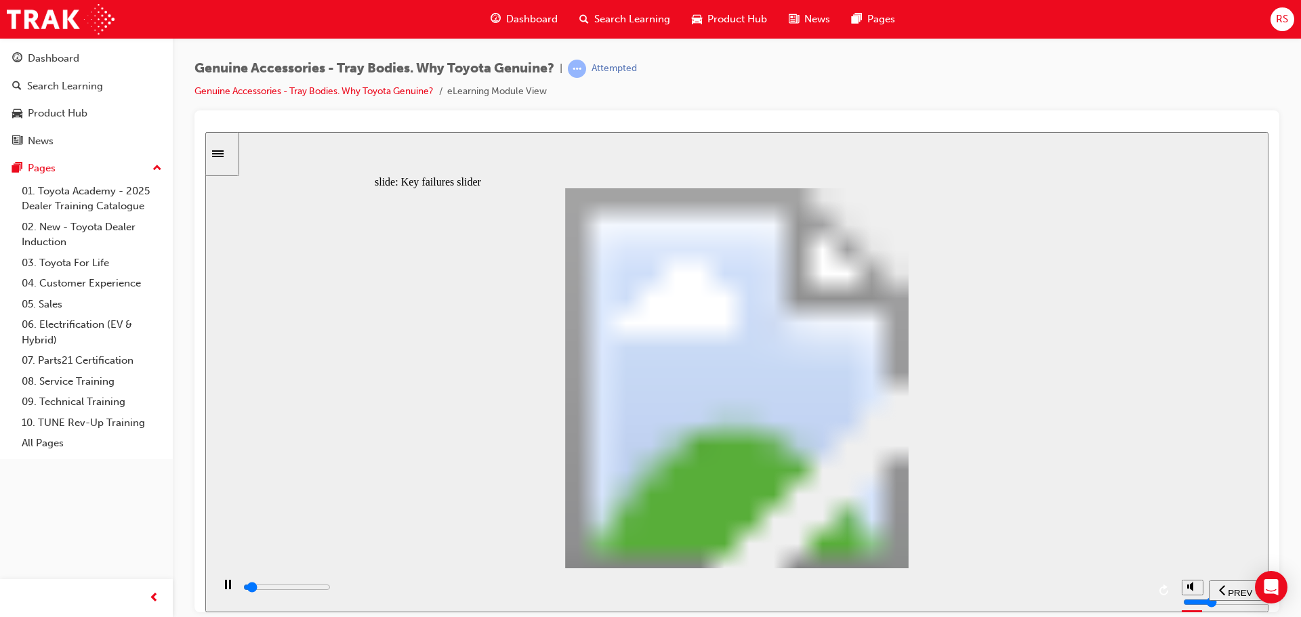
drag, startPoint x: 530, startPoint y: 589, endPoint x: 871, endPoint y: 588, distance: 340.9
click at [331, 589] on input "slide progress" at bounding box center [286, 587] width 87 height 11
drag, startPoint x: 1131, startPoint y: 593, endPoint x: 1164, endPoint y: 592, distance: 33.2
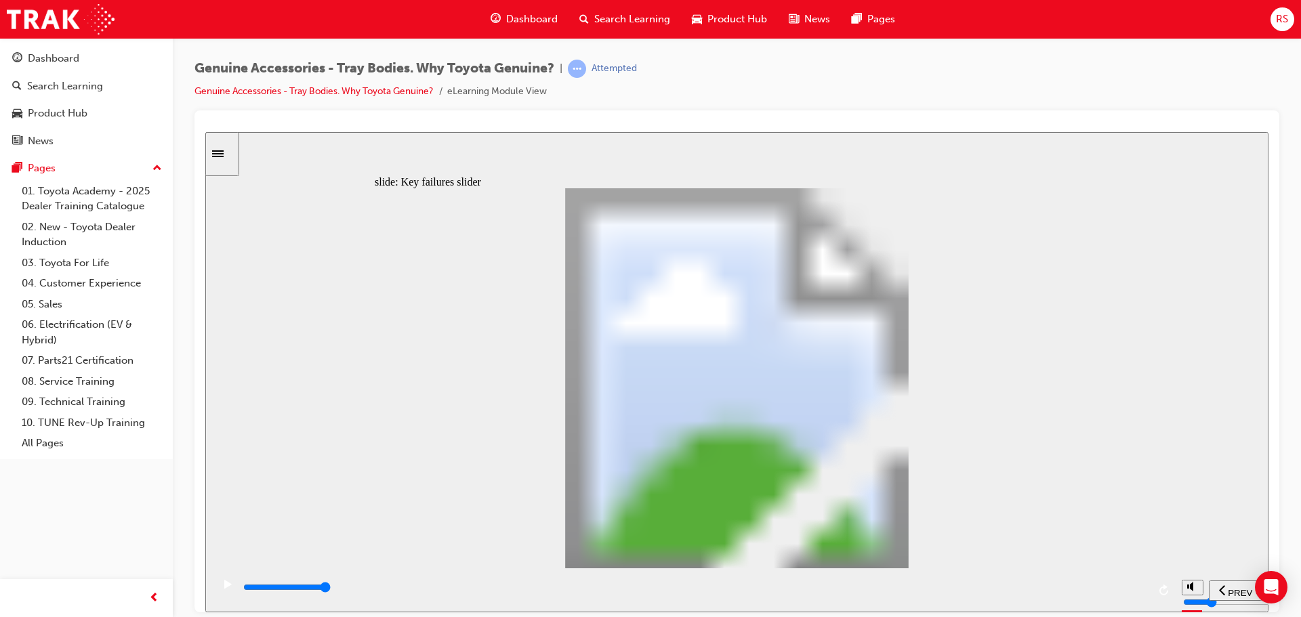
click at [1163, 592] on div "playback controls" at bounding box center [693, 590] width 963 height 44
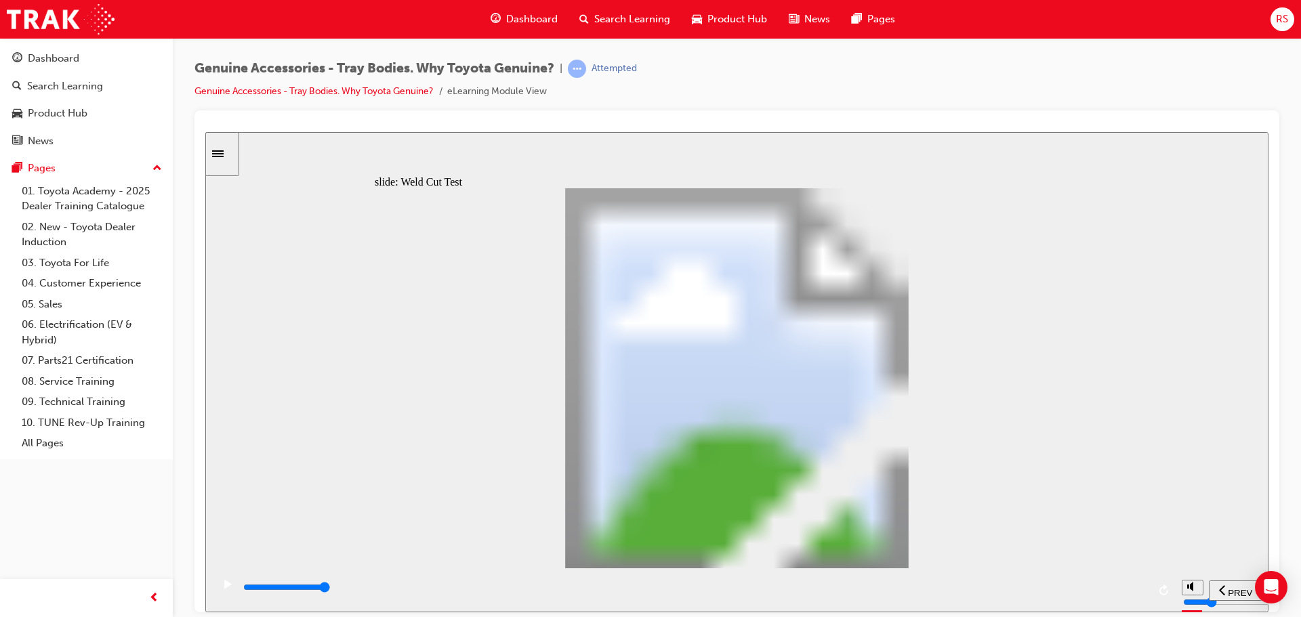
drag, startPoint x: 761, startPoint y: 584, endPoint x: 1151, endPoint y: 596, distance: 390.6
click at [1147, 595] on div "playback controls" at bounding box center [695, 587] width 906 height 15
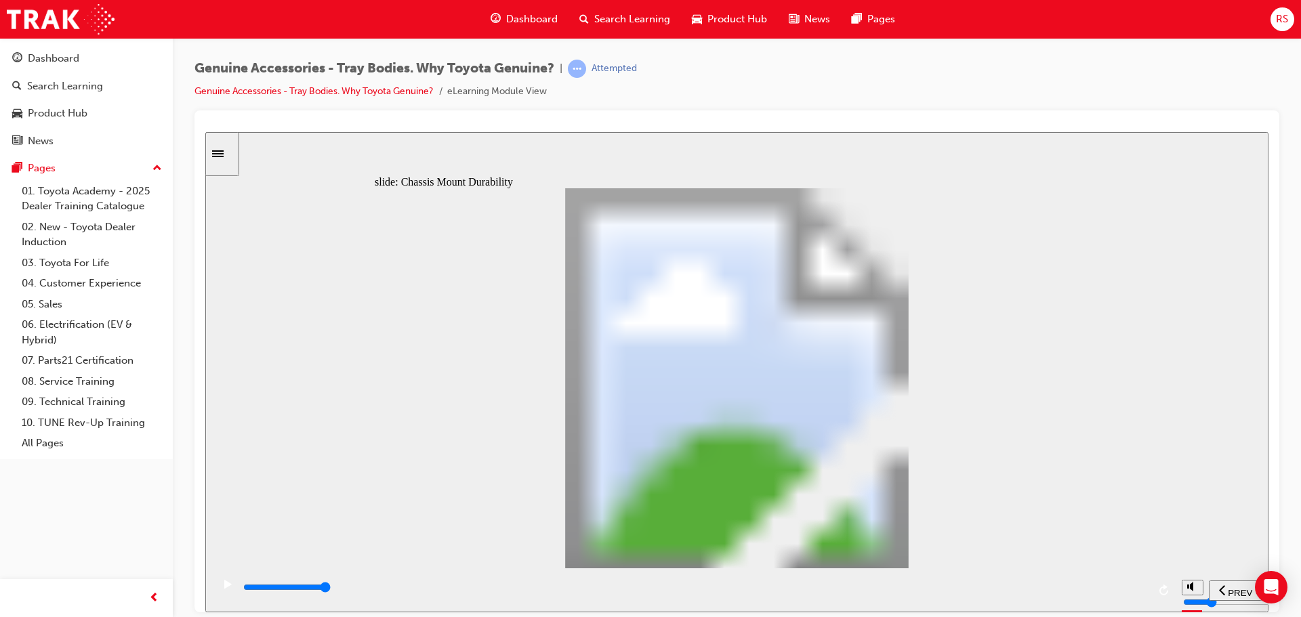
drag, startPoint x: 609, startPoint y: 541, endPoint x: 770, endPoint y: 545, distance: 161.4
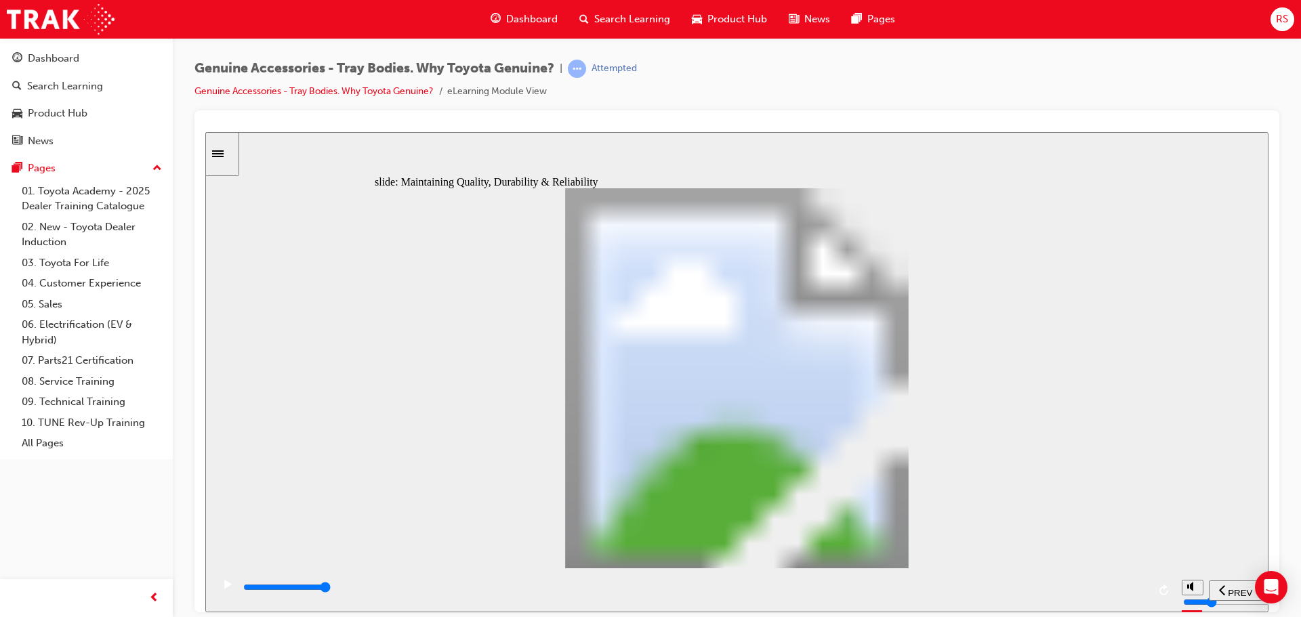
drag, startPoint x: 567, startPoint y: 502, endPoint x: 578, endPoint y: 493, distance: 14.0
drag, startPoint x: 626, startPoint y: 433, endPoint x: 632, endPoint y: 479, distance: 46.4
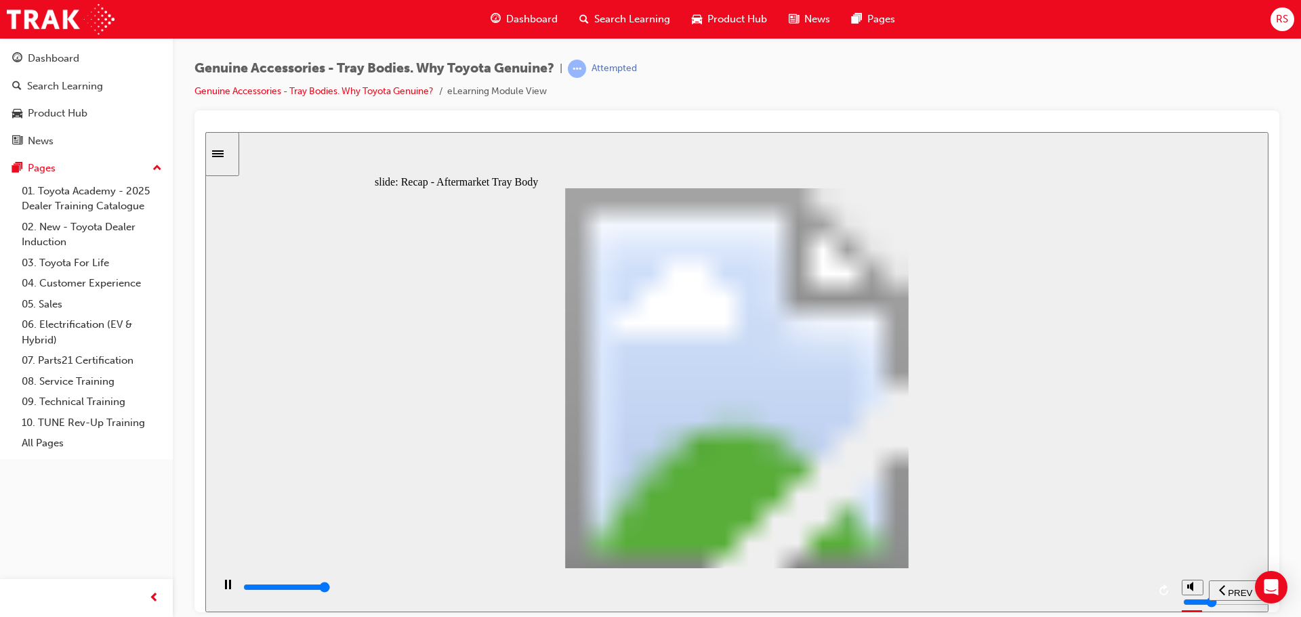
type input "12300"
radio input "true"
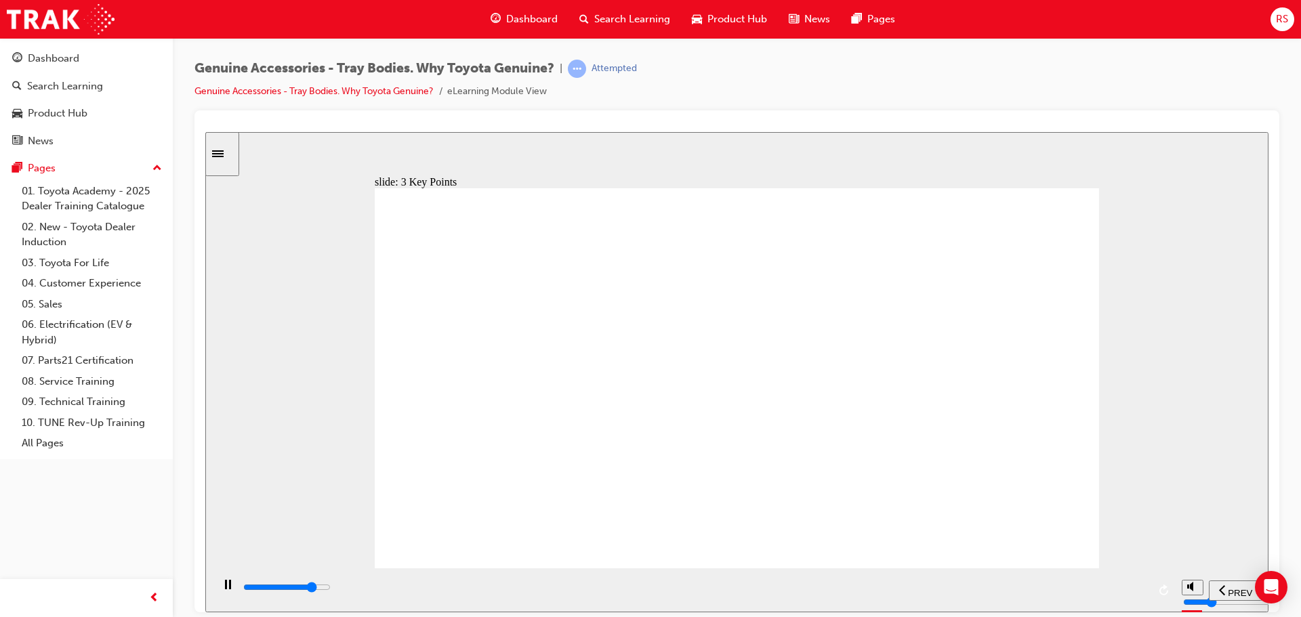
click at [1229, 304] on div "slide: 3 Key Points Oval 4 Oval 4 Sweet! Note 5 year warranty on Tray Bodies wh…" at bounding box center [736, 371] width 1063 height 481
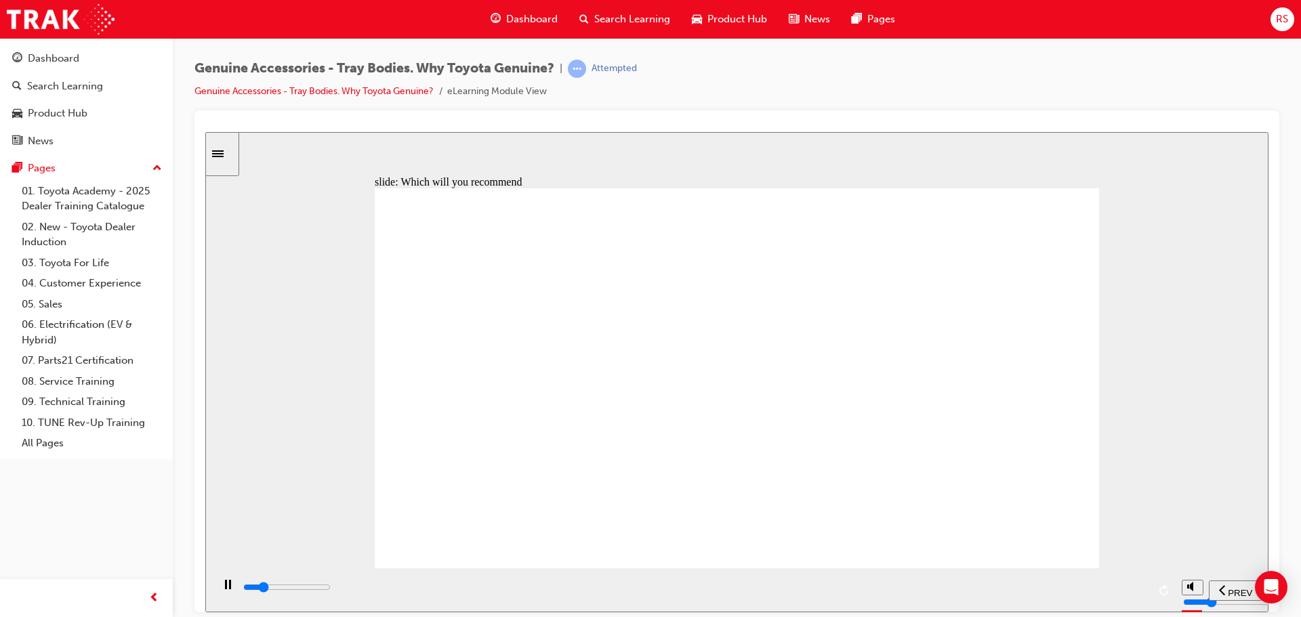
type input "1200"
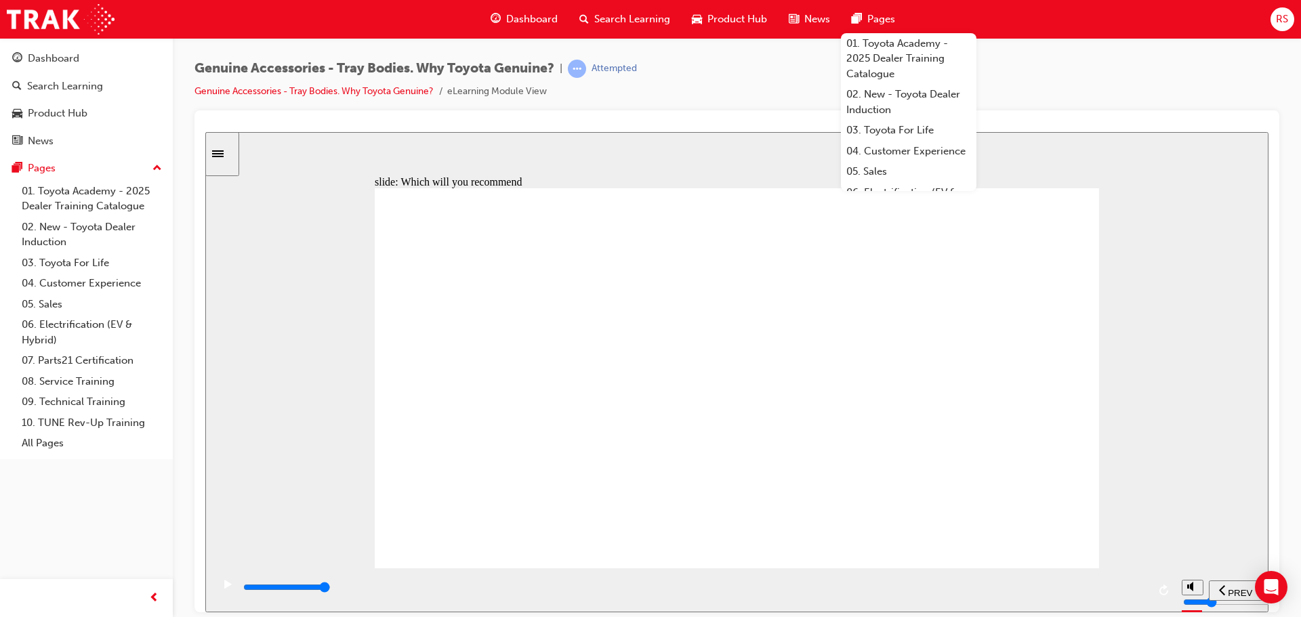
click at [1225, 93] on div "Genuine Accessories - Tray Bodies. Why Toyota Genuine? | Attempted Genuine Acce…" at bounding box center [737, 85] width 1085 height 51
drag, startPoint x: 1052, startPoint y: 70, endPoint x: 1025, endPoint y: 68, distance: 27.2
click at [1053, 69] on div "Genuine Accessories - Tray Bodies. Why Toyota Genuine? | Attempted Genuine Acce…" at bounding box center [737, 85] width 1085 height 51
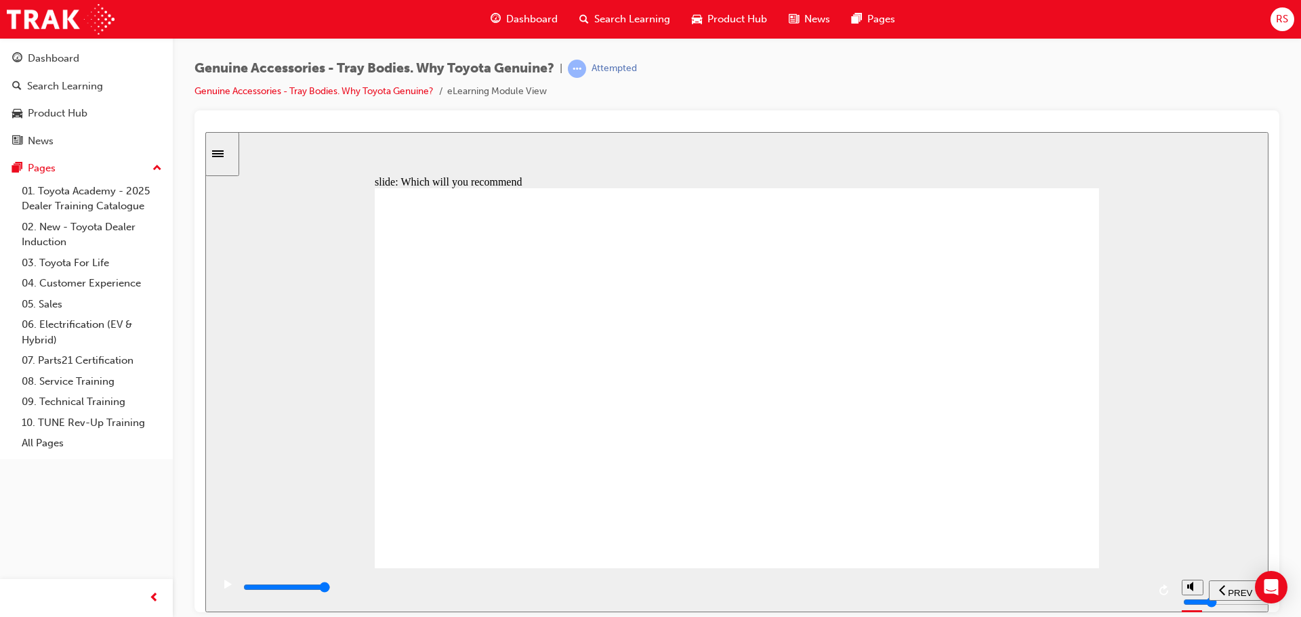
click at [1250, 91] on div "Genuine Accessories - Tray Bodies. Why Toyota Genuine? | Attempted Genuine Acce…" at bounding box center [737, 85] width 1085 height 51
click at [1262, 89] on div "Genuine Accessories - Tray Bodies. Why Toyota Genuine? | Attempted Genuine Acce…" at bounding box center [737, 85] width 1085 height 51
click at [1190, 75] on div "Genuine Accessories - Tray Bodies. Why Toyota Genuine? | Attempted Genuine Acce…" at bounding box center [737, 85] width 1085 height 51
click at [1147, 87] on div "Genuine Accessories - Tray Bodies. Why Toyota Genuine? | Attempted Genuine Acce…" at bounding box center [737, 85] width 1085 height 51
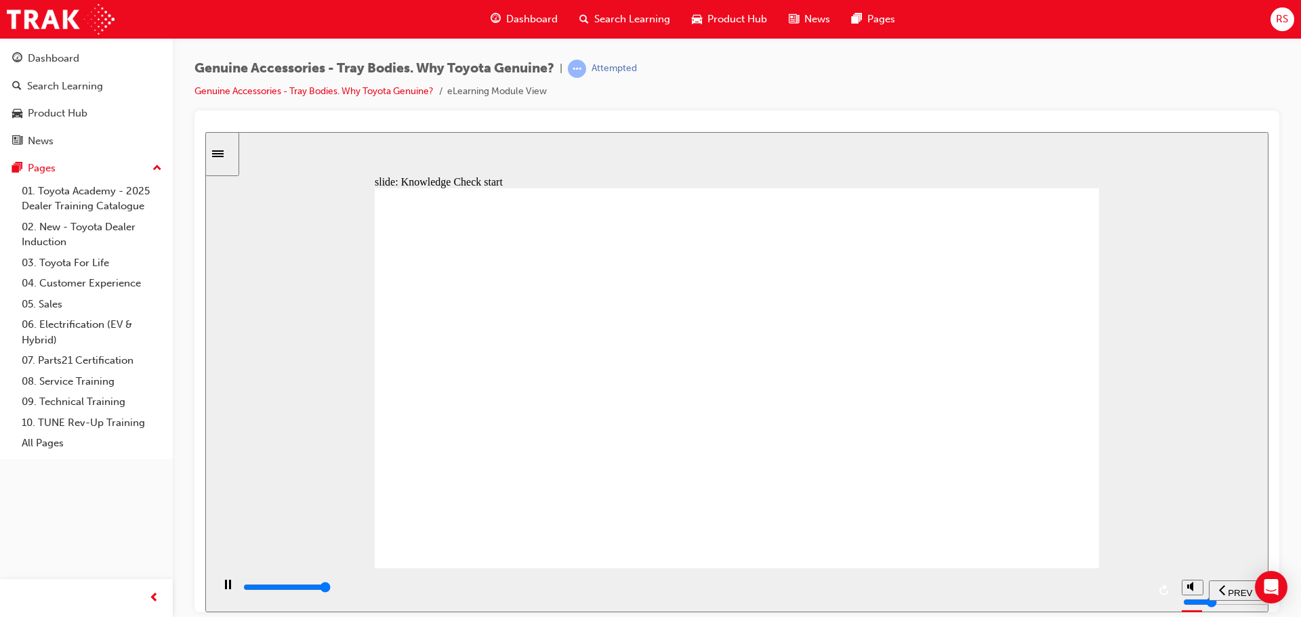
type input "9000"
radio input "true"
click at [1211, 593] on span "SUBMIT" at bounding box center [1221, 593] width 34 height 10
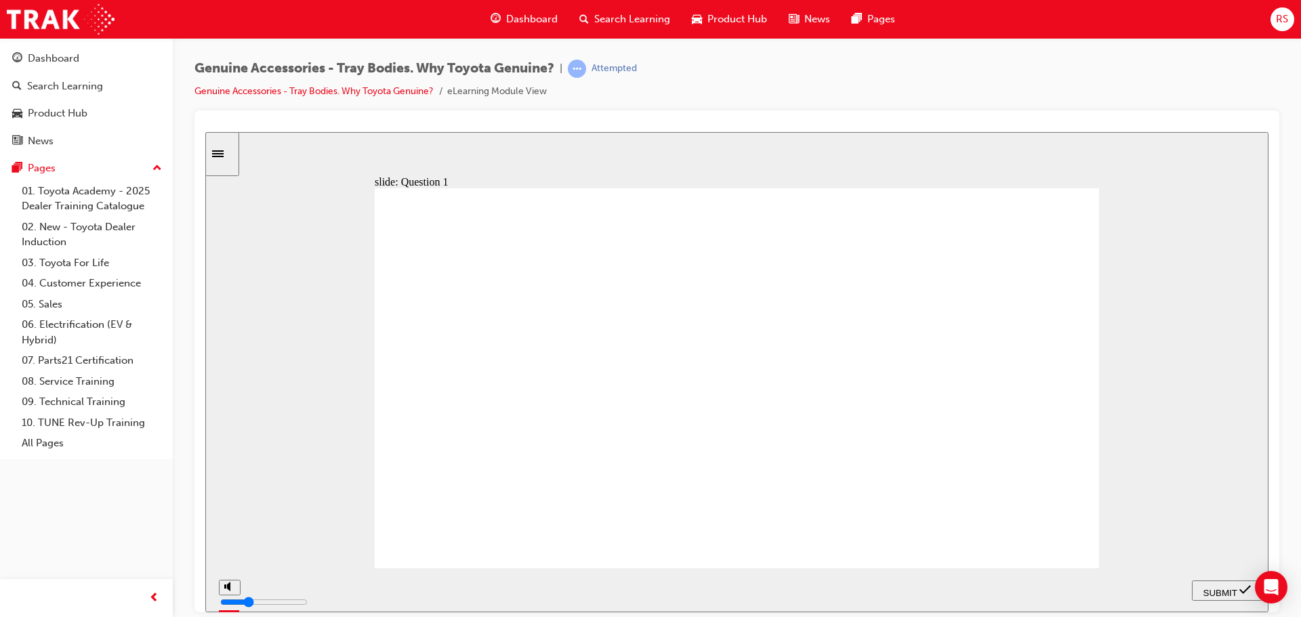
radio input "true"
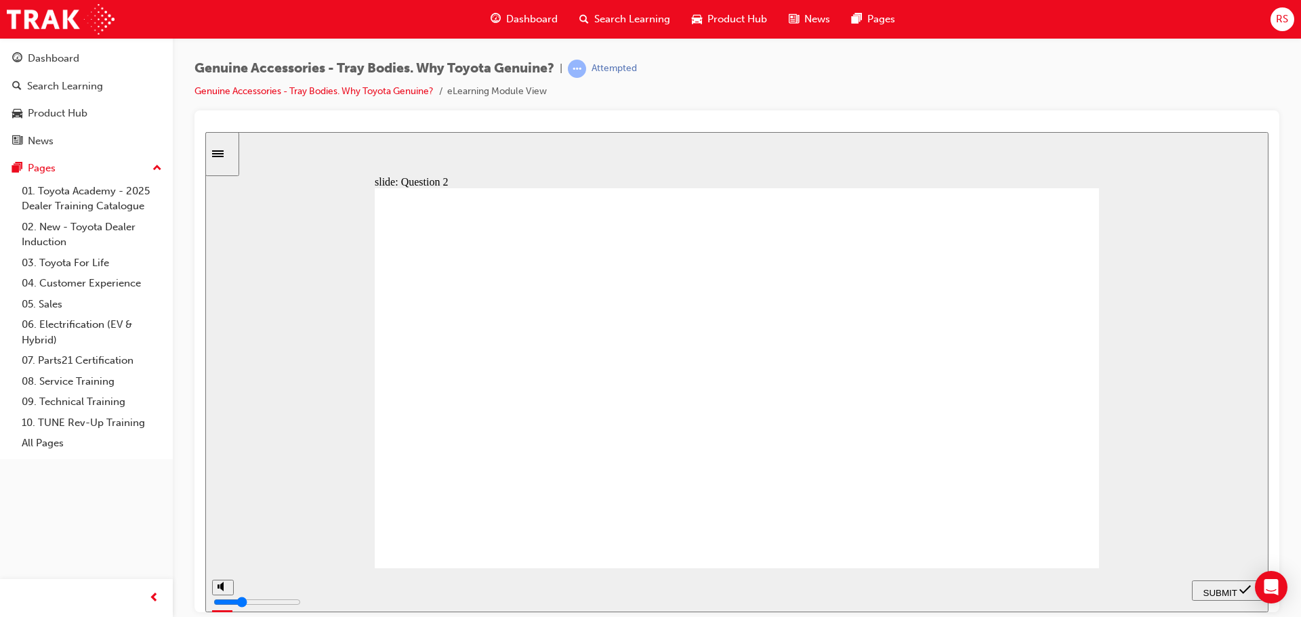
click at [1207, 590] on span "SUBMIT" at bounding box center [1221, 593] width 34 height 10
radio input "true"
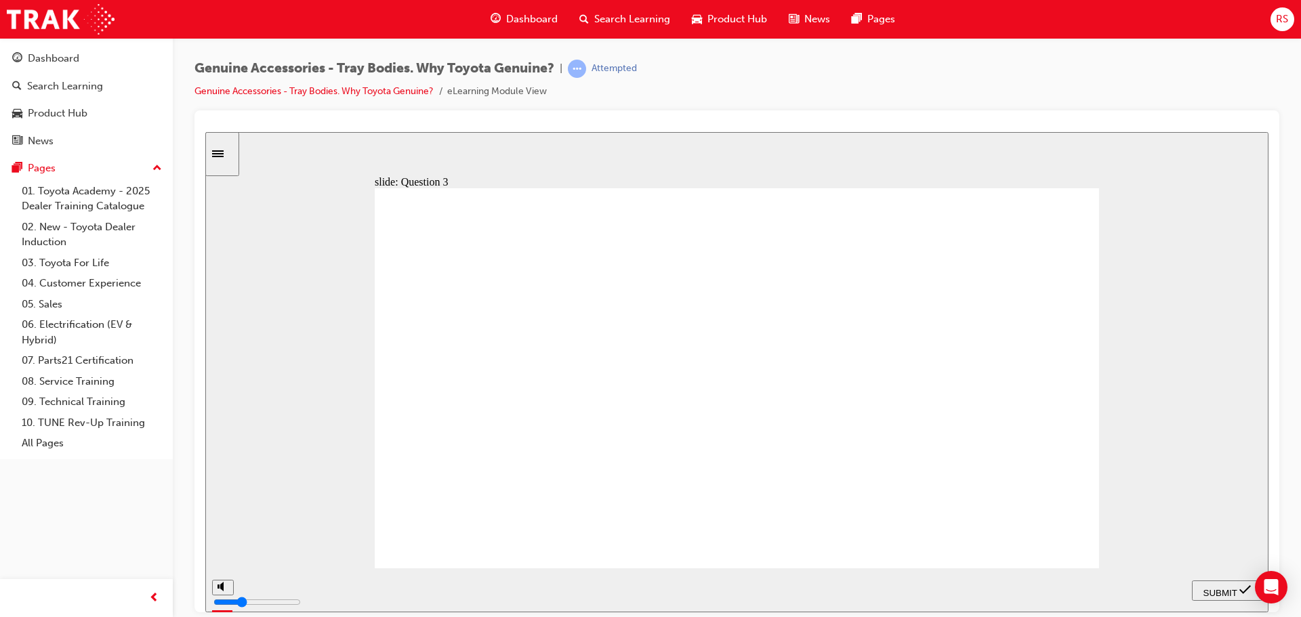
click at [1213, 590] on span "SUBMIT" at bounding box center [1221, 593] width 34 height 10
radio input "true"
click at [1203, 584] on div "SUBMIT" at bounding box center [1228, 591] width 60 height 14
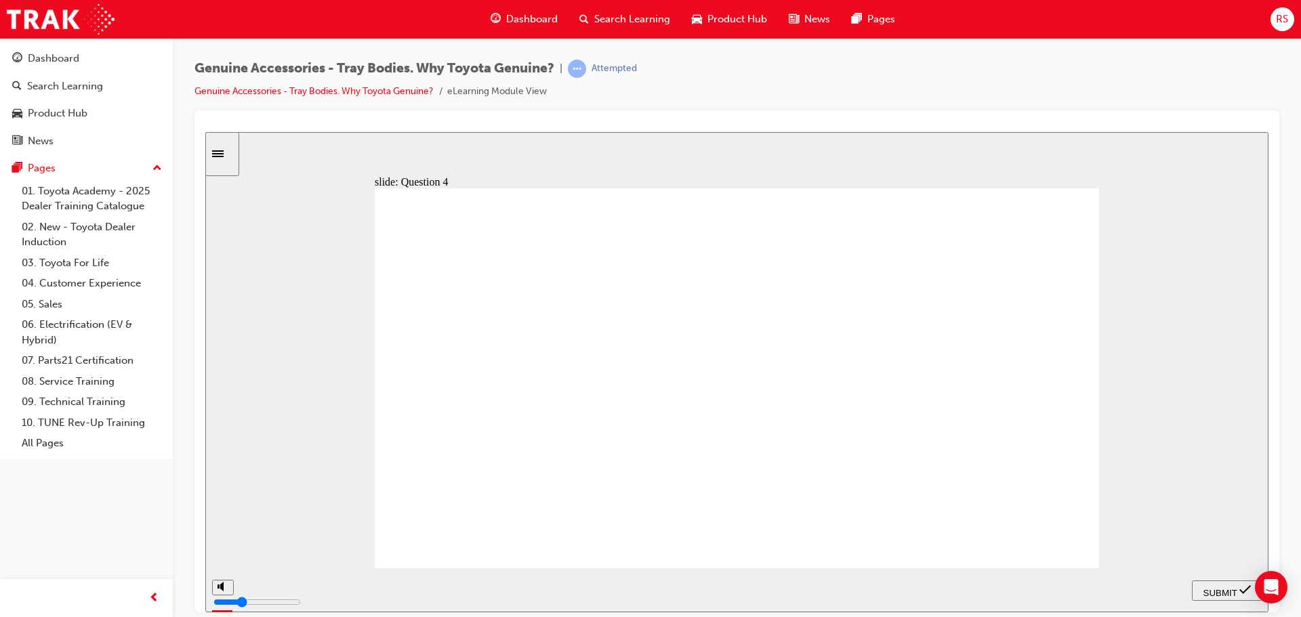
radio input "true"
click at [1219, 589] on span "SUBMIT" at bounding box center [1221, 593] width 34 height 10
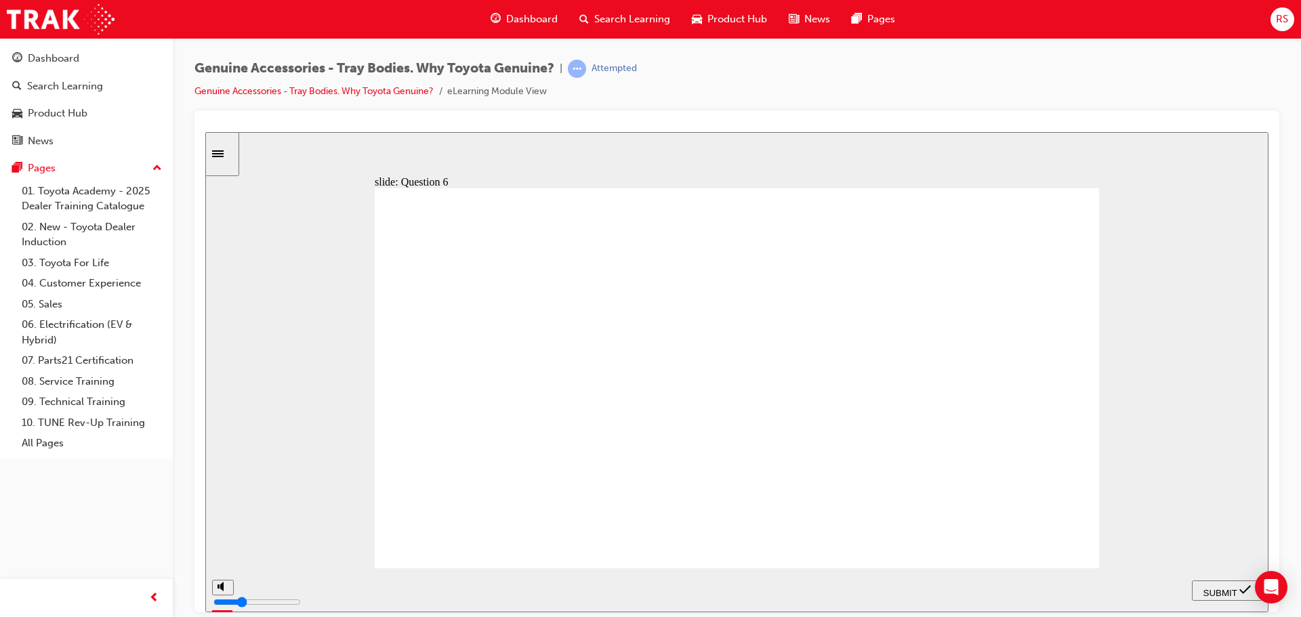
radio input "true"
click at [1236, 591] on span "SUBMIT" at bounding box center [1221, 593] width 34 height 10
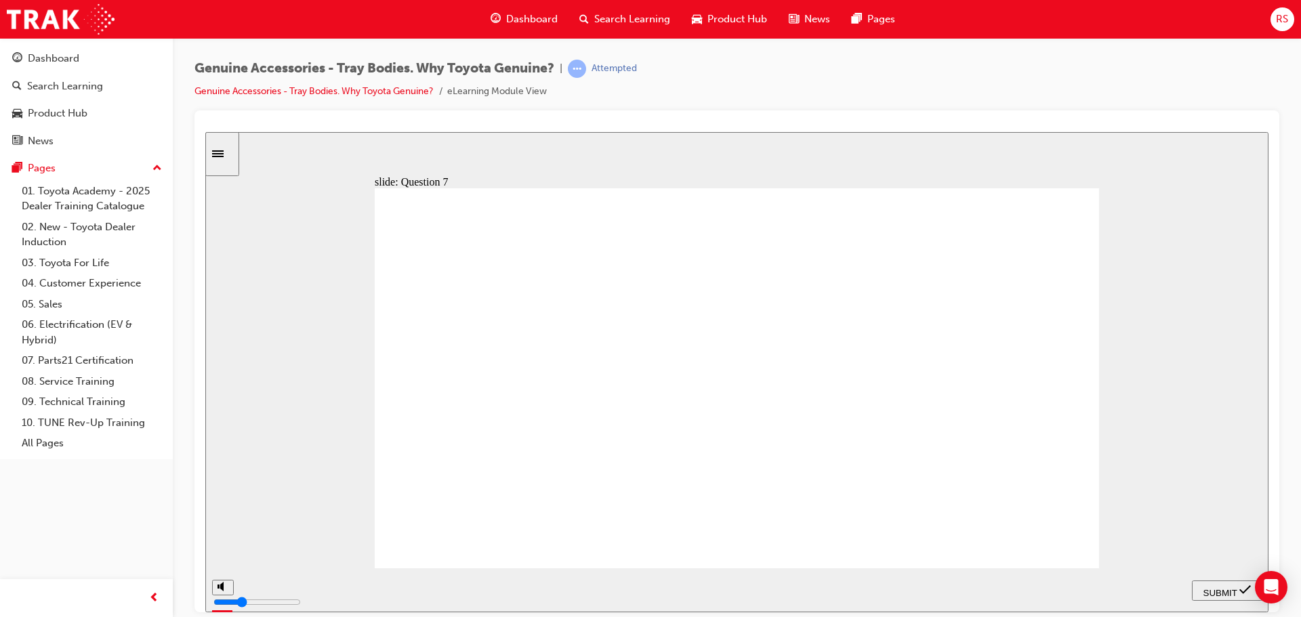
radio input "true"
click at [1226, 592] on span "SUBMIT" at bounding box center [1221, 593] width 34 height 10
drag, startPoint x: 670, startPoint y: 474, endPoint x: 678, endPoint y: 477, distance: 8.6
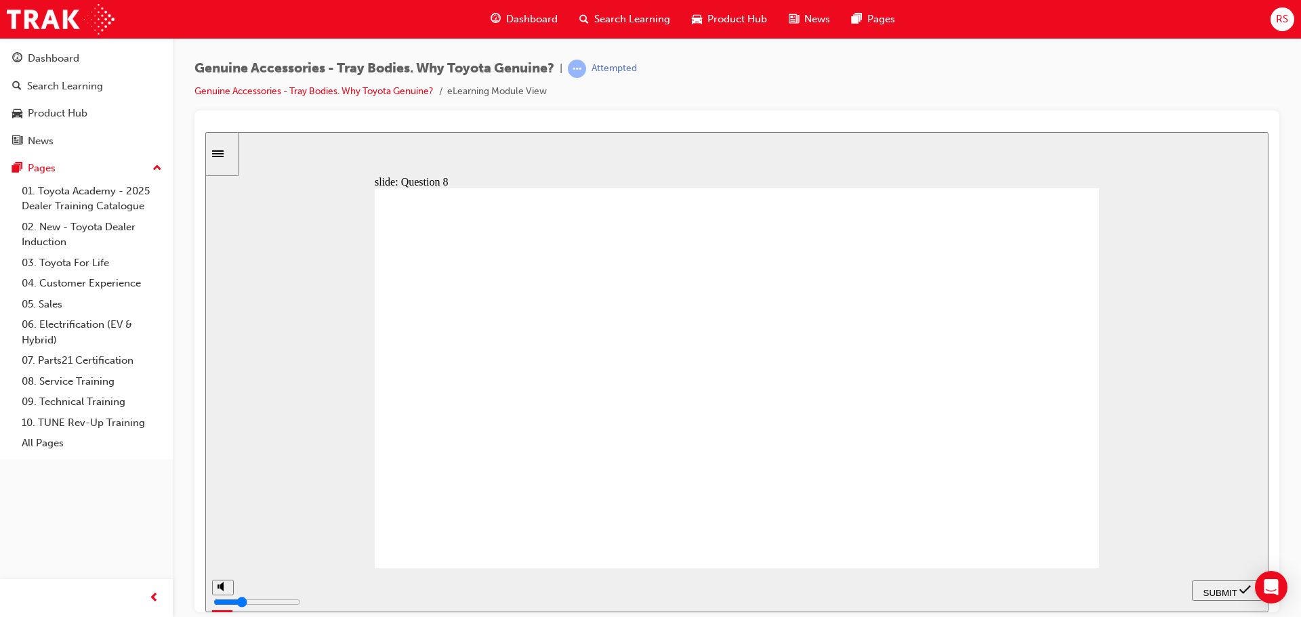
radio input "true"
click at [1229, 592] on span "SUBMIT" at bounding box center [1221, 593] width 34 height 10
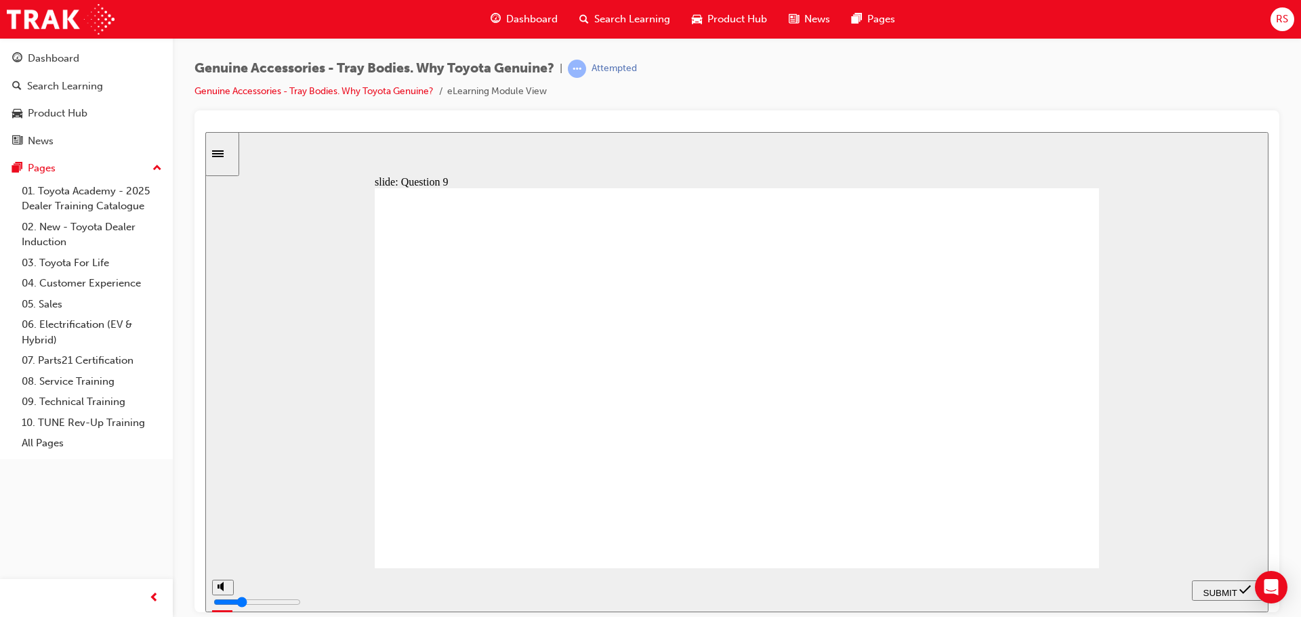
radio input "true"
click at [1213, 588] on span "SUBMIT" at bounding box center [1221, 593] width 34 height 10
radio input "true"
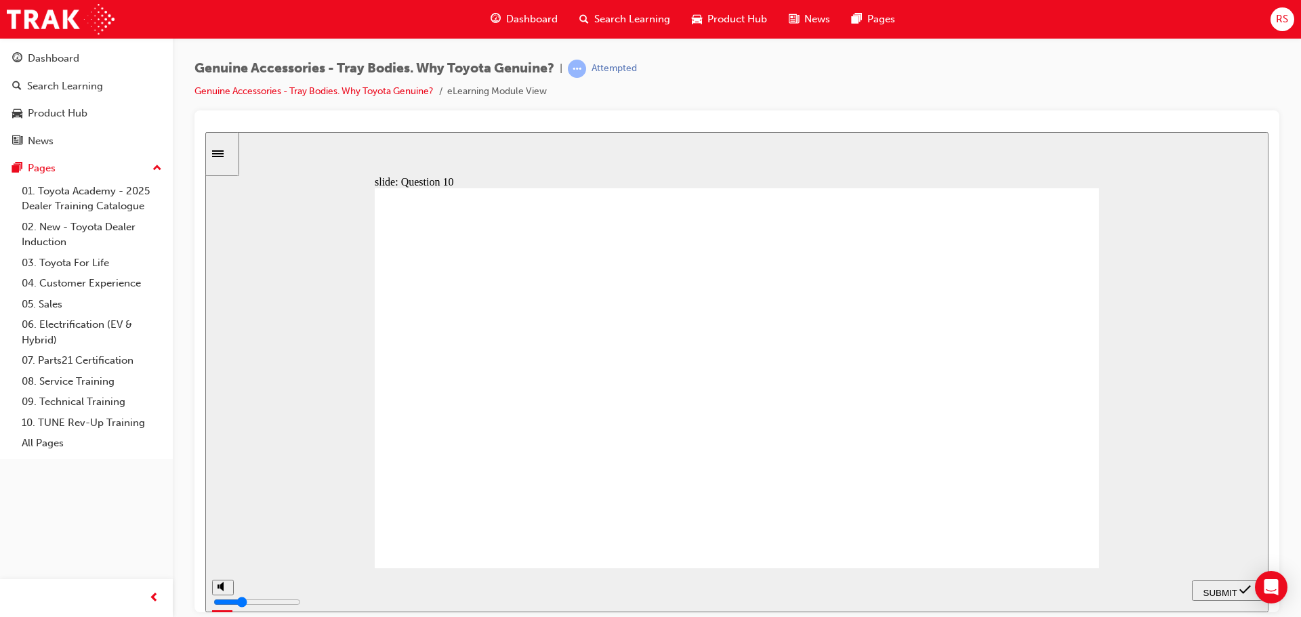
click at [1213, 590] on span "SUBMIT" at bounding box center [1221, 593] width 34 height 10
type input "21500"
drag, startPoint x: 636, startPoint y: 590, endPoint x: 1200, endPoint y: 588, distance: 563.2
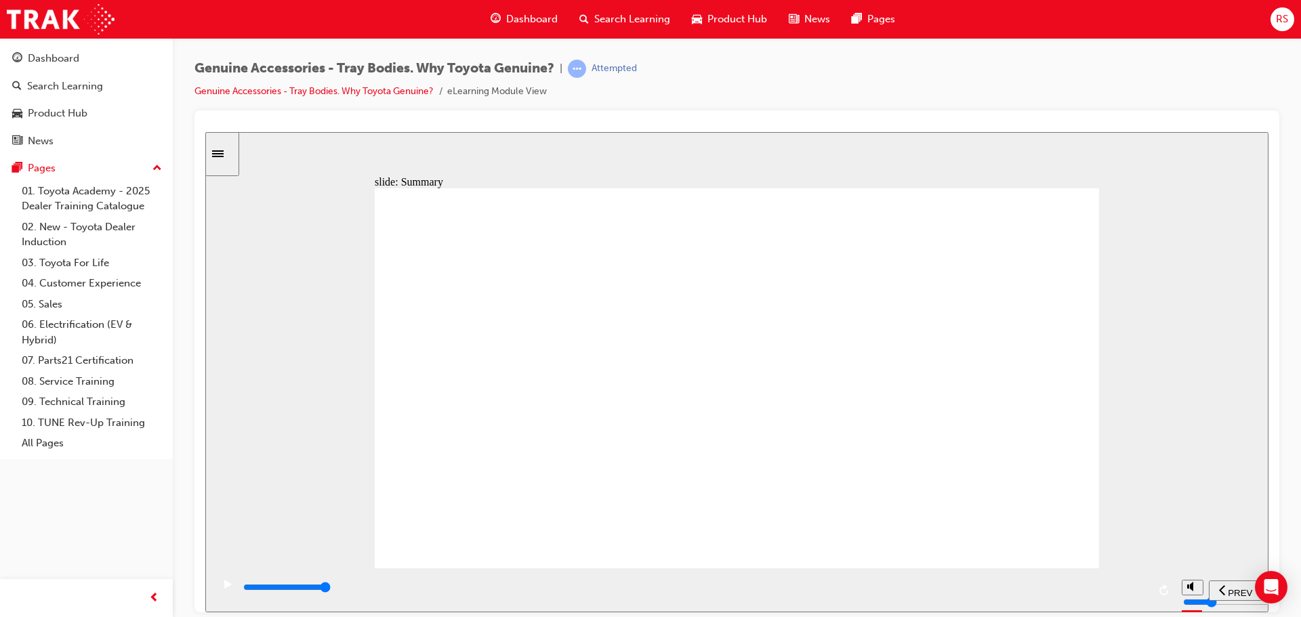
click at [1196, 588] on section "PREV NEXT SUBMIT" at bounding box center [736, 590] width 1063 height 44
click at [527, 19] on span "Dashboard" at bounding box center [532, 20] width 52 height 16
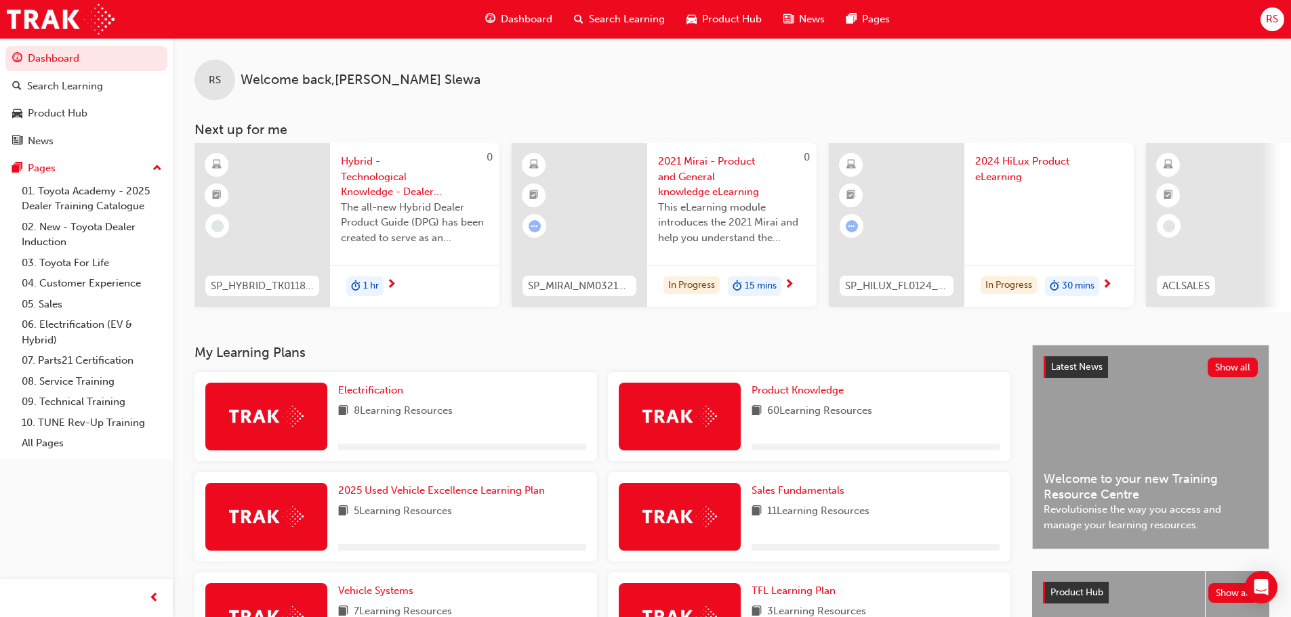
click at [523, 19] on span "Dashboard" at bounding box center [527, 20] width 52 height 16
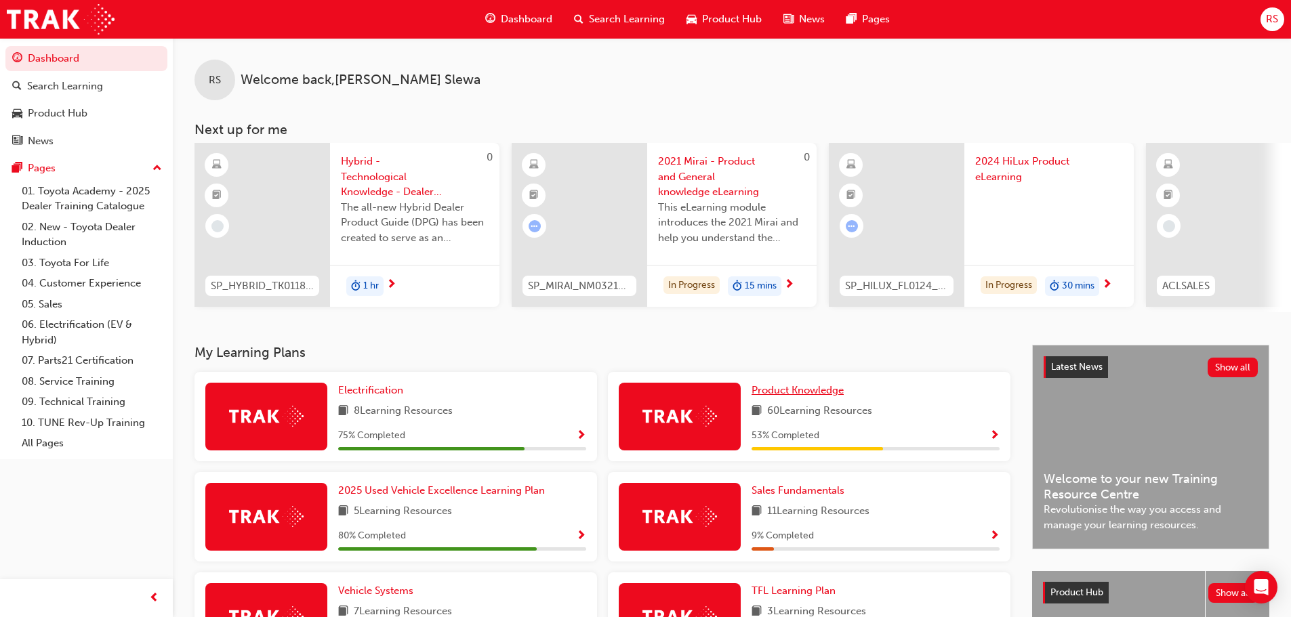
click at [820, 396] on span "Product Knowledge" at bounding box center [798, 390] width 92 height 12
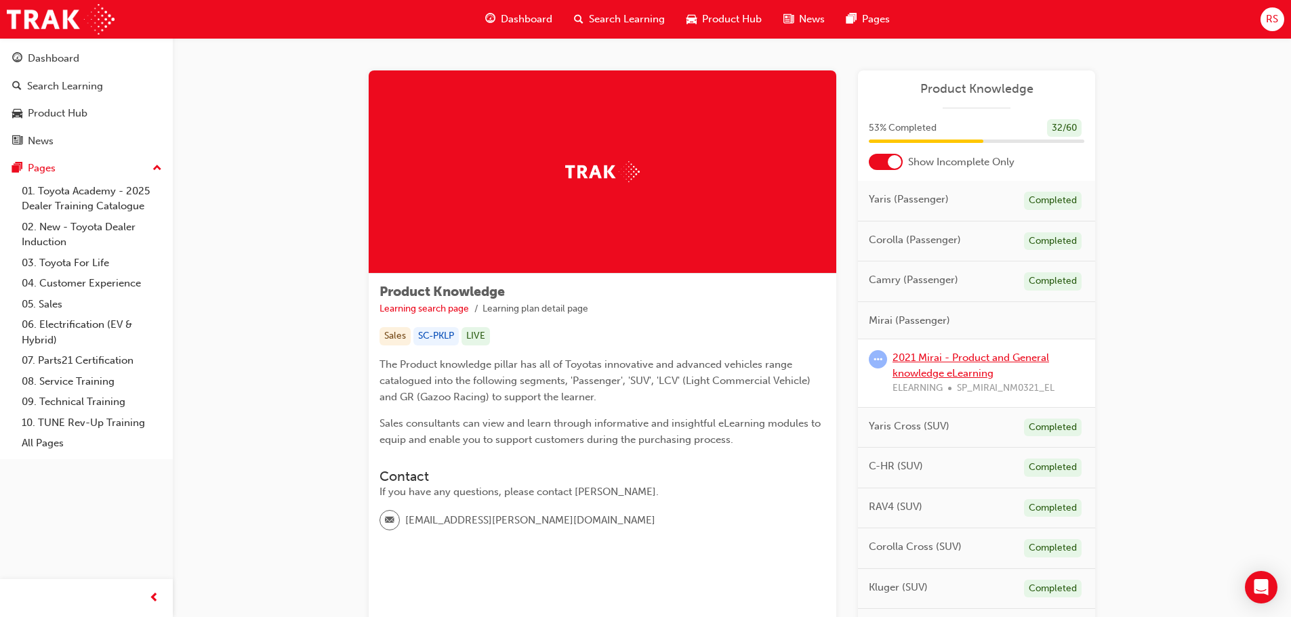
click at [954, 357] on link "2021 Mirai - Product and General knowledge eLearning" at bounding box center [971, 366] width 157 height 28
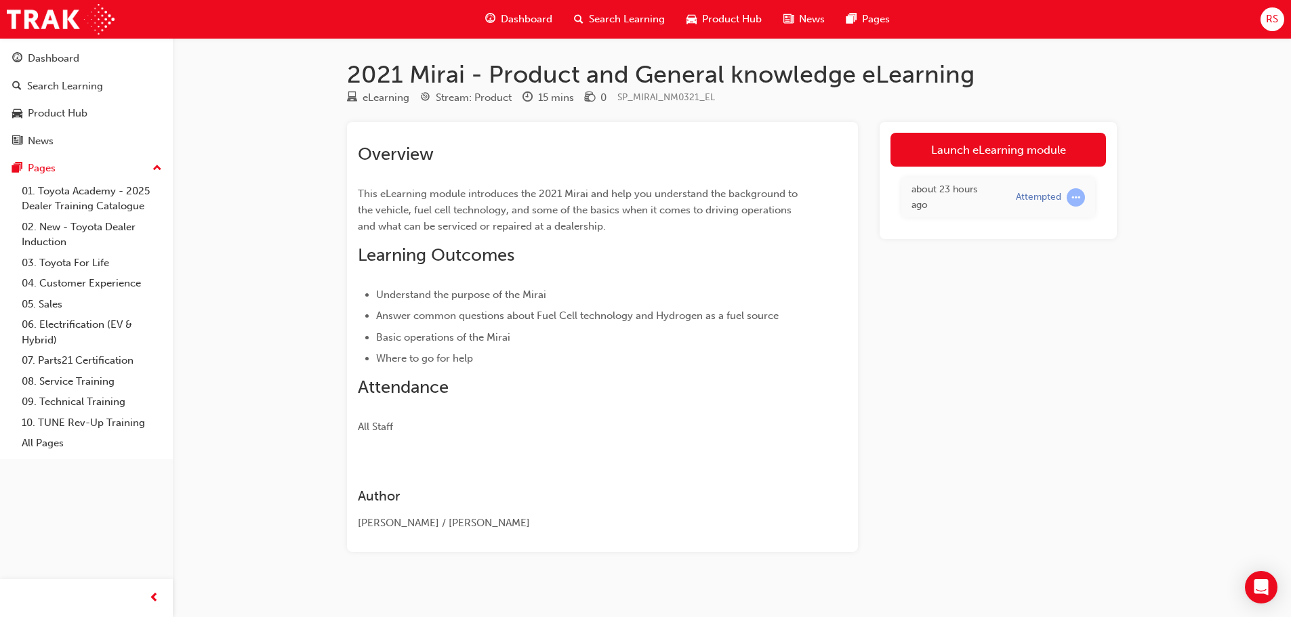
drag, startPoint x: 982, startPoint y: 152, endPoint x: 975, endPoint y: 163, distance: 12.8
click at [983, 152] on link "Launch eLearning module" at bounding box center [999, 150] width 216 height 34
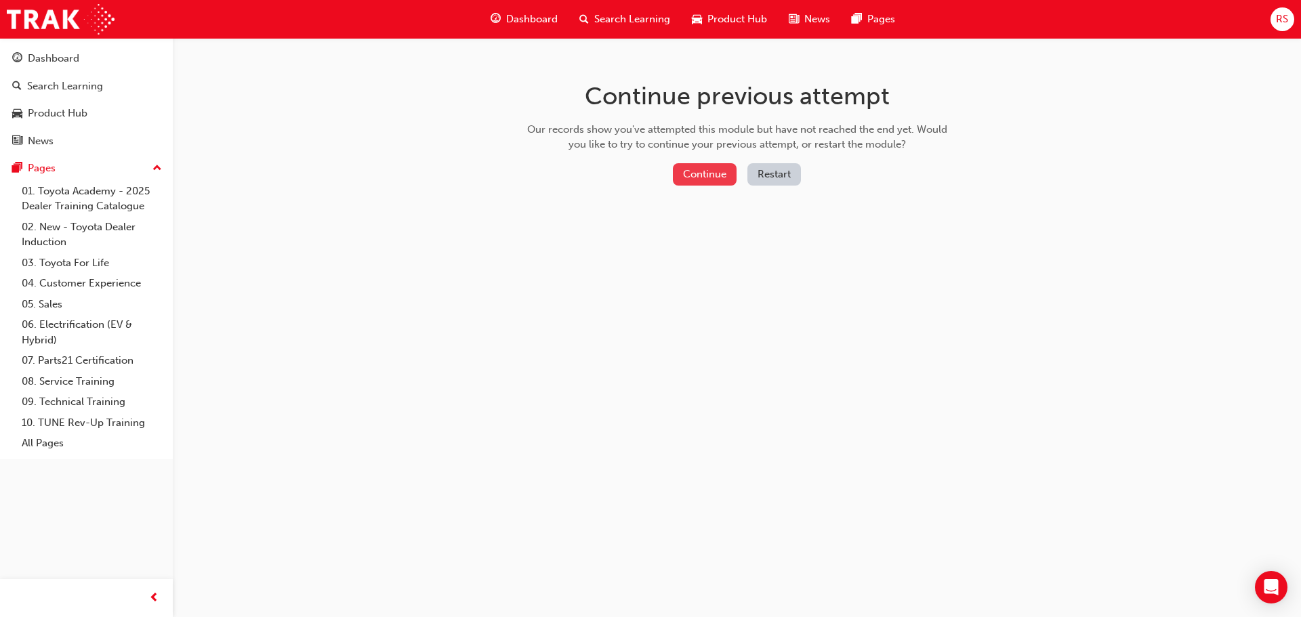
click at [717, 179] on button "Continue" at bounding box center [705, 174] width 64 height 22
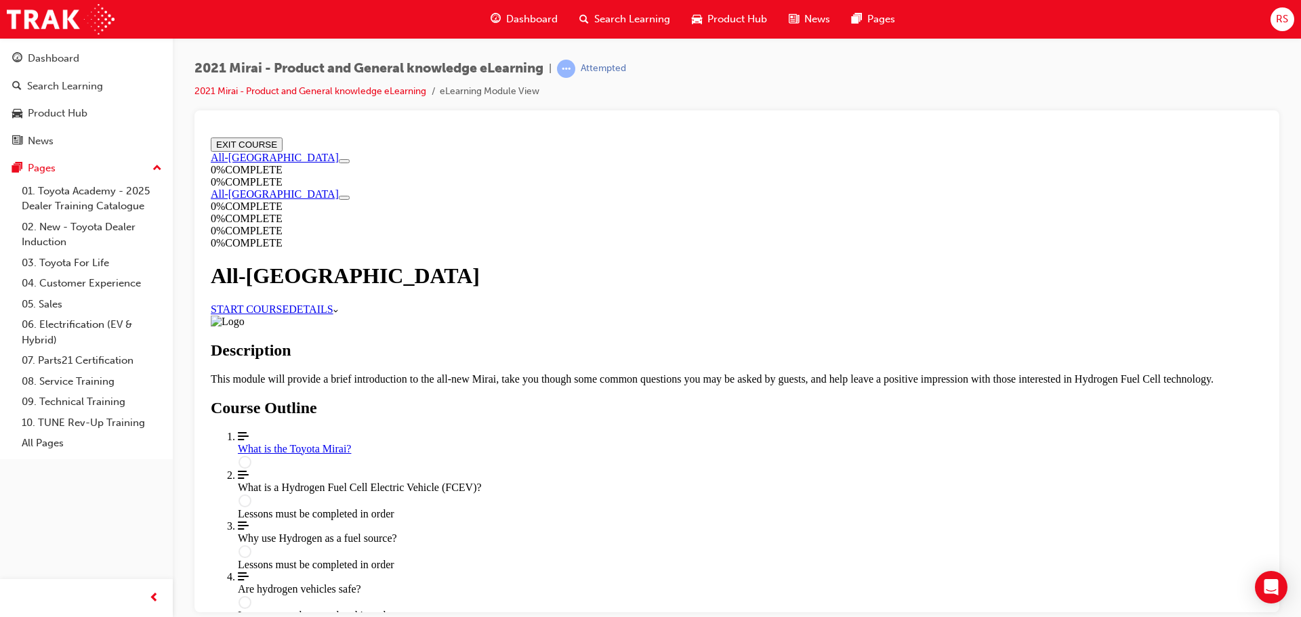
click at [289, 303] on link "START COURSE" at bounding box center [250, 309] width 78 height 12
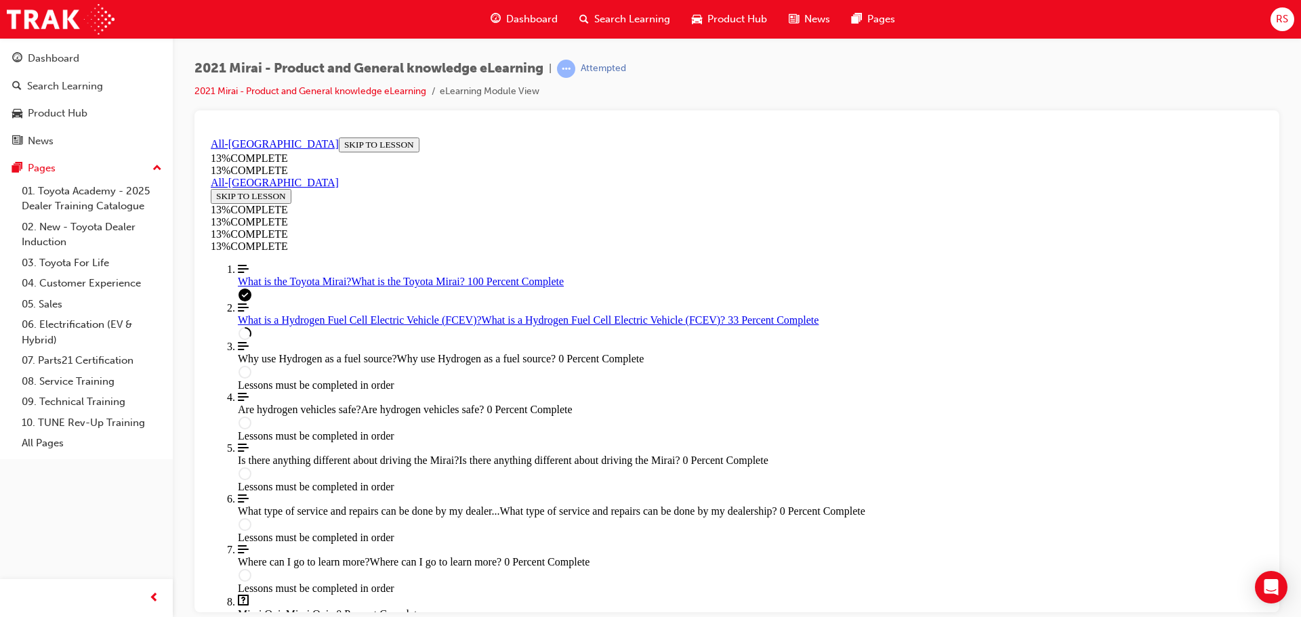
scroll to position [1199, 0]
drag, startPoint x: 757, startPoint y: 552, endPoint x: 1032, endPoint y: 560, distance: 274.6
drag, startPoint x: 996, startPoint y: 553, endPoint x: 1062, endPoint y: 560, distance: 66.8
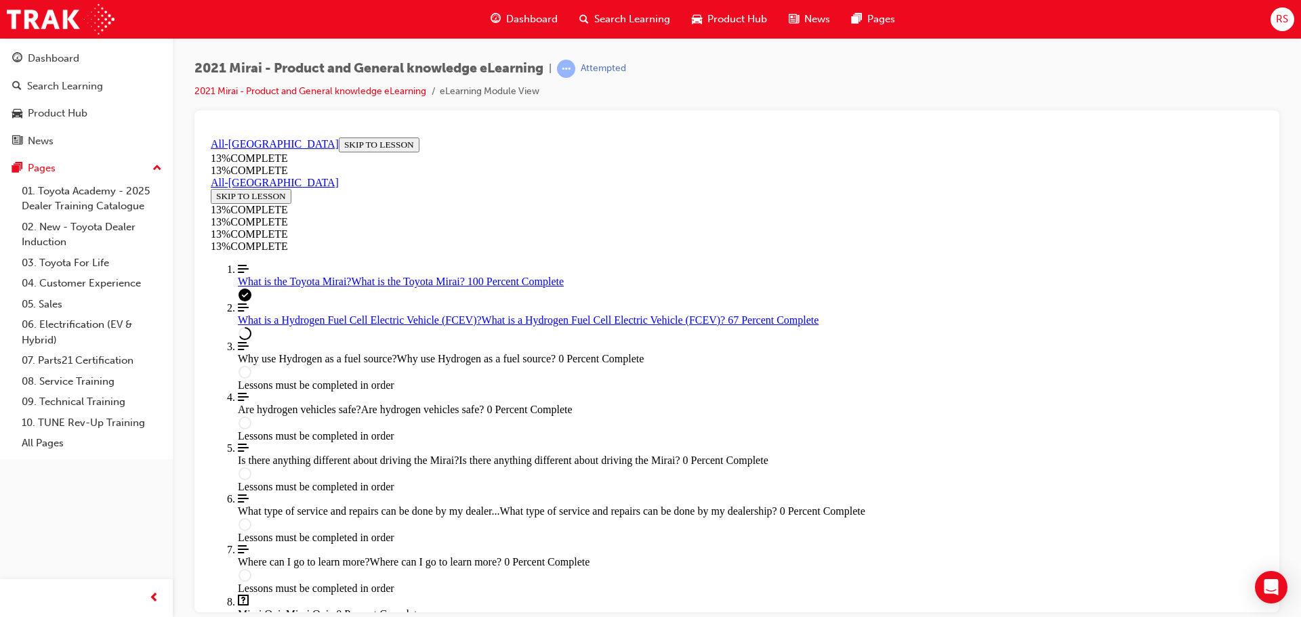
drag, startPoint x: 1002, startPoint y: 535, endPoint x: 426, endPoint y: 507, distance: 577.4
drag, startPoint x: 505, startPoint y: 535, endPoint x: 482, endPoint y: 541, distance: 23.7
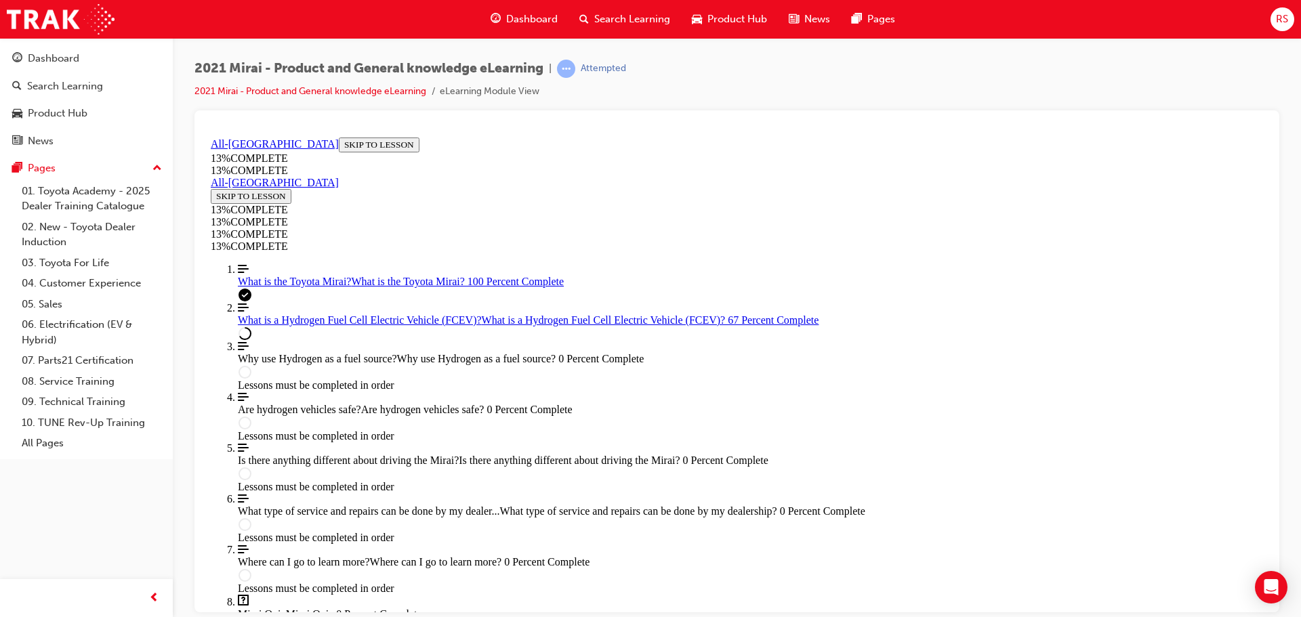
drag, startPoint x: 506, startPoint y: 535, endPoint x: 475, endPoint y: 537, distance: 31.2
